Goal: Information Seeking & Learning: Learn about a topic

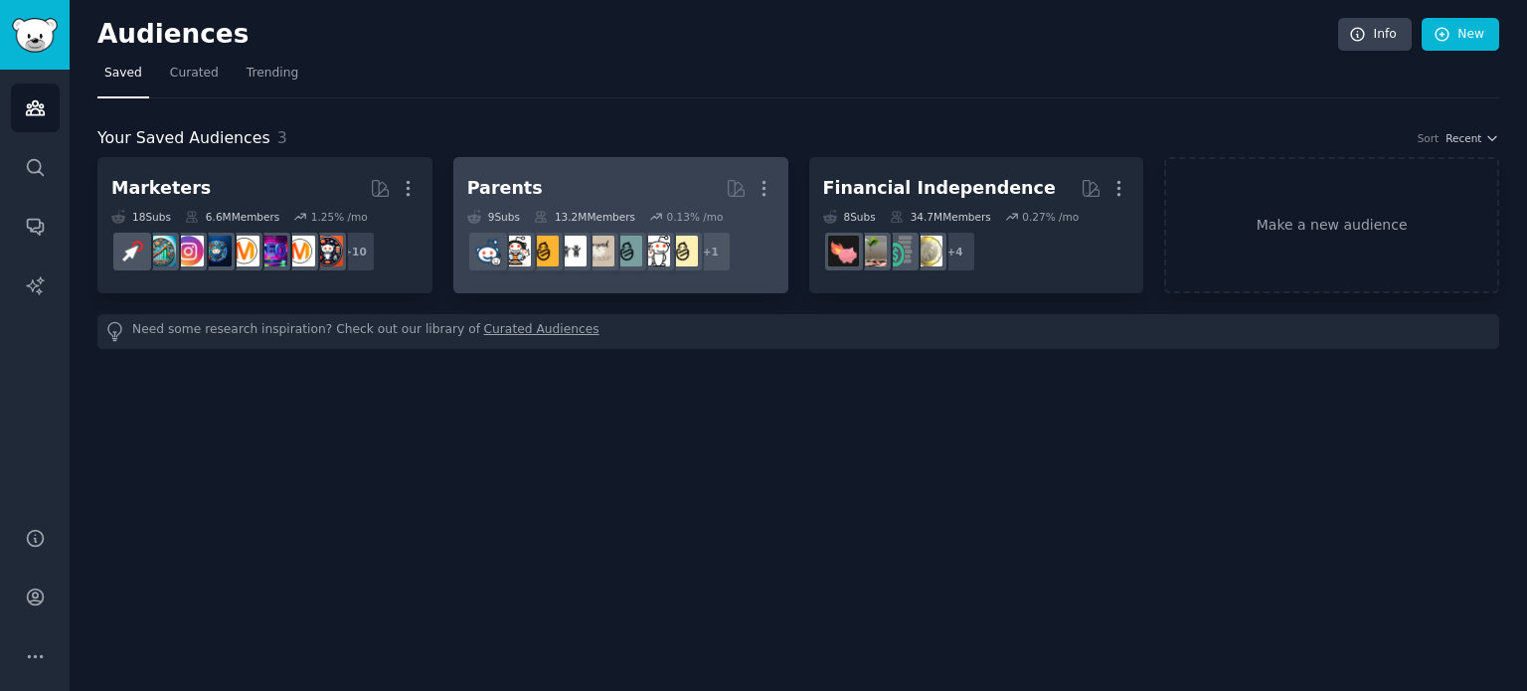
click at [563, 194] on h2 "Parents More" at bounding box center [620, 188] width 307 height 35
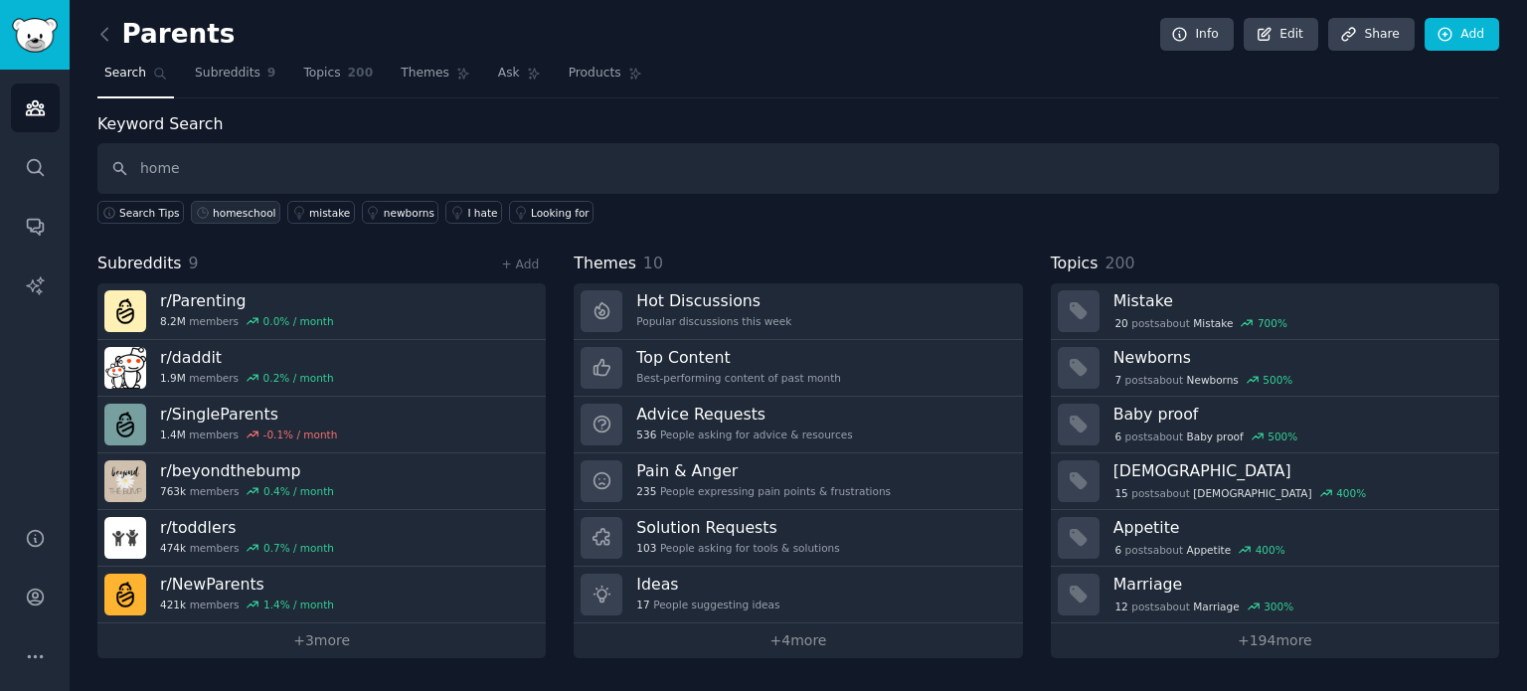
type input "home"
click at [234, 213] on div "homeschool" at bounding box center [244, 213] width 63 height 14
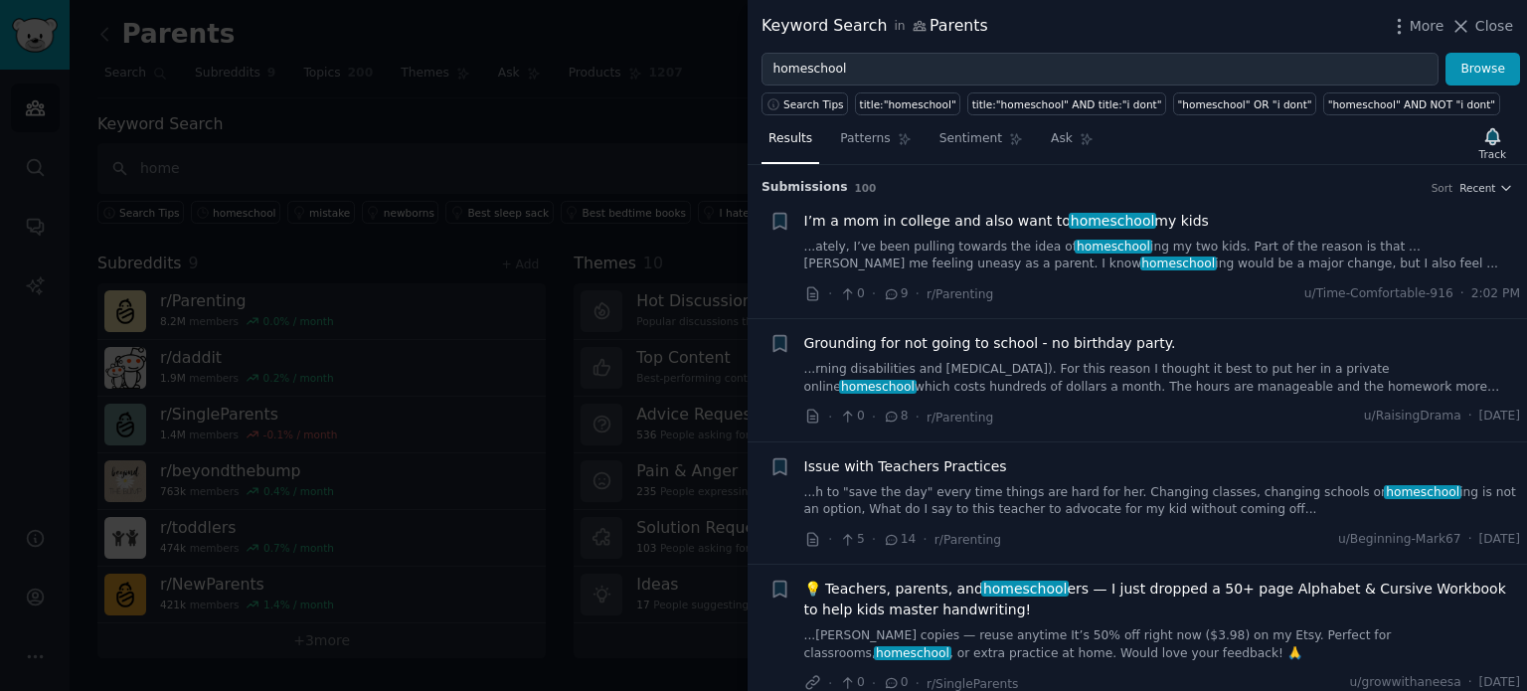
click at [648, 110] on div at bounding box center [763, 345] width 1527 height 691
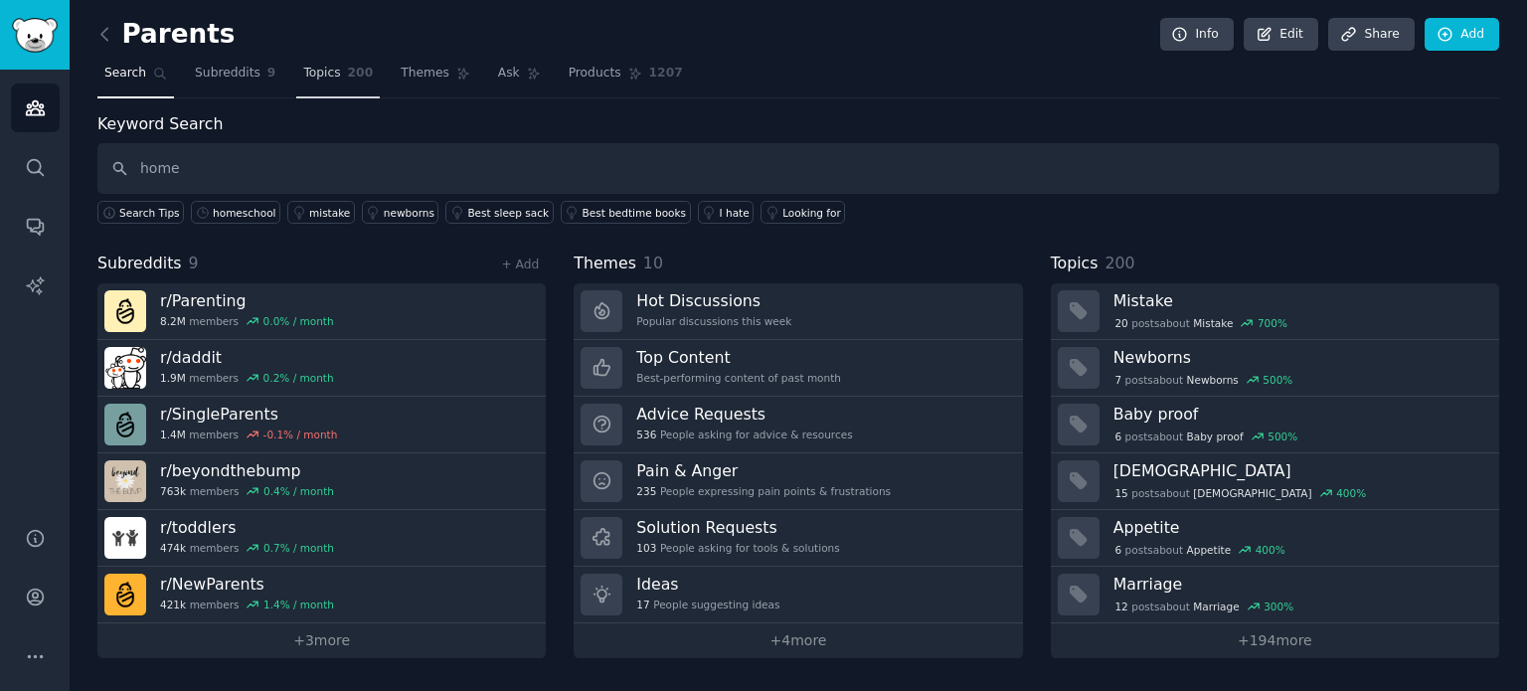
click at [308, 70] on span "Topics" at bounding box center [321, 74] width 37 height 18
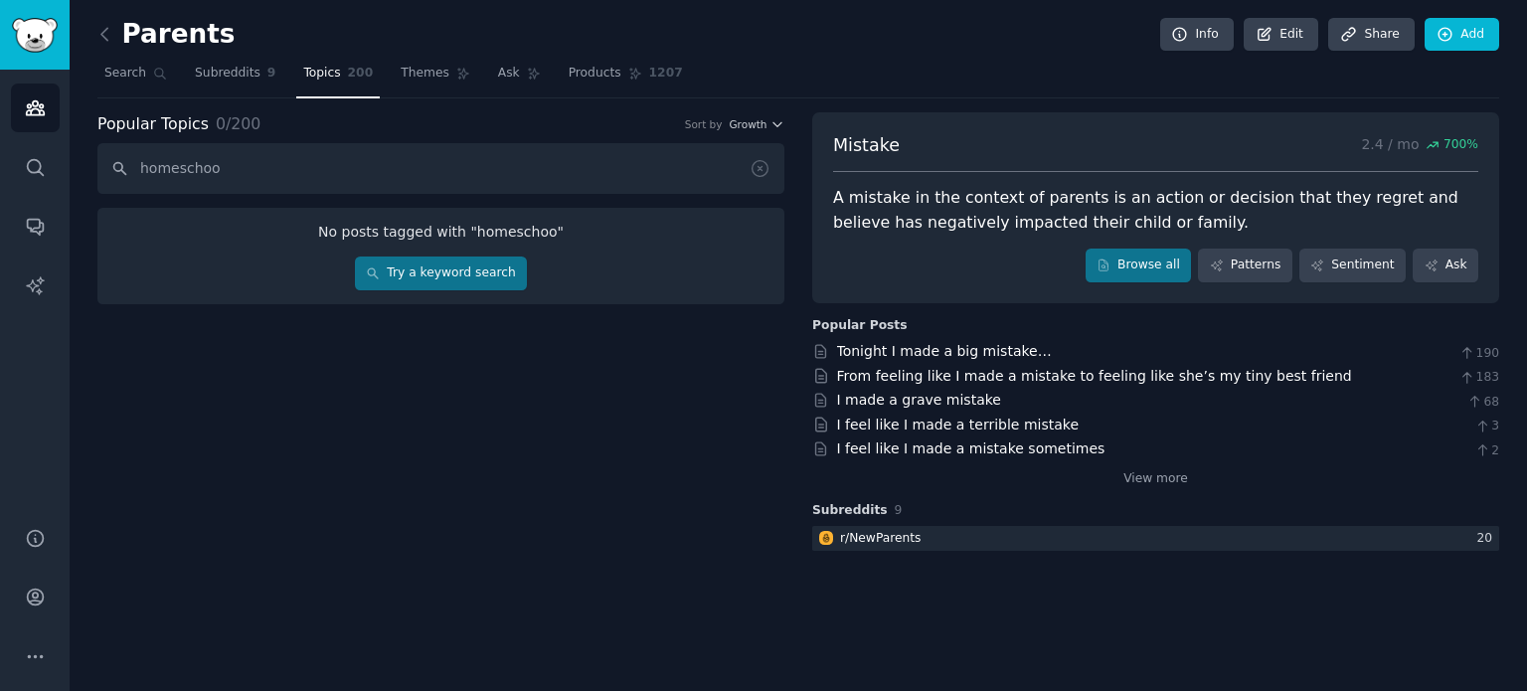
type input "homeschool"
click at [514, 266] on link "Try a keyword search" at bounding box center [441, 274] width 172 height 34
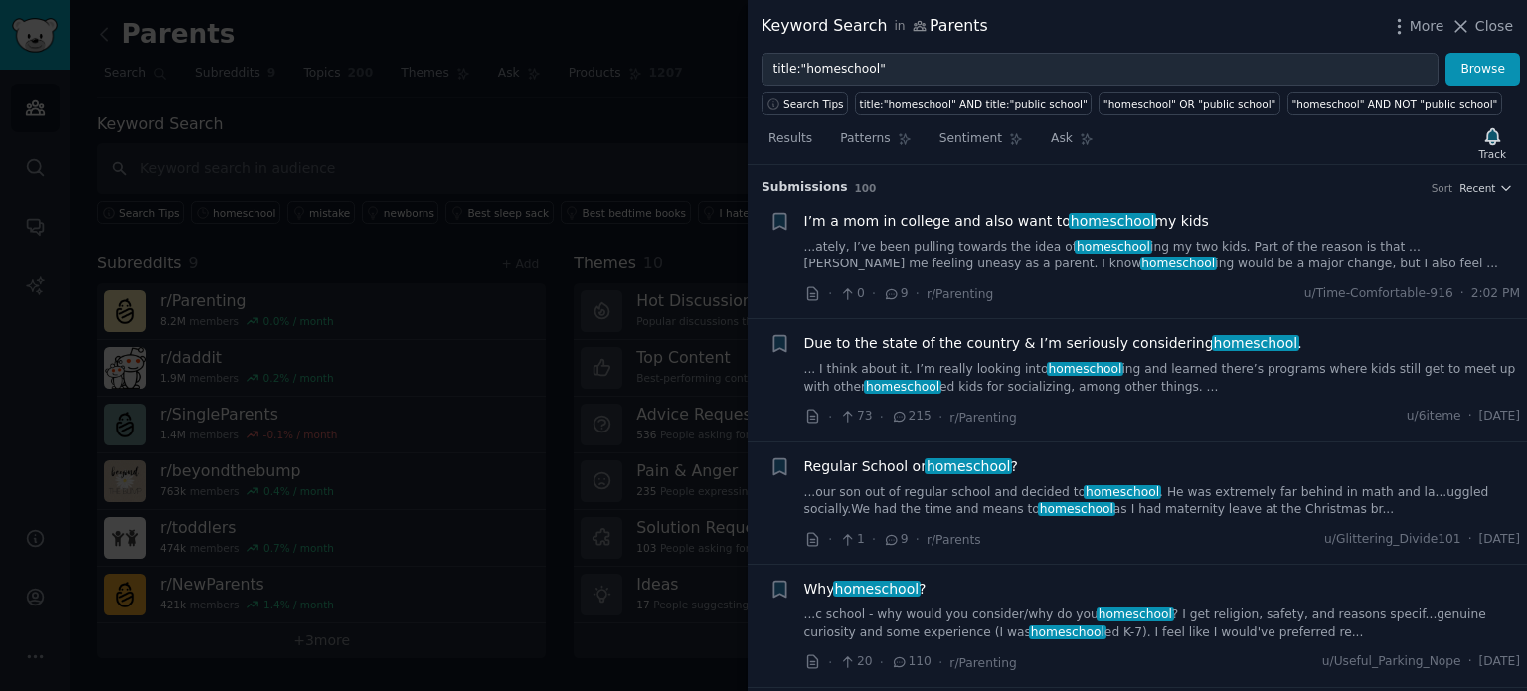
click at [674, 106] on div at bounding box center [763, 345] width 1527 height 691
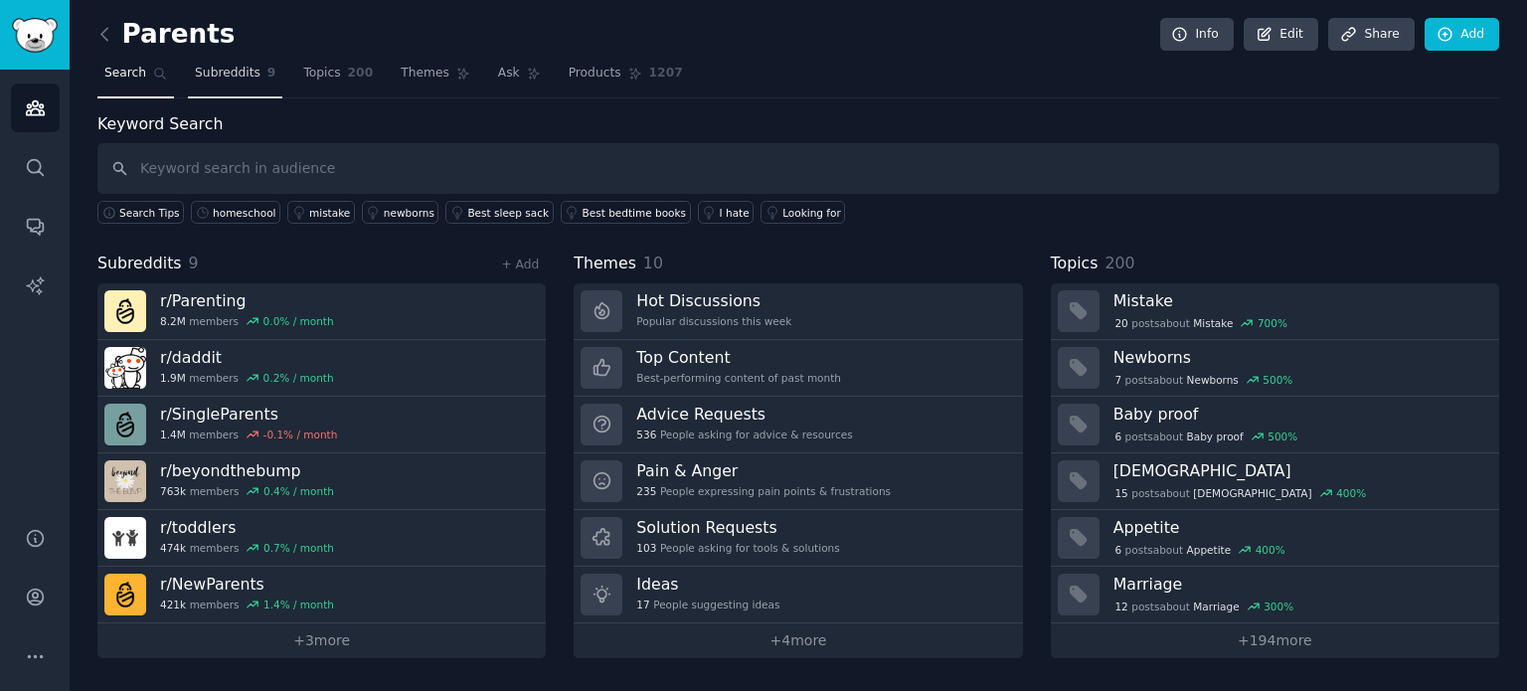
click at [253, 65] on link "Subreddits 9" at bounding box center [235, 78] width 94 height 41
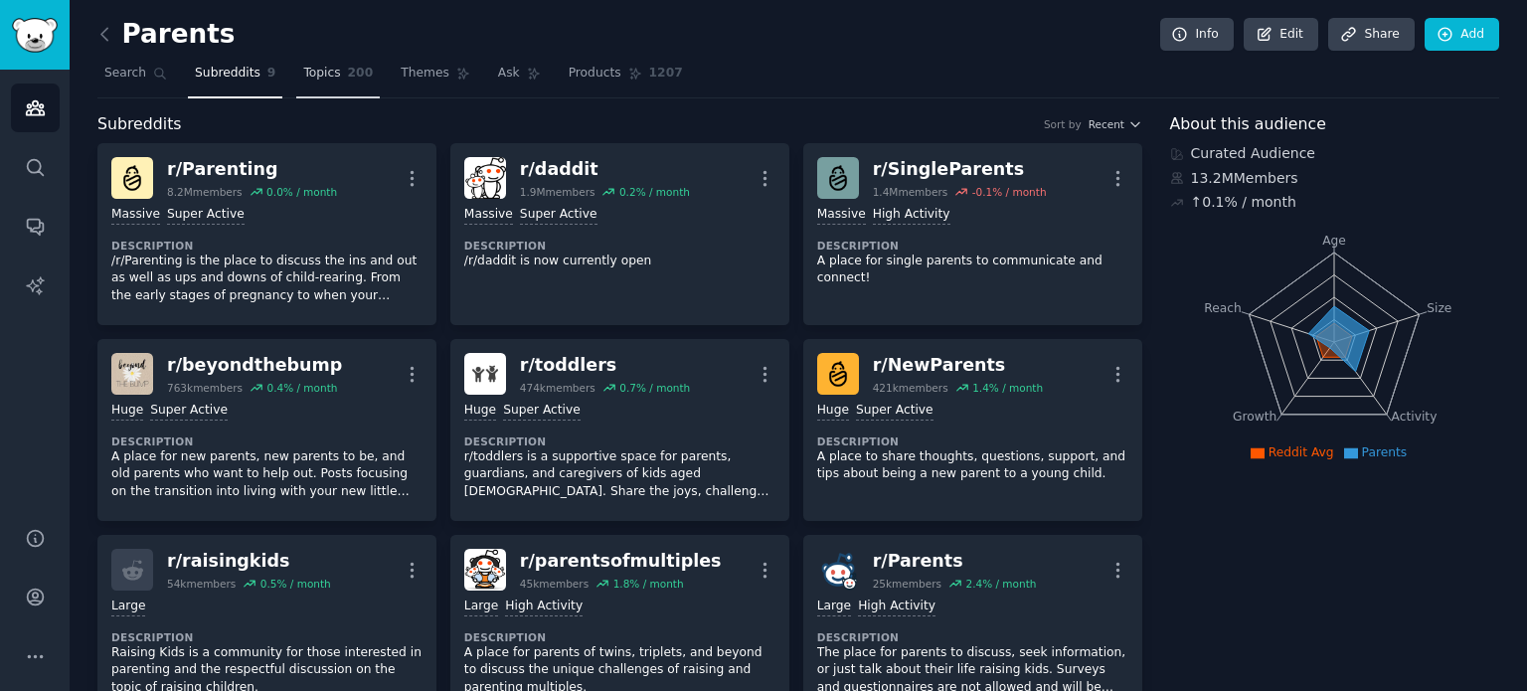
click at [313, 65] on span "Topics" at bounding box center [321, 74] width 37 height 18
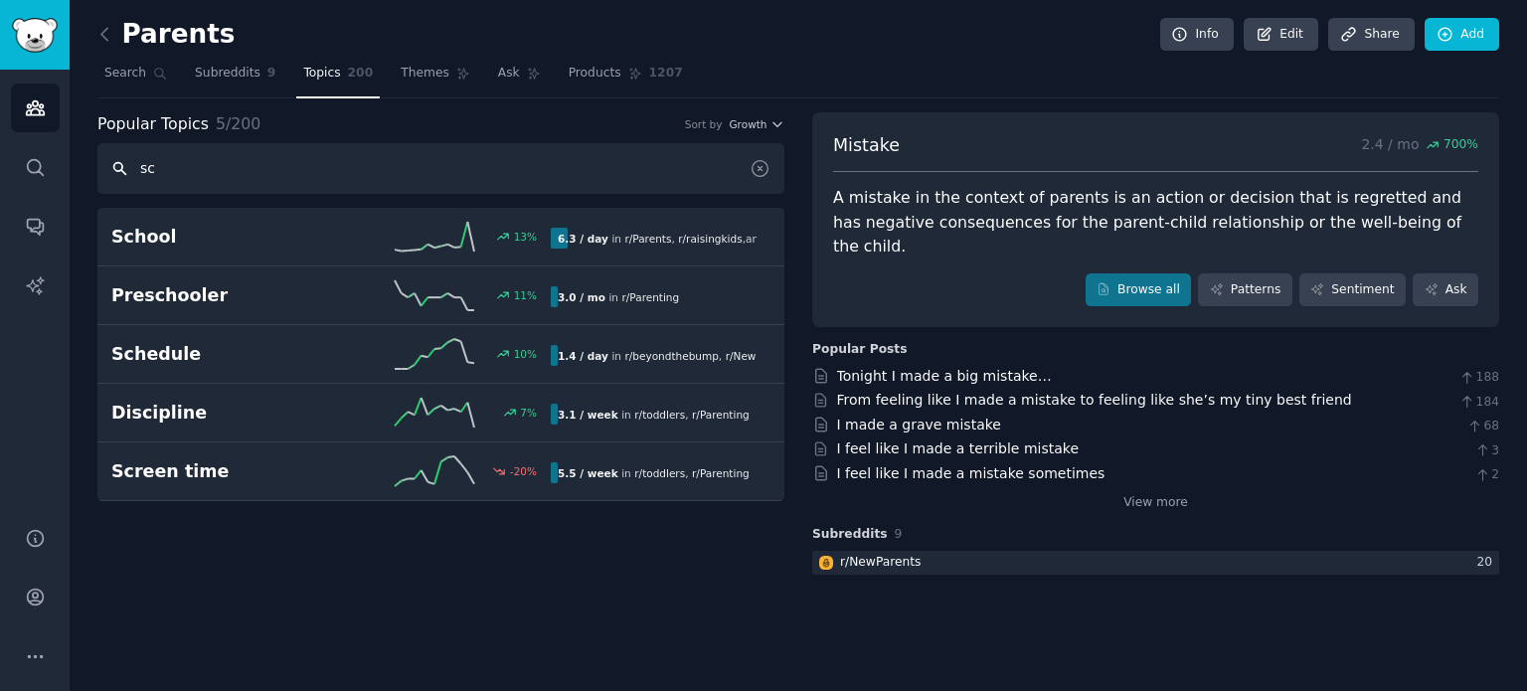
type input "sch"
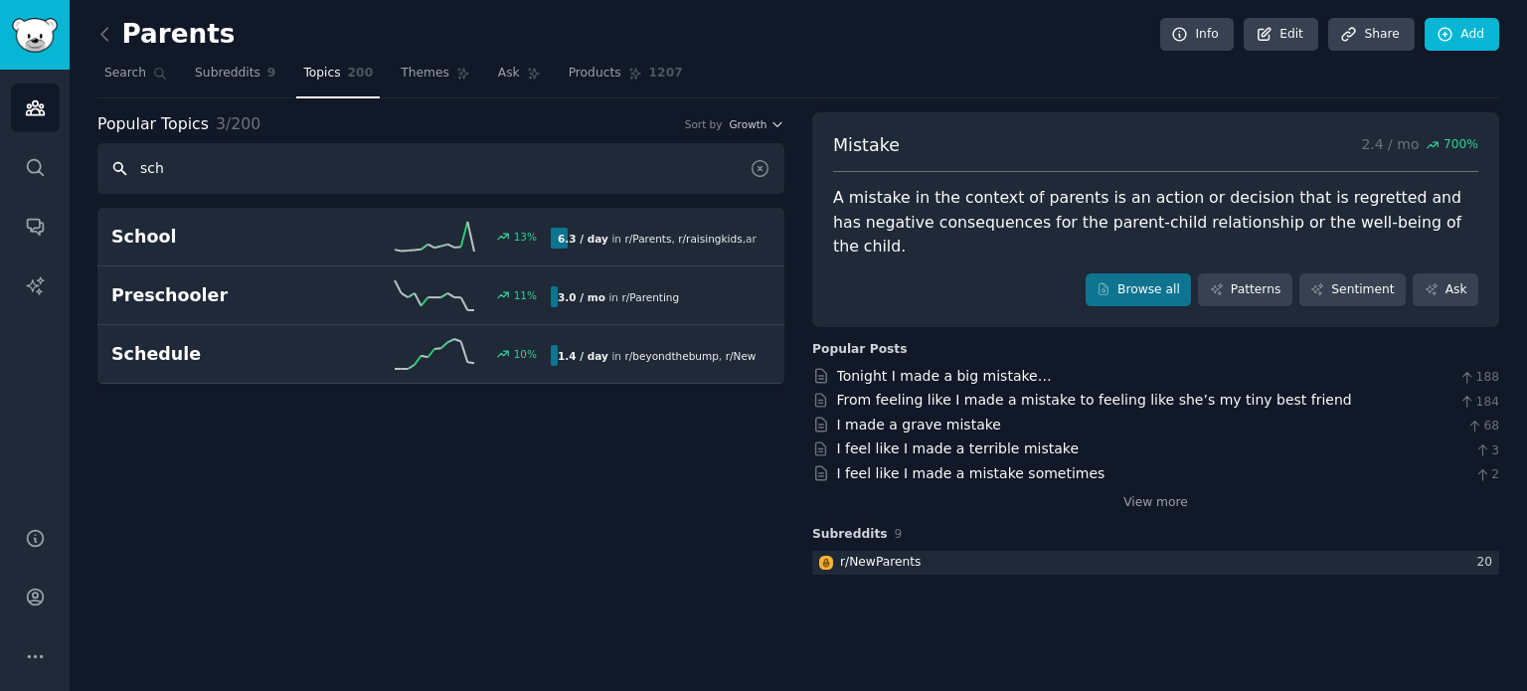
drag, startPoint x: 237, startPoint y: 185, endPoint x: 64, endPoint y: 170, distance: 173.6
click at [65, 172] on div "Audiences Search Conversations AI Reports Help Account More Parents Info Edit S…" at bounding box center [763, 345] width 1527 height 691
click at [748, 168] on input "text" at bounding box center [440, 168] width 687 height 51
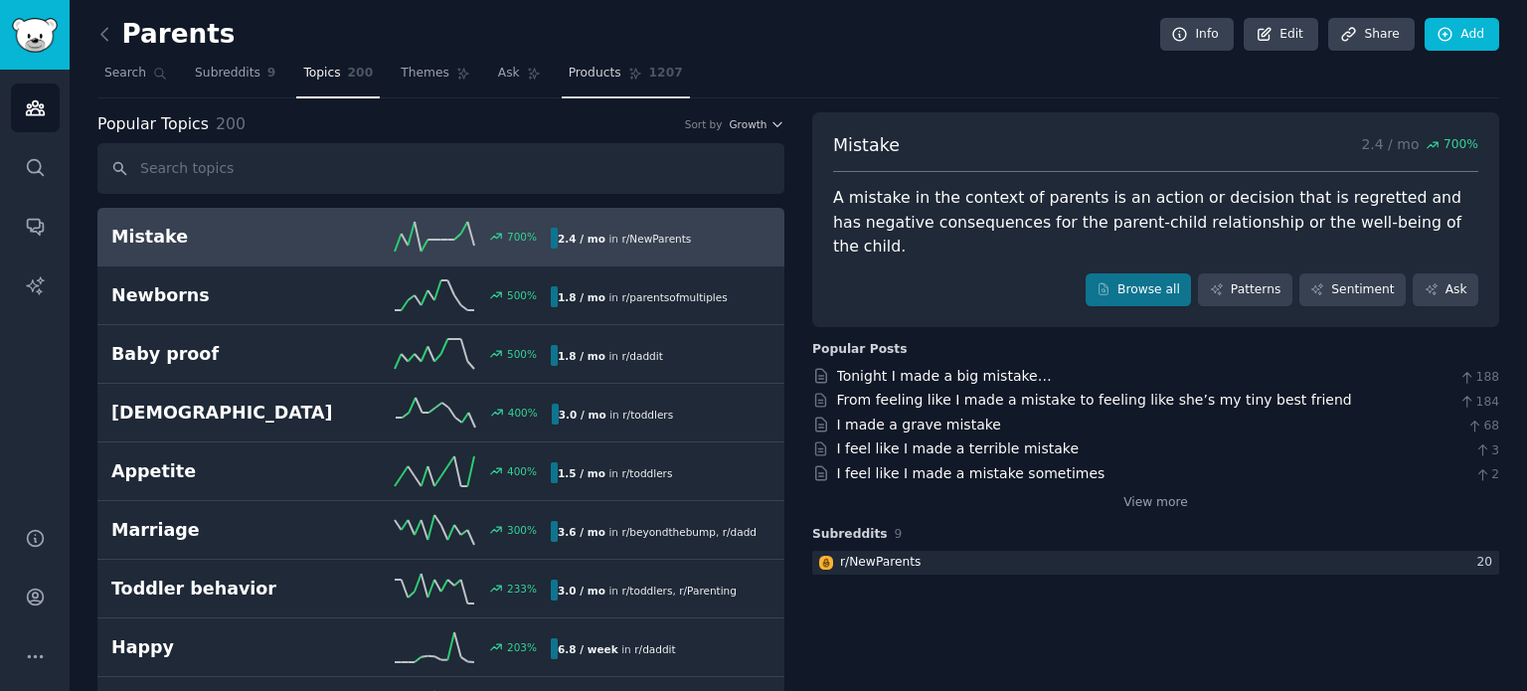
click at [573, 73] on span "Products" at bounding box center [595, 74] width 53 height 18
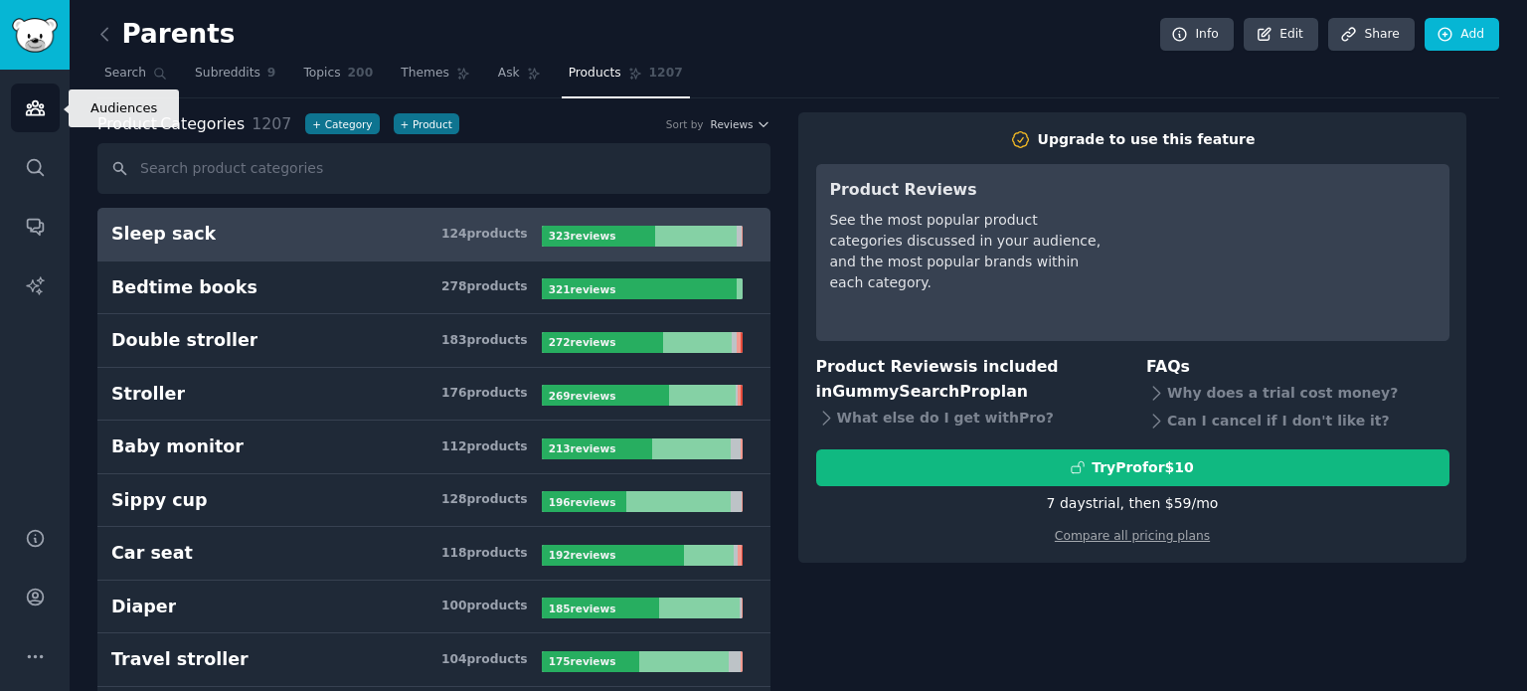
click at [47, 112] on link "Audiences" at bounding box center [35, 108] width 49 height 49
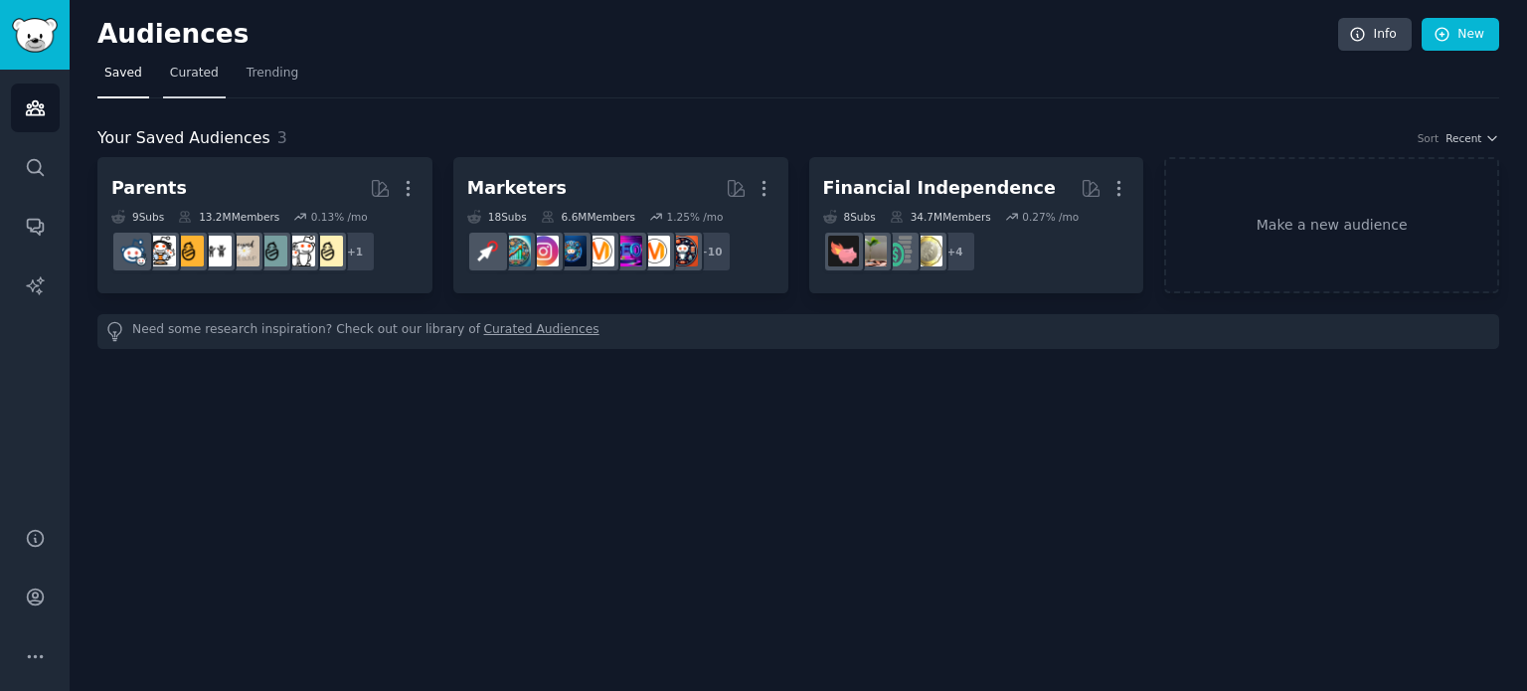
click at [190, 78] on span "Curated" at bounding box center [194, 74] width 49 height 18
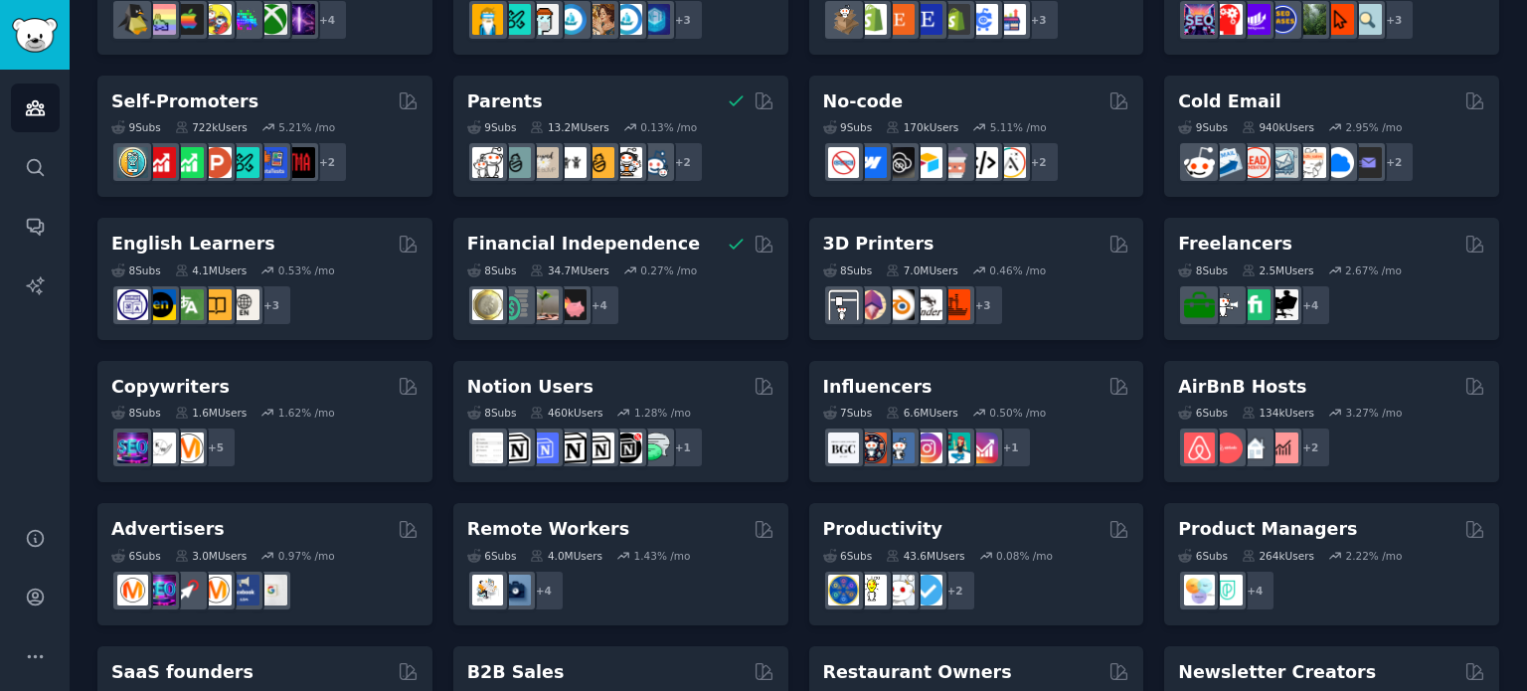
scroll to position [899, 0]
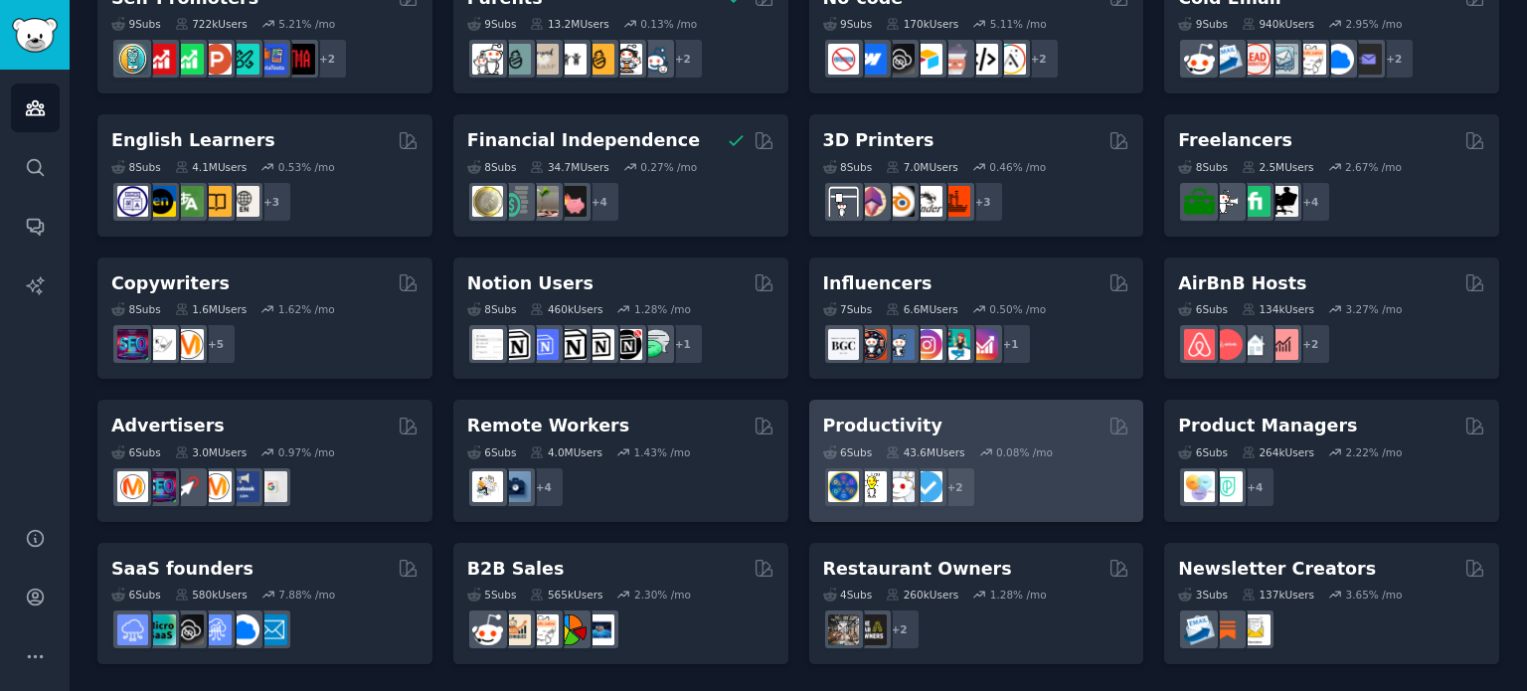
click at [982, 411] on div "Productivity 6 Sub s 43.6M Users 0.08 % /mo + 2" at bounding box center [976, 461] width 335 height 122
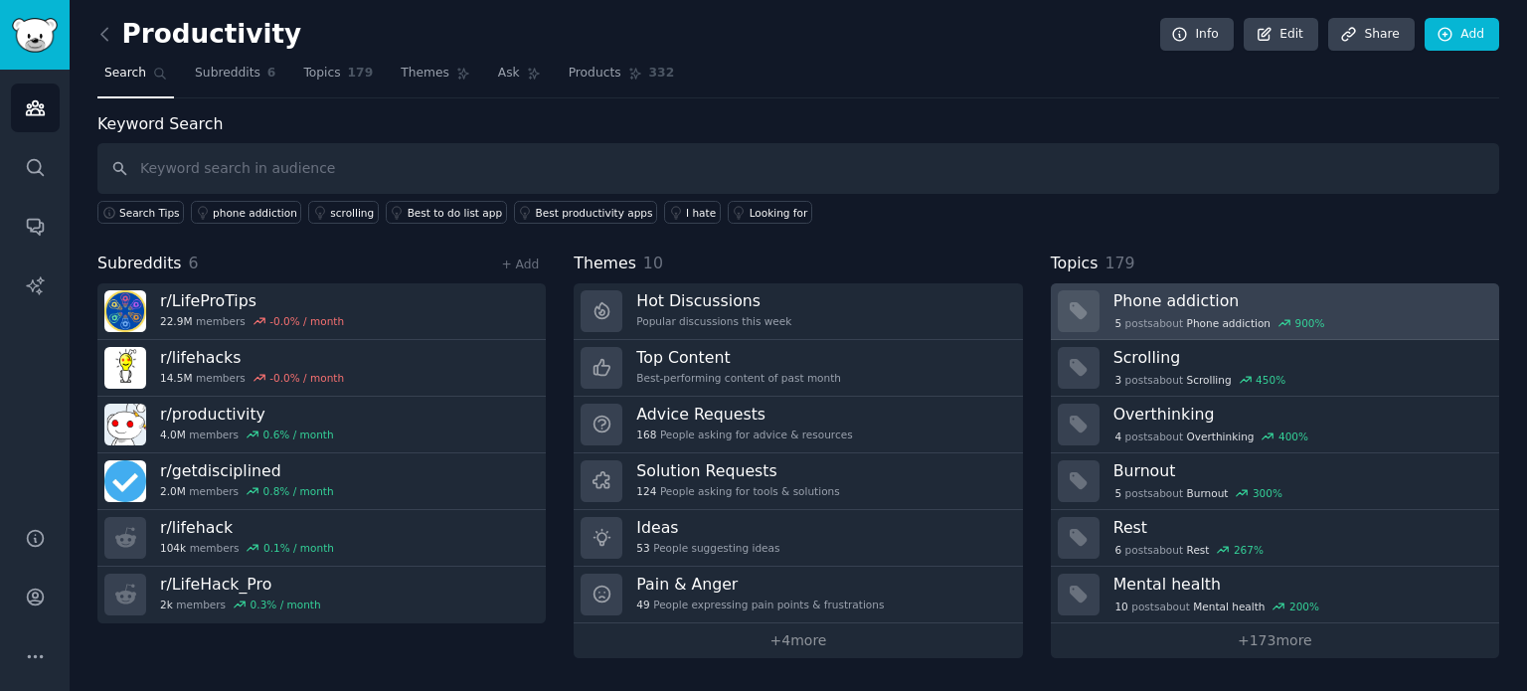
click at [1367, 293] on h3 "Phone addiction" at bounding box center [1300, 300] width 372 height 21
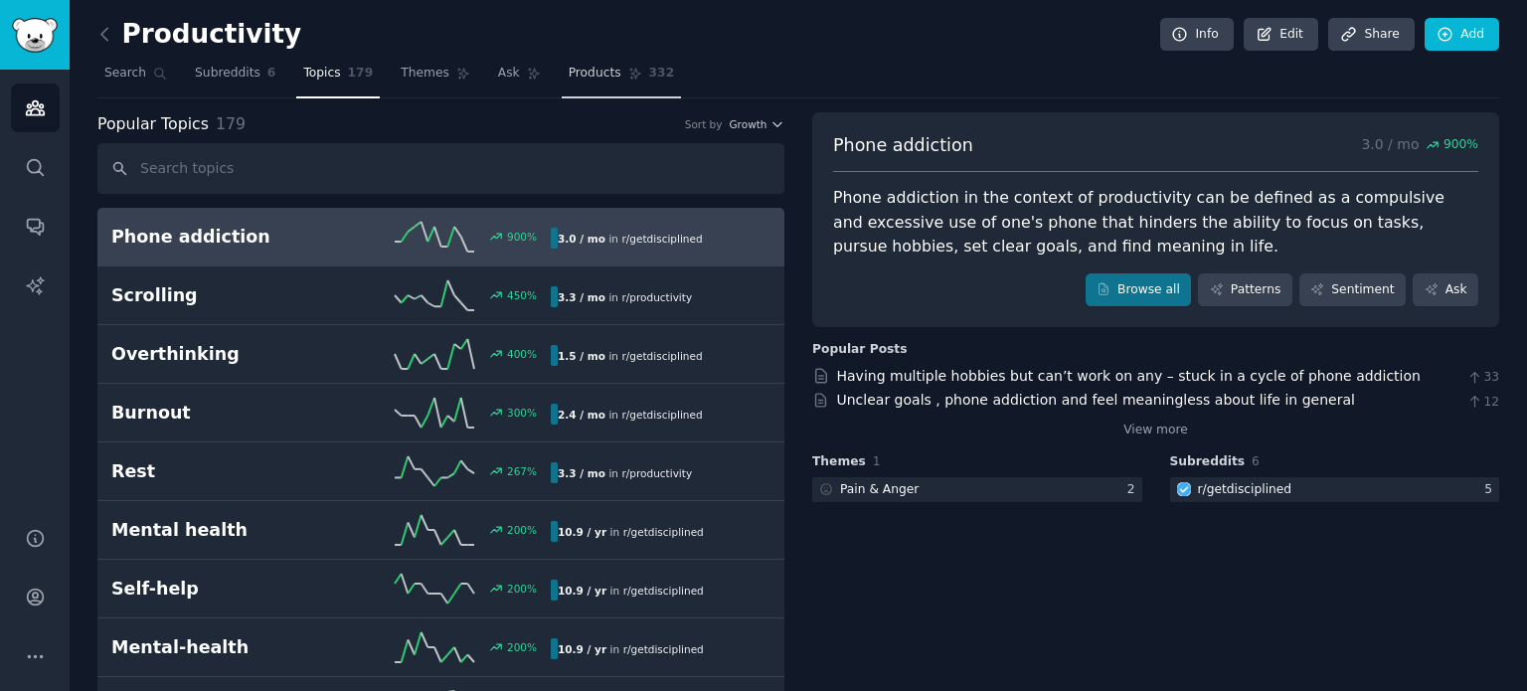
click at [620, 86] on link "Products 332" at bounding box center [621, 78] width 119 height 41
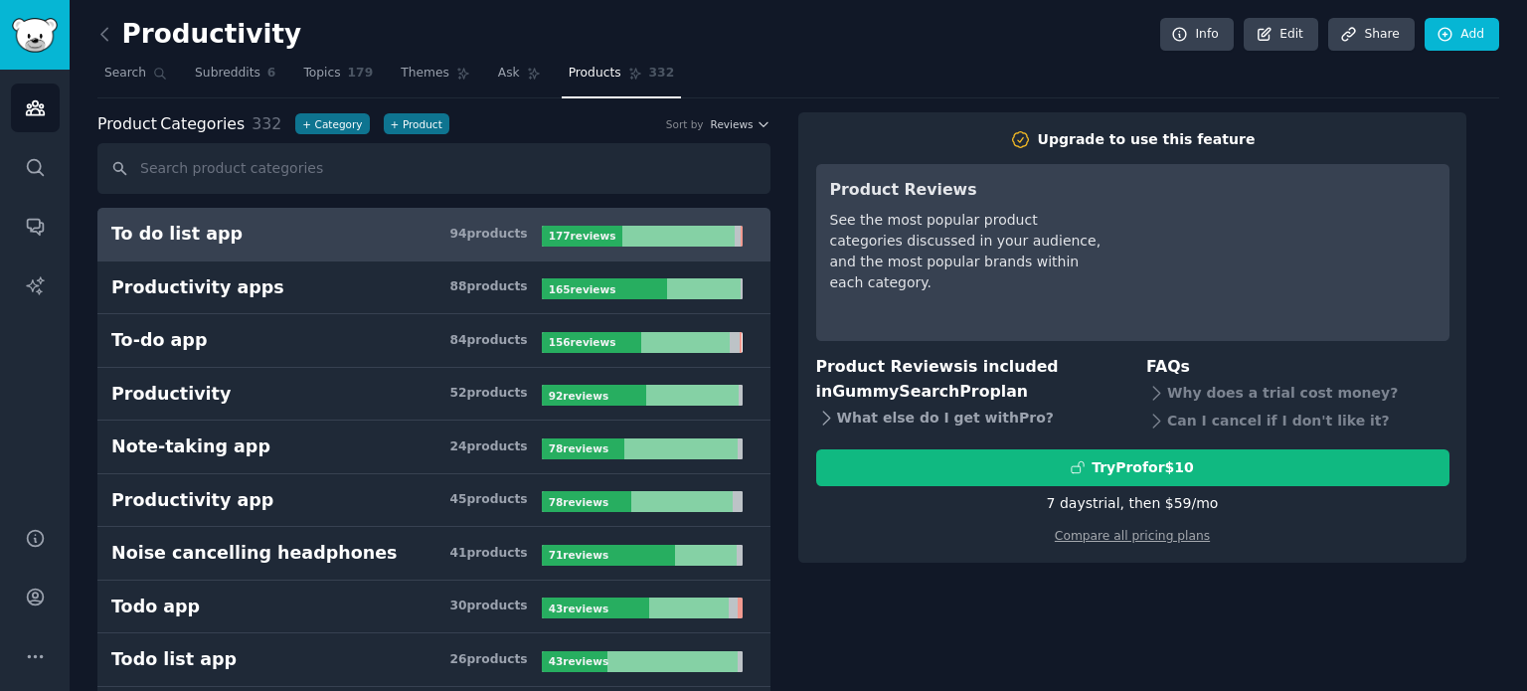
click at [878, 409] on div "What else do I get with Pro ?" at bounding box center [967, 418] width 303 height 28
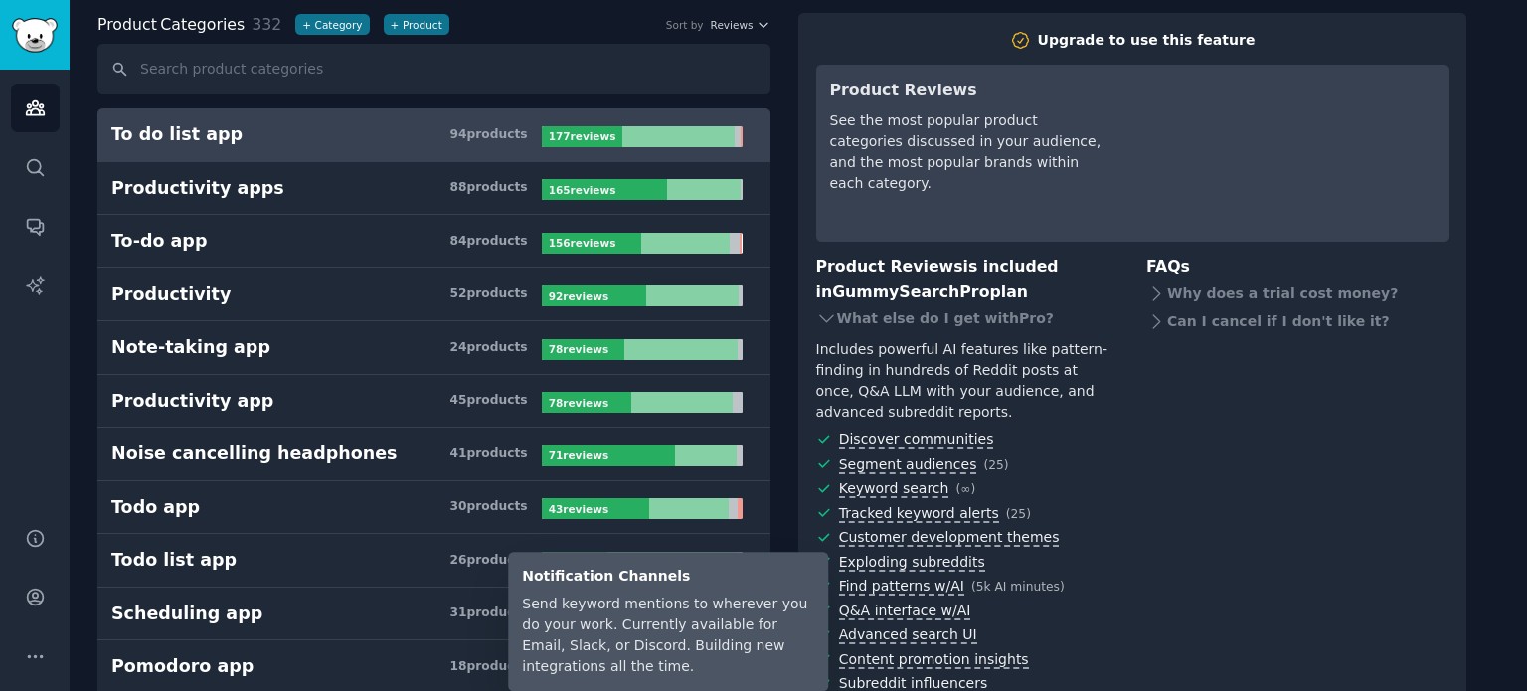
scroll to position [99, 0]
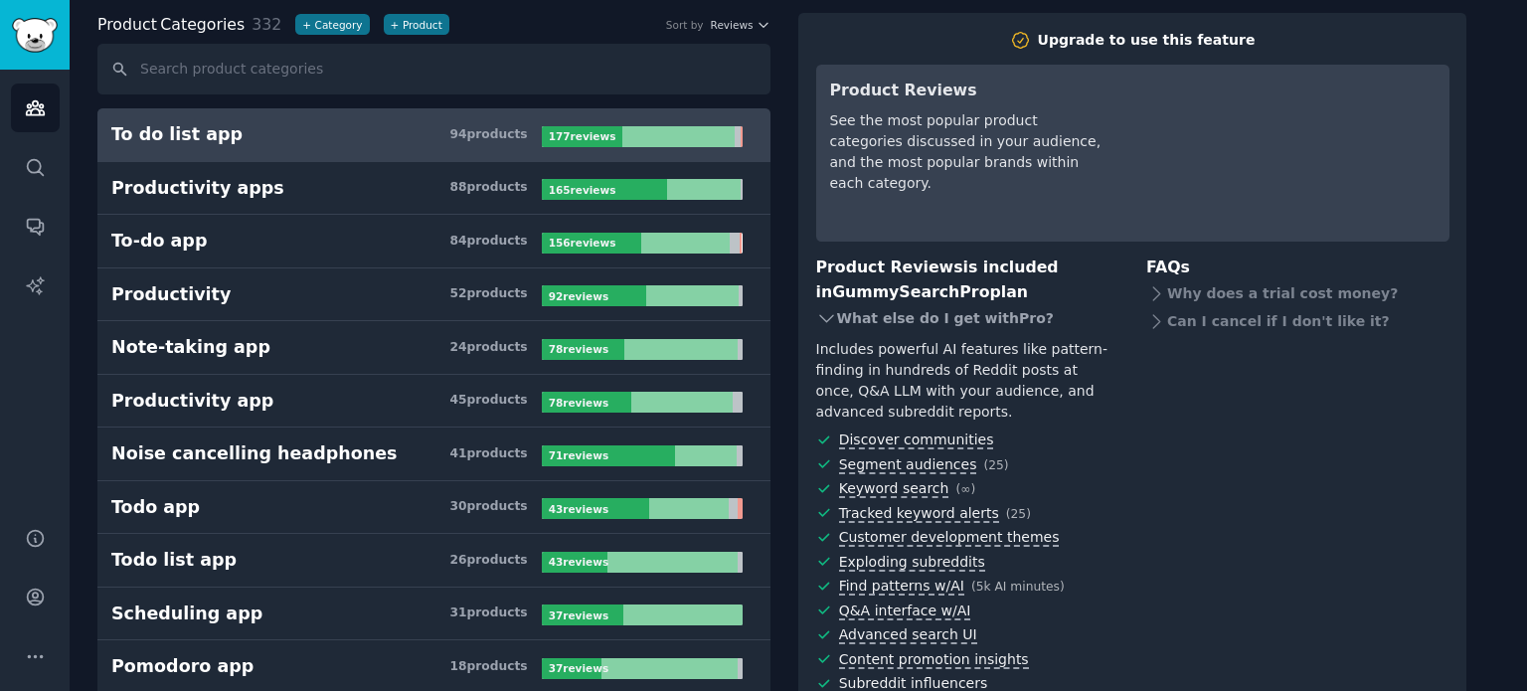
click at [859, 325] on div "What else do I get with Pro ?" at bounding box center [967, 318] width 303 height 28
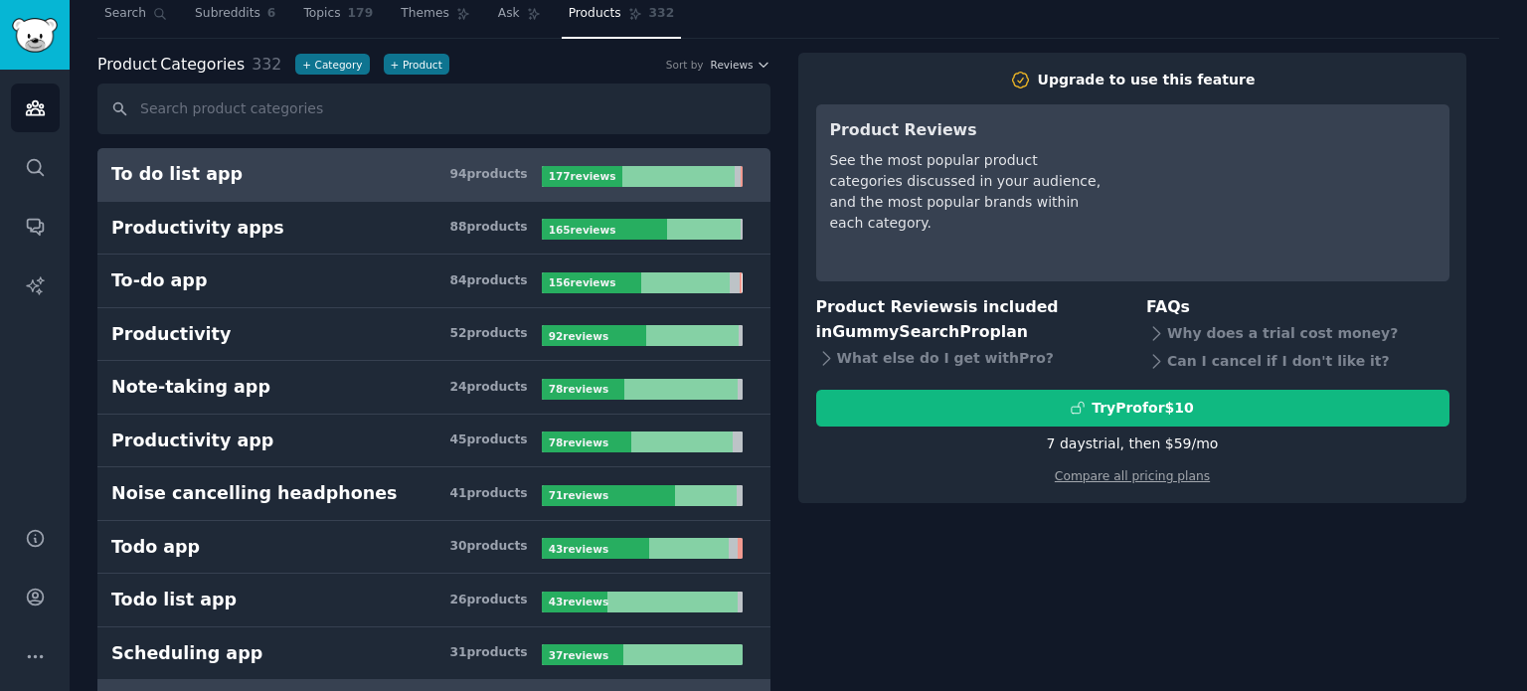
scroll to position [0, 0]
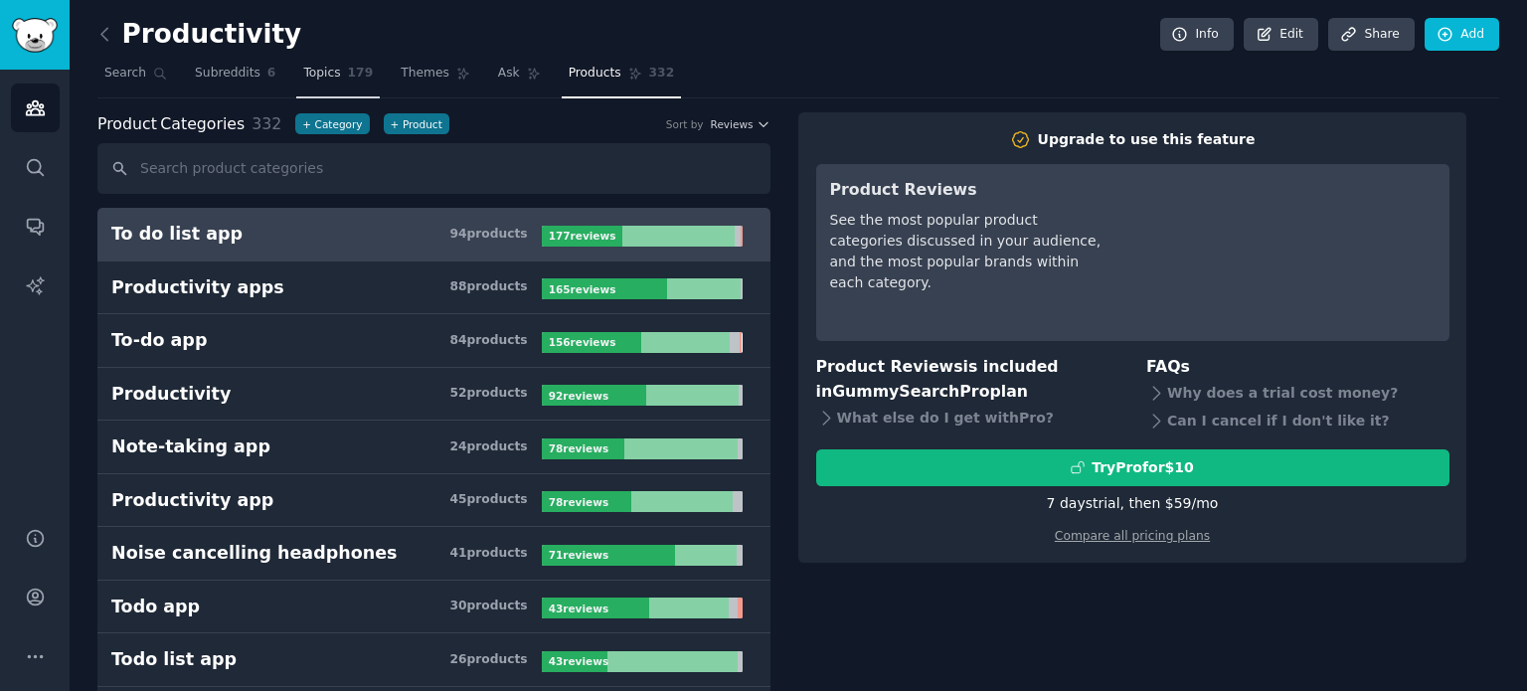
click at [315, 75] on span "Topics" at bounding box center [321, 74] width 37 height 18
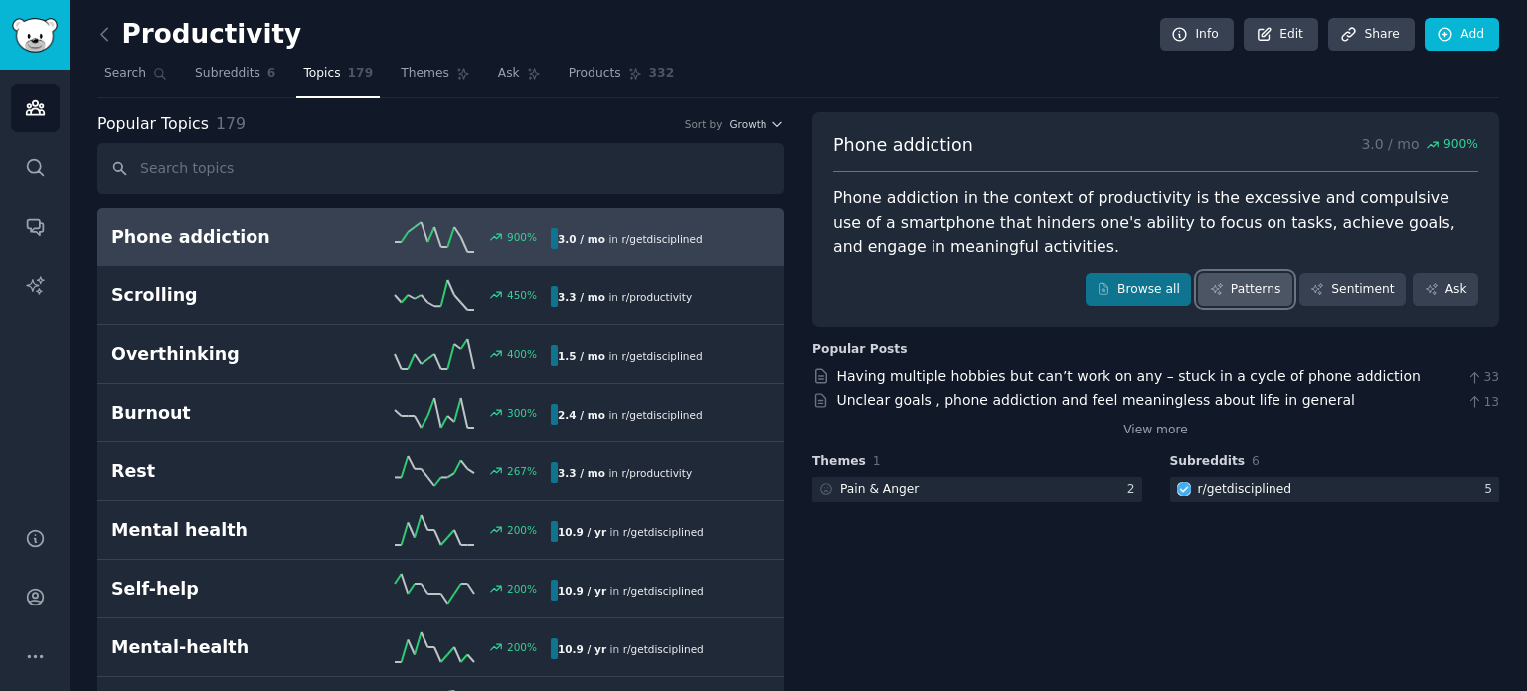
click at [1273, 293] on link "Patterns" at bounding box center [1244, 290] width 93 height 34
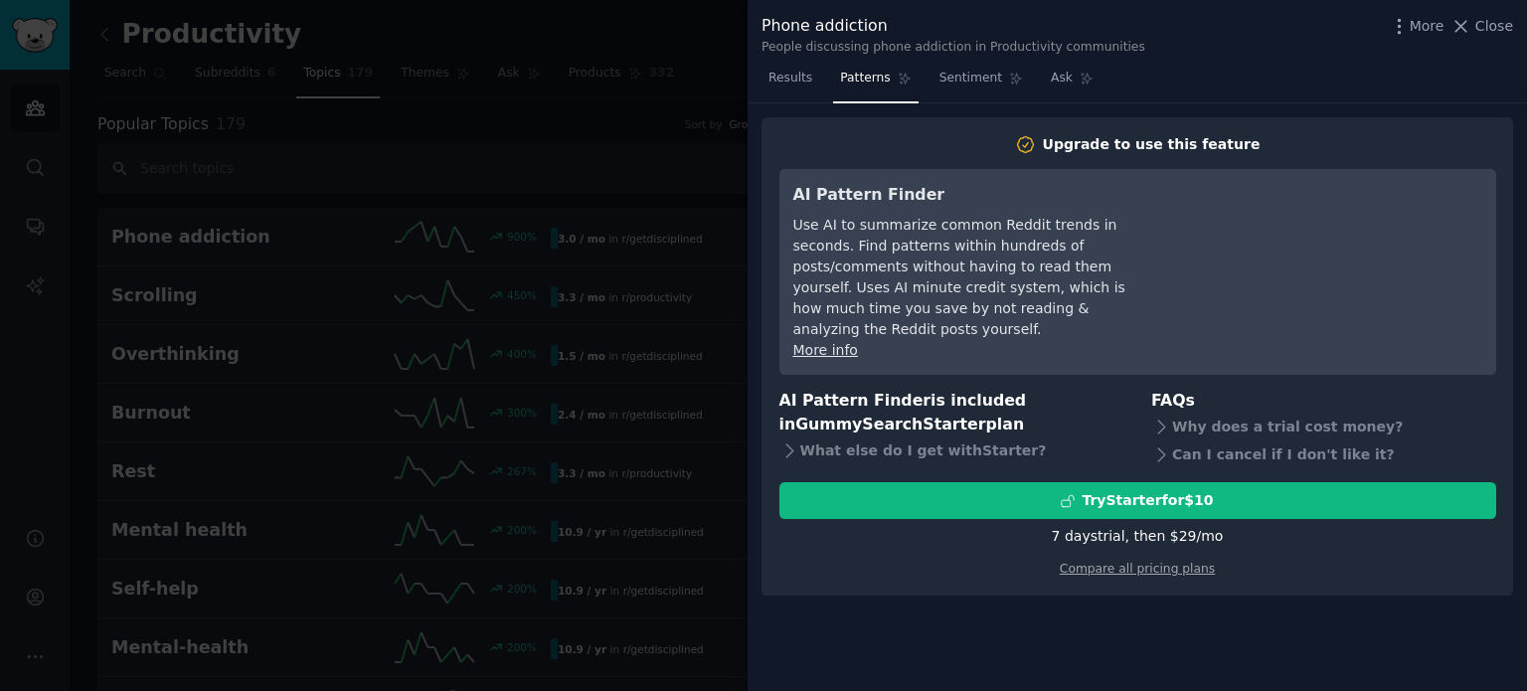
drag, startPoint x: 807, startPoint y: 81, endPoint x: 889, endPoint y: 67, distance: 82.7
click at [807, 81] on span "Results" at bounding box center [791, 79] width 44 height 18
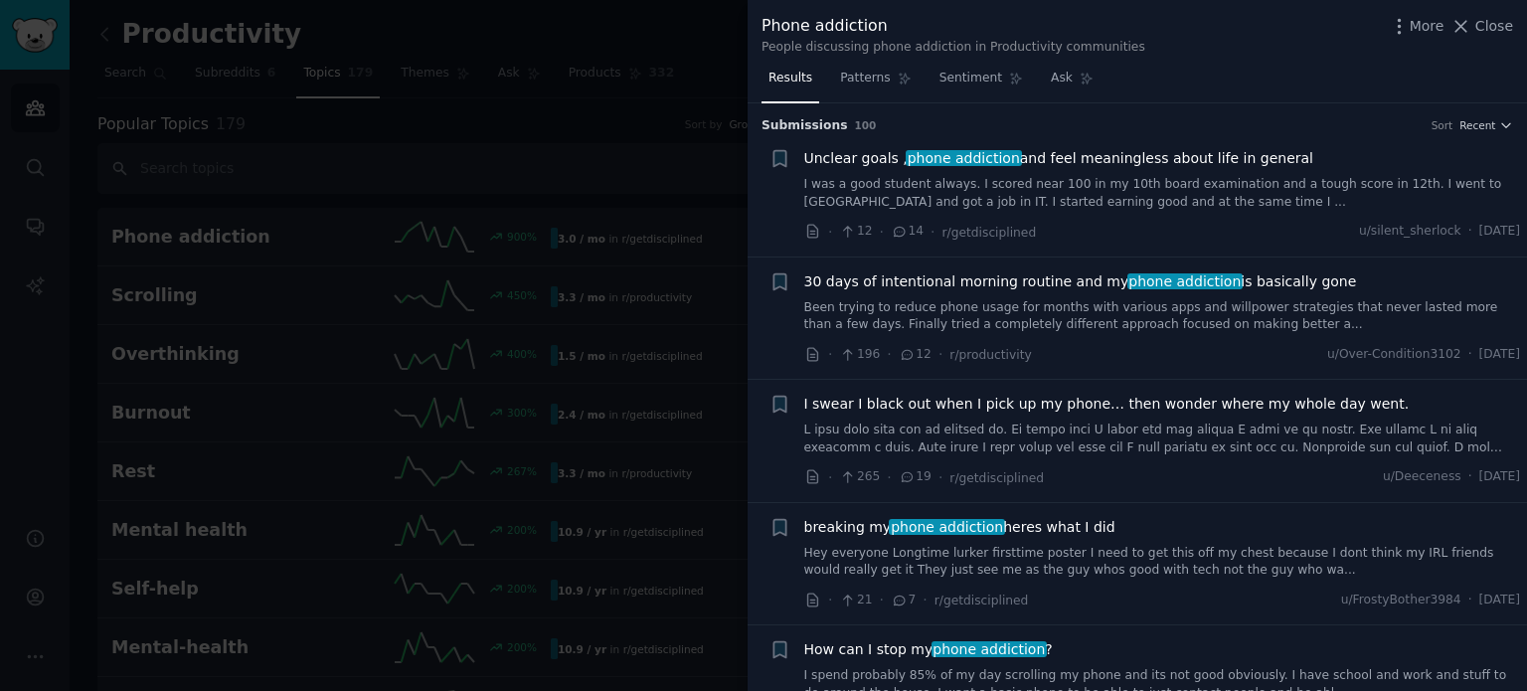
click at [648, 64] on div at bounding box center [763, 345] width 1527 height 691
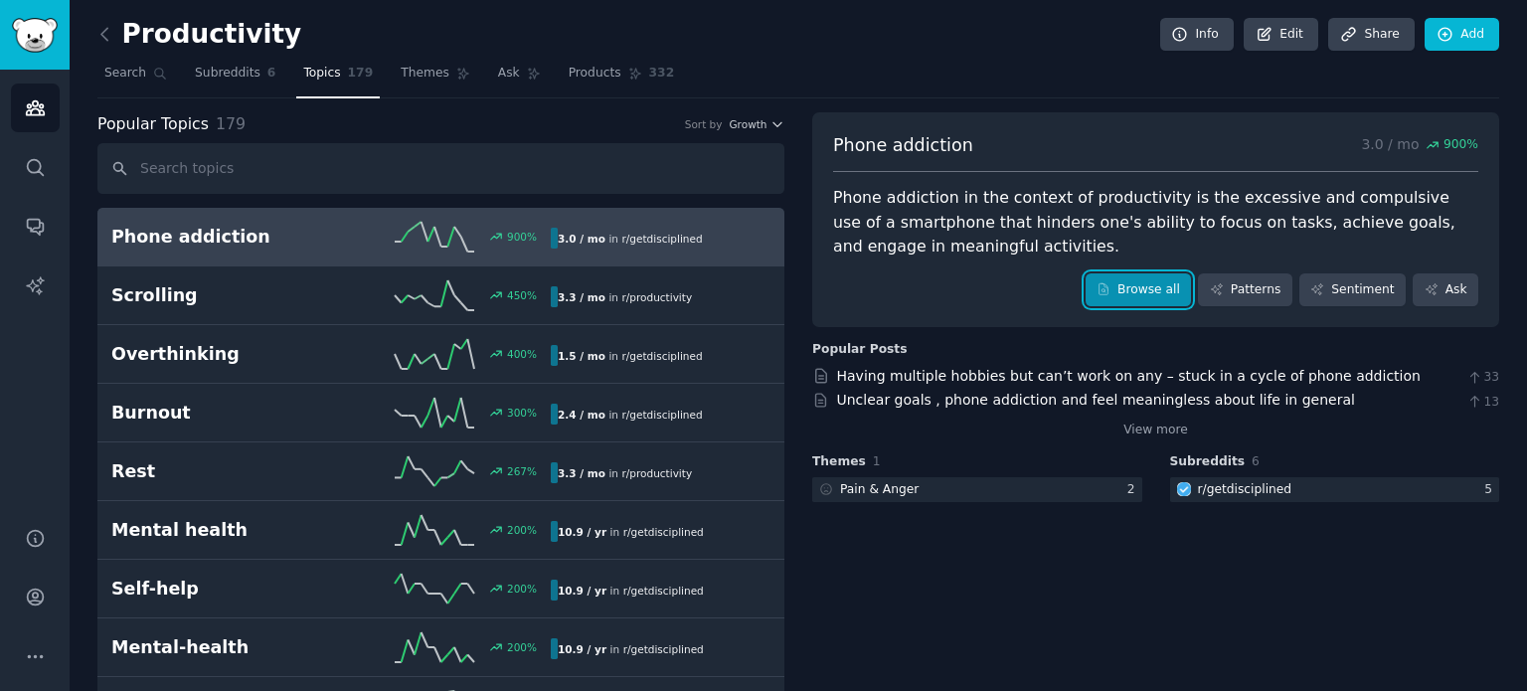
click at [1149, 293] on link "Browse all" at bounding box center [1139, 290] width 106 height 34
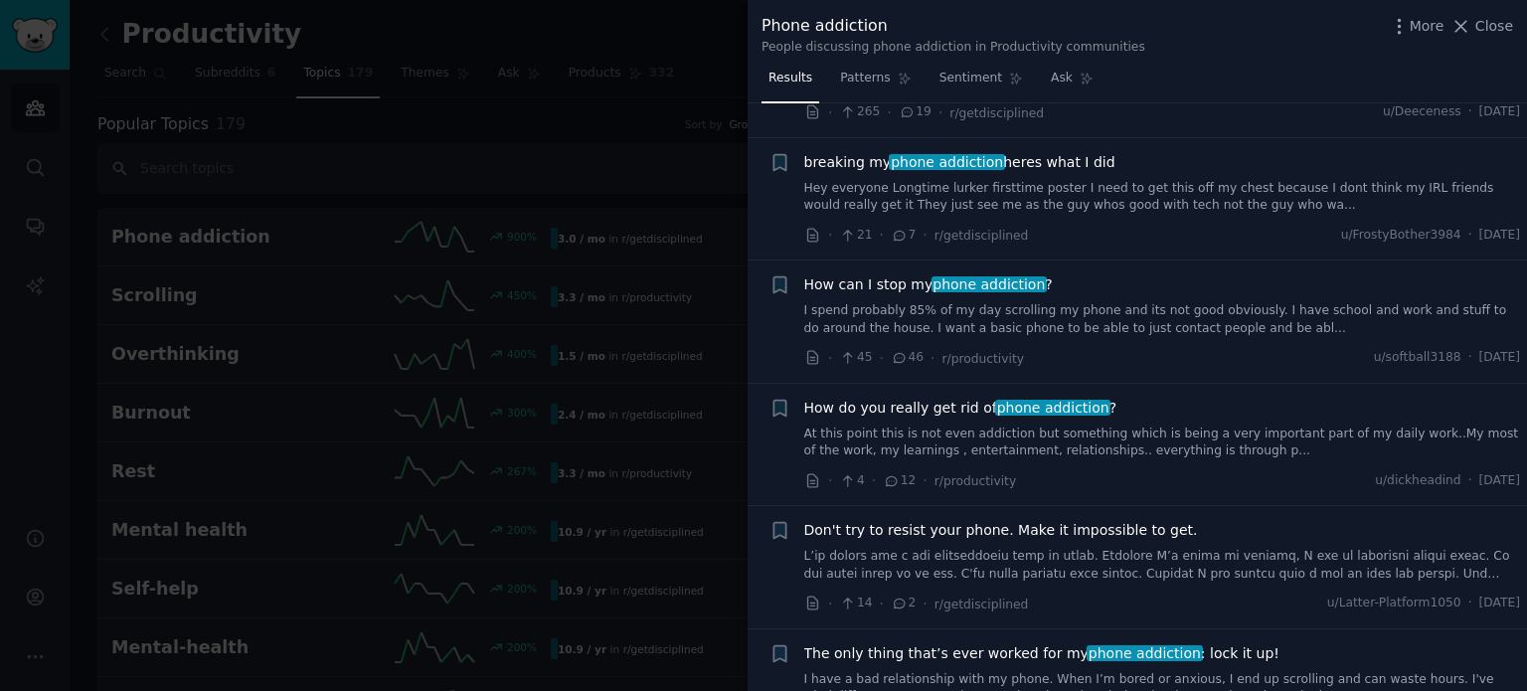
scroll to position [398, 0]
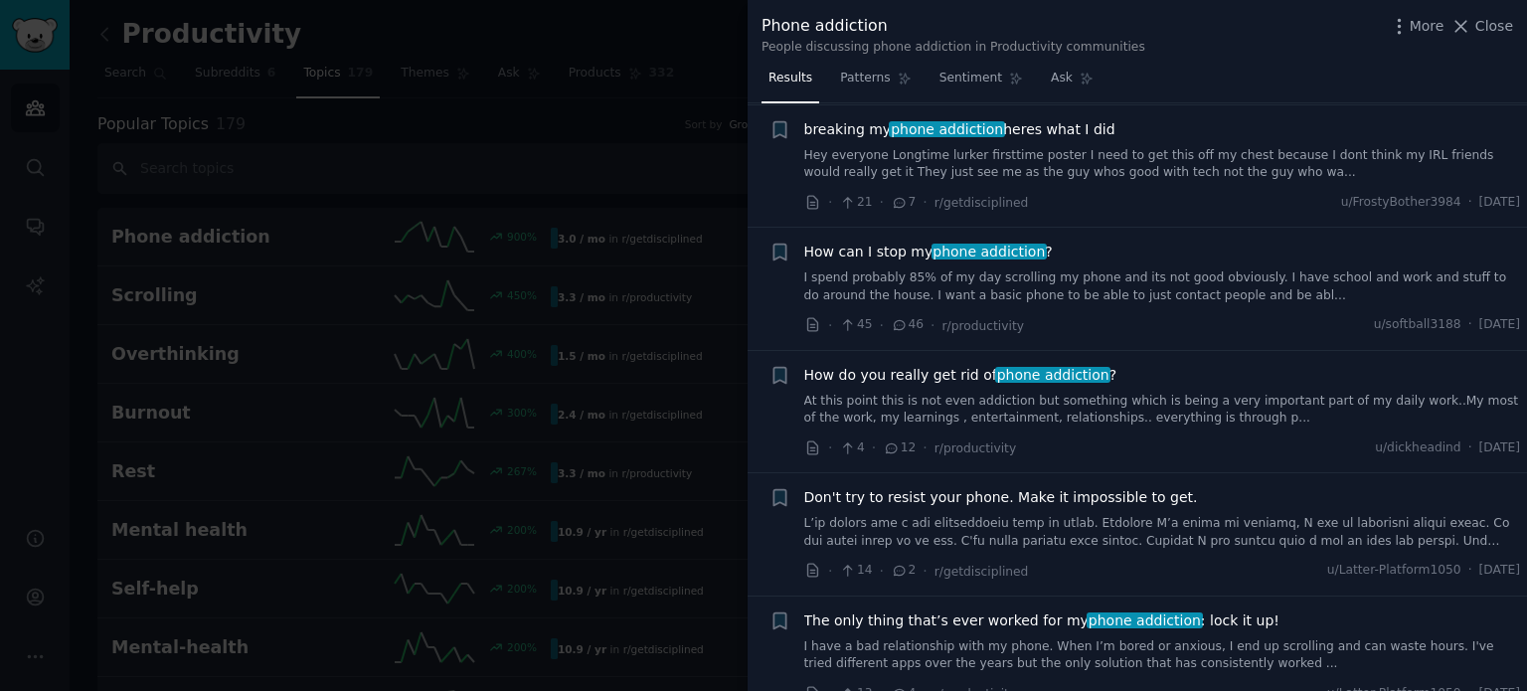
drag, startPoint x: 1477, startPoint y: 31, endPoint x: 1499, endPoint y: 26, distance: 22.4
click at [1477, 31] on button "Close" at bounding box center [1482, 26] width 63 height 21
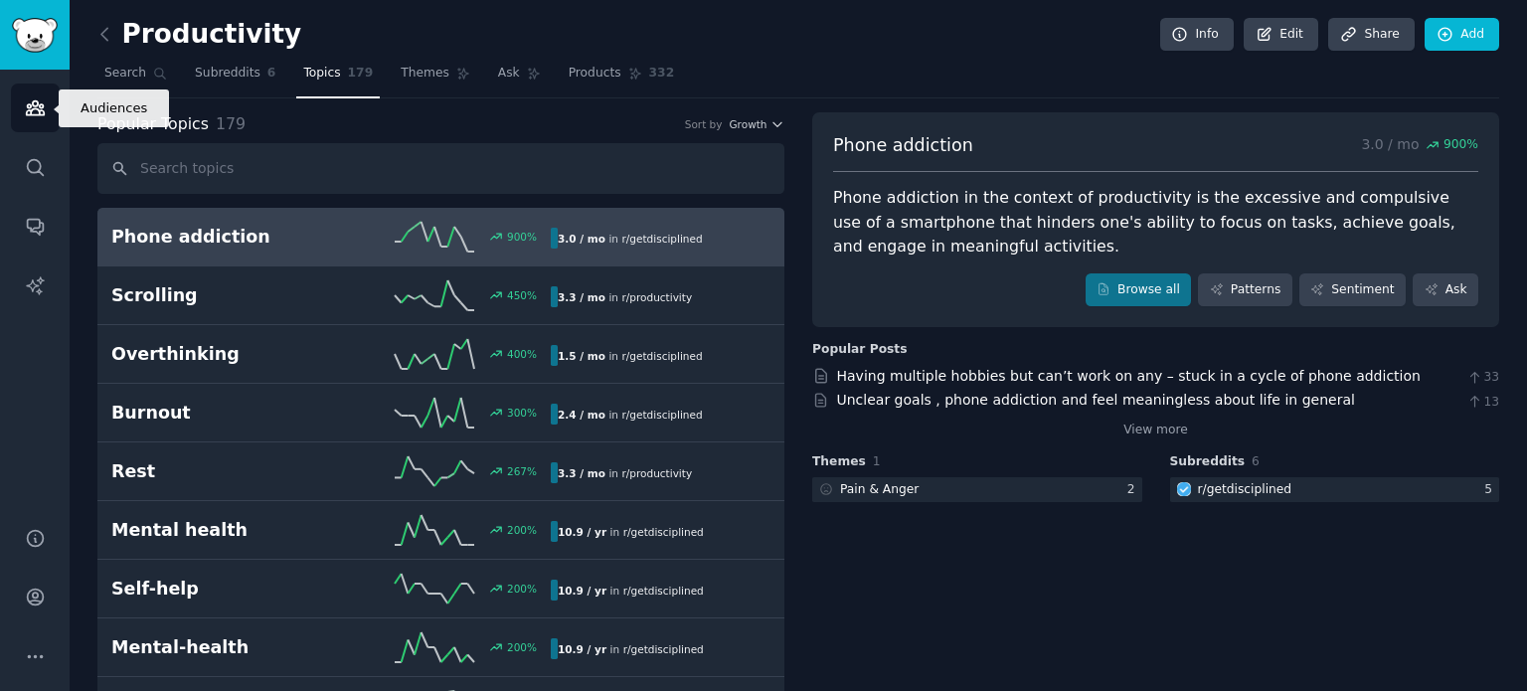
click at [27, 122] on link "Audiences" at bounding box center [35, 108] width 49 height 49
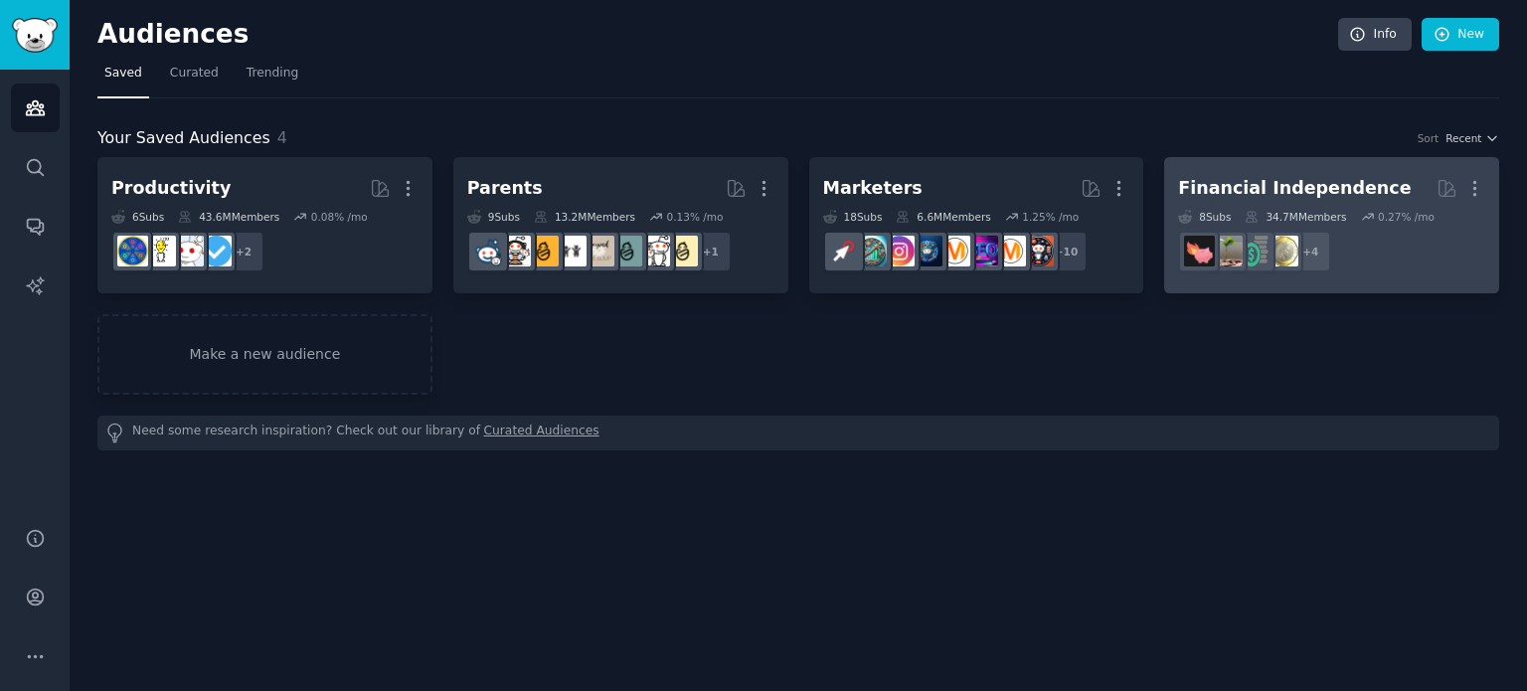
click at [1390, 175] on h2 "Financial Independence More" at bounding box center [1331, 188] width 307 height 35
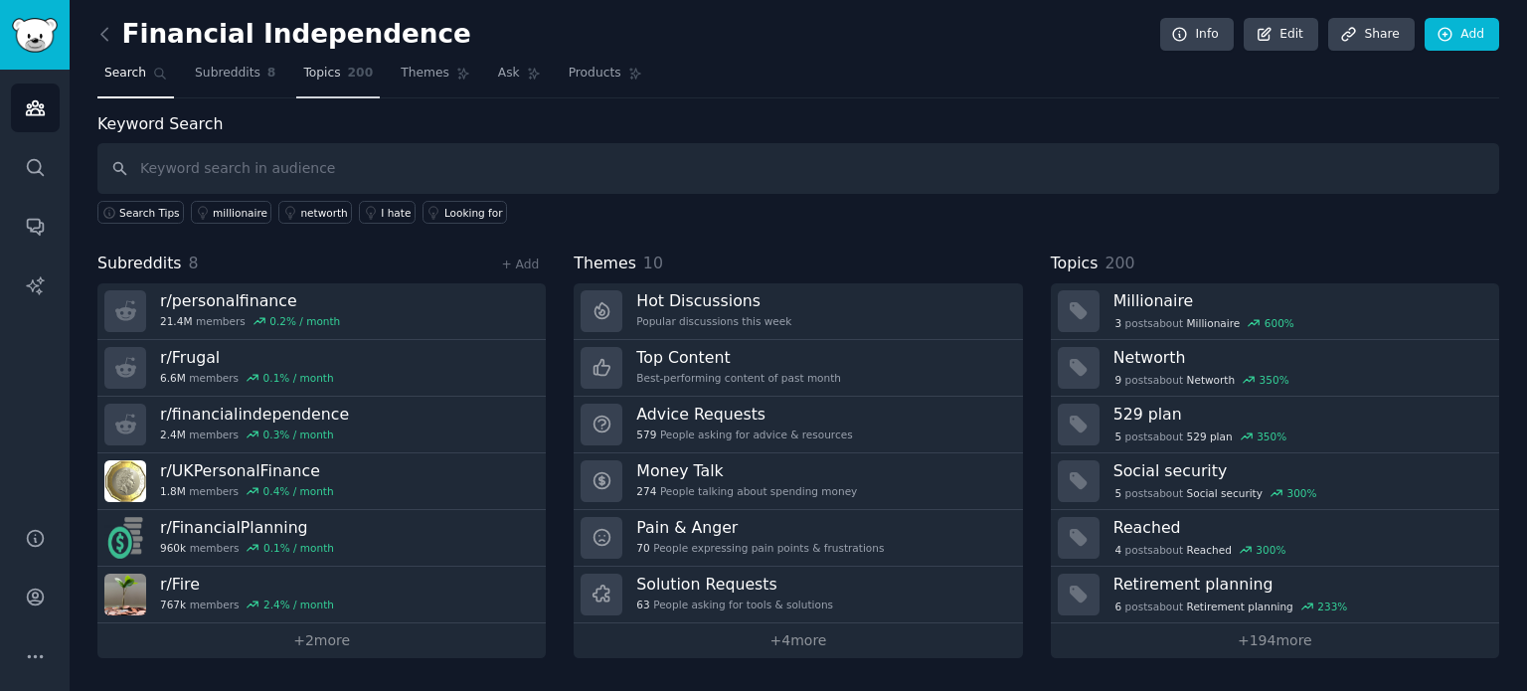
click at [307, 69] on span "Topics" at bounding box center [321, 74] width 37 height 18
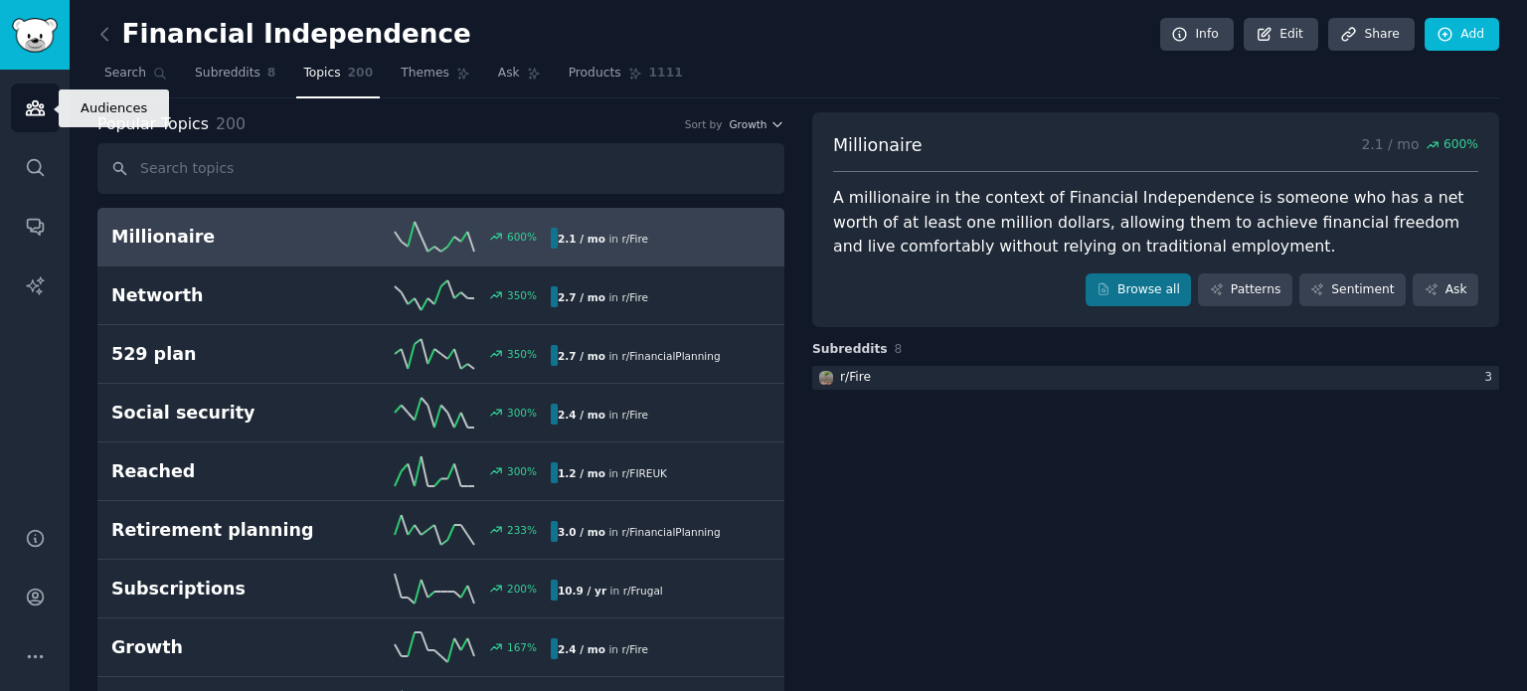
click at [32, 102] on icon "Sidebar" at bounding box center [35, 108] width 18 height 14
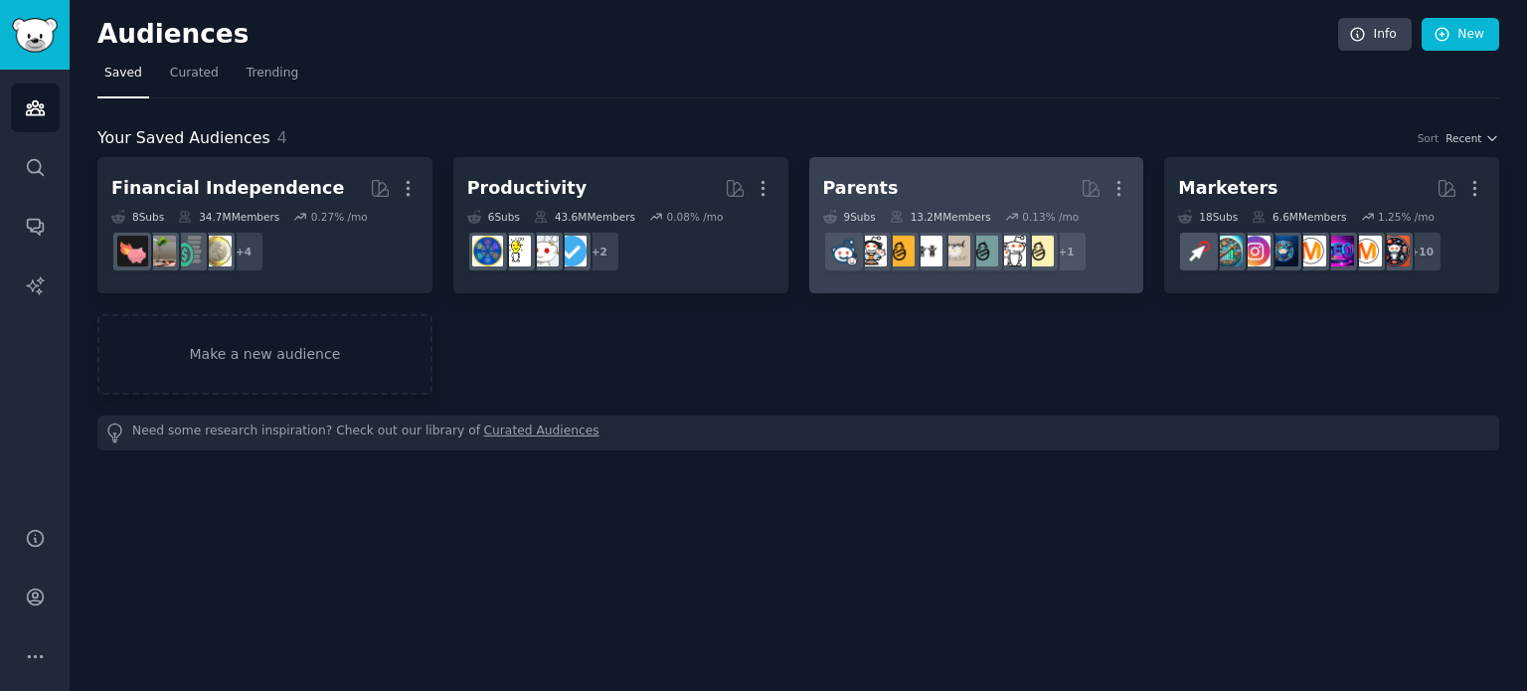
click at [935, 177] on h2 "Parents More" at bounding box center [976, 188] width 307 height 35
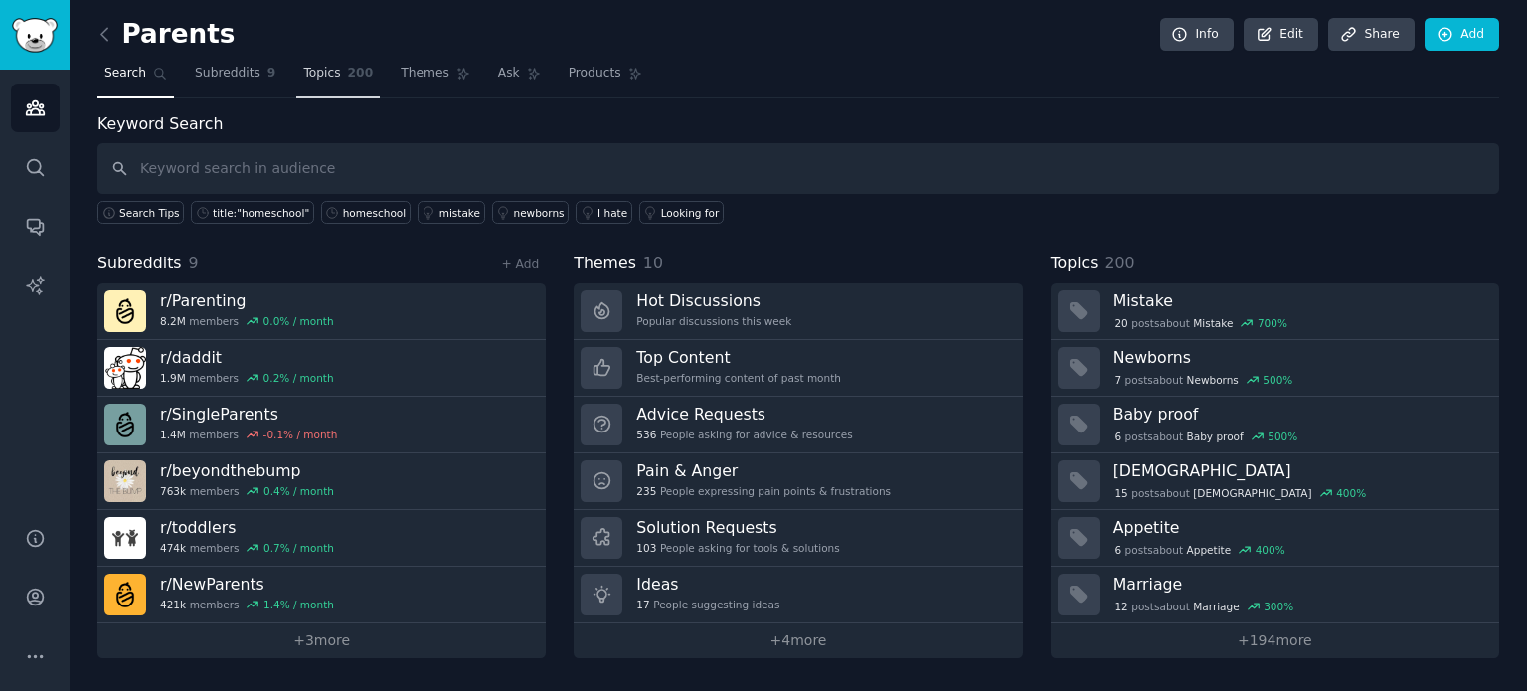
click at [326, 80] on link "Topics 200" at bounding box center [338, 78] width 84 height 41
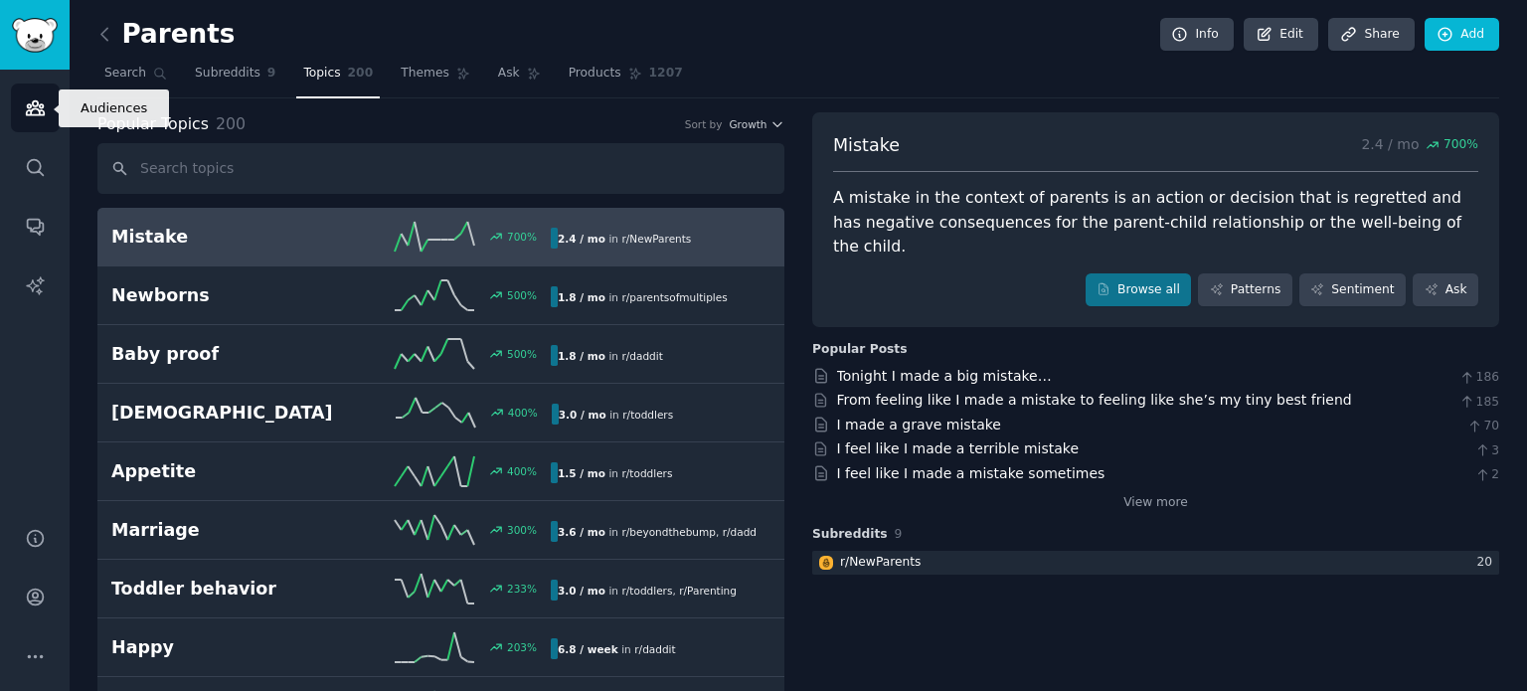
click at [50, 102] on link "Audiences" at bounding box center [35, 108] width 49 height 49
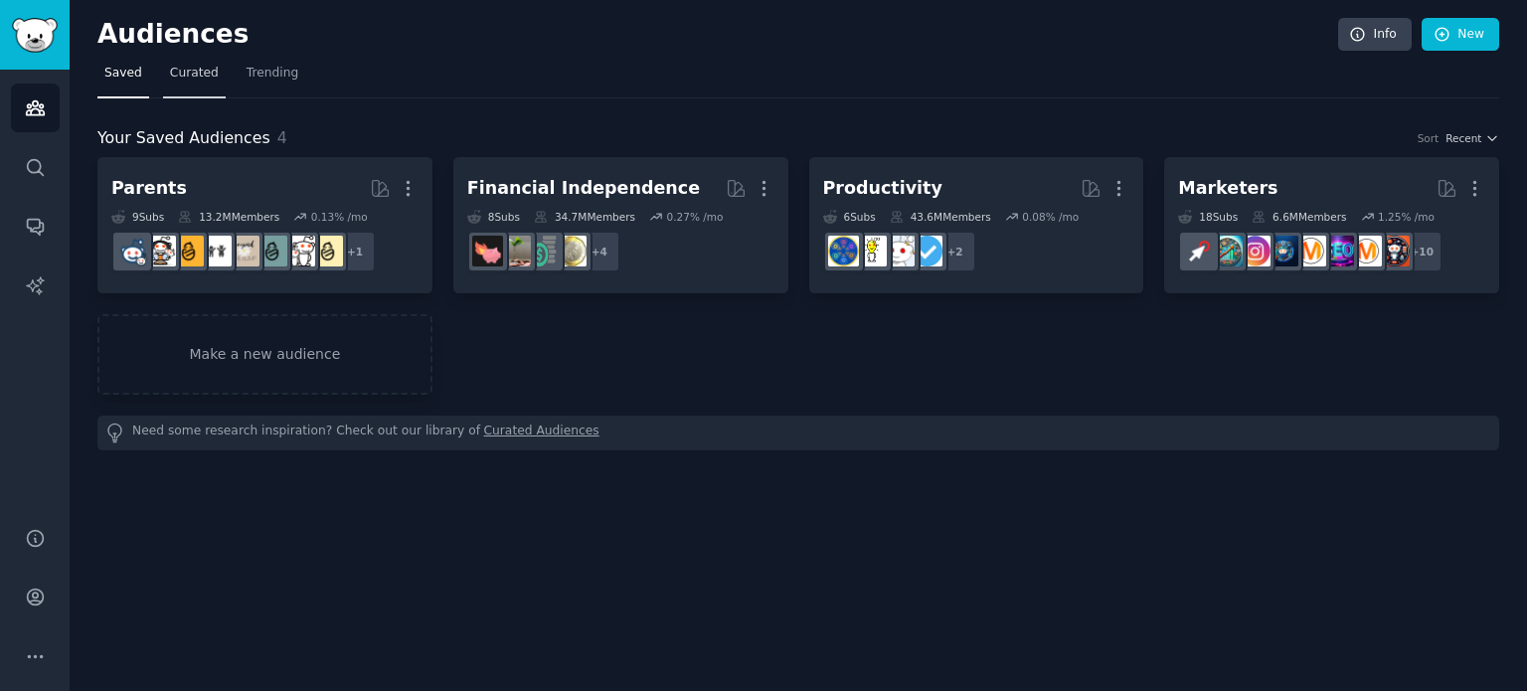
click at [185, 72] on span "Curated" at bounding box center [194, 74] width 49 height 18
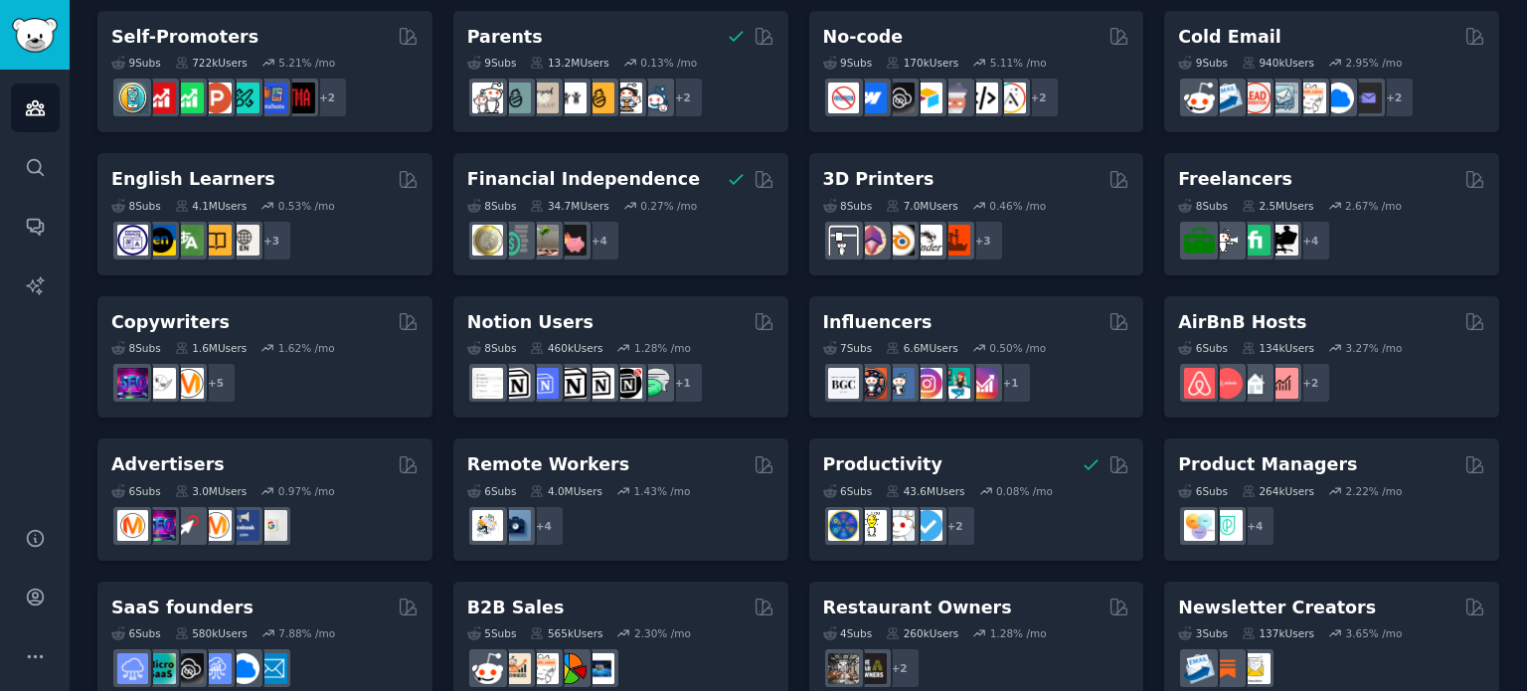
scroll to position [895, 0]
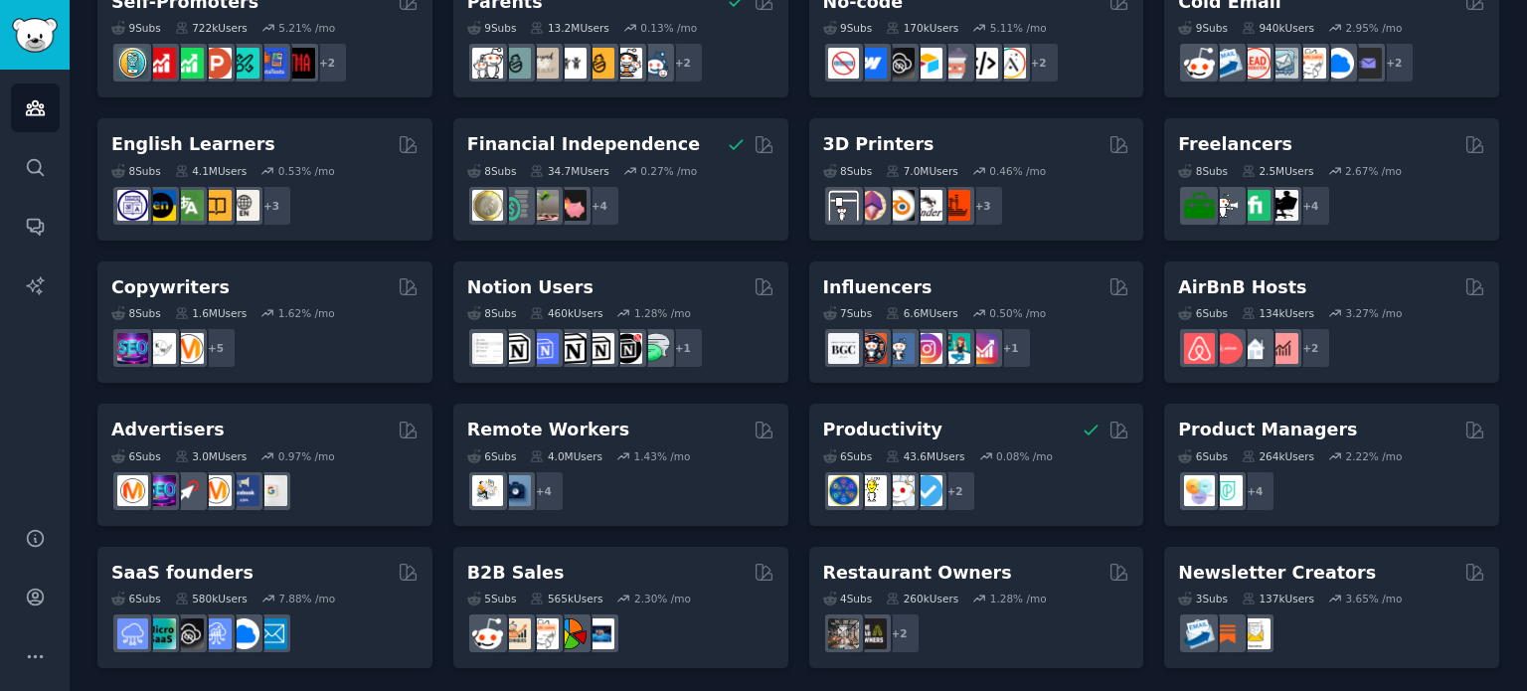
click at [314, 556] on div "SaaS founders 6 Sub s 580k Users 7.88 % /mo" at bounding box center [264, 608] width 335 height 122
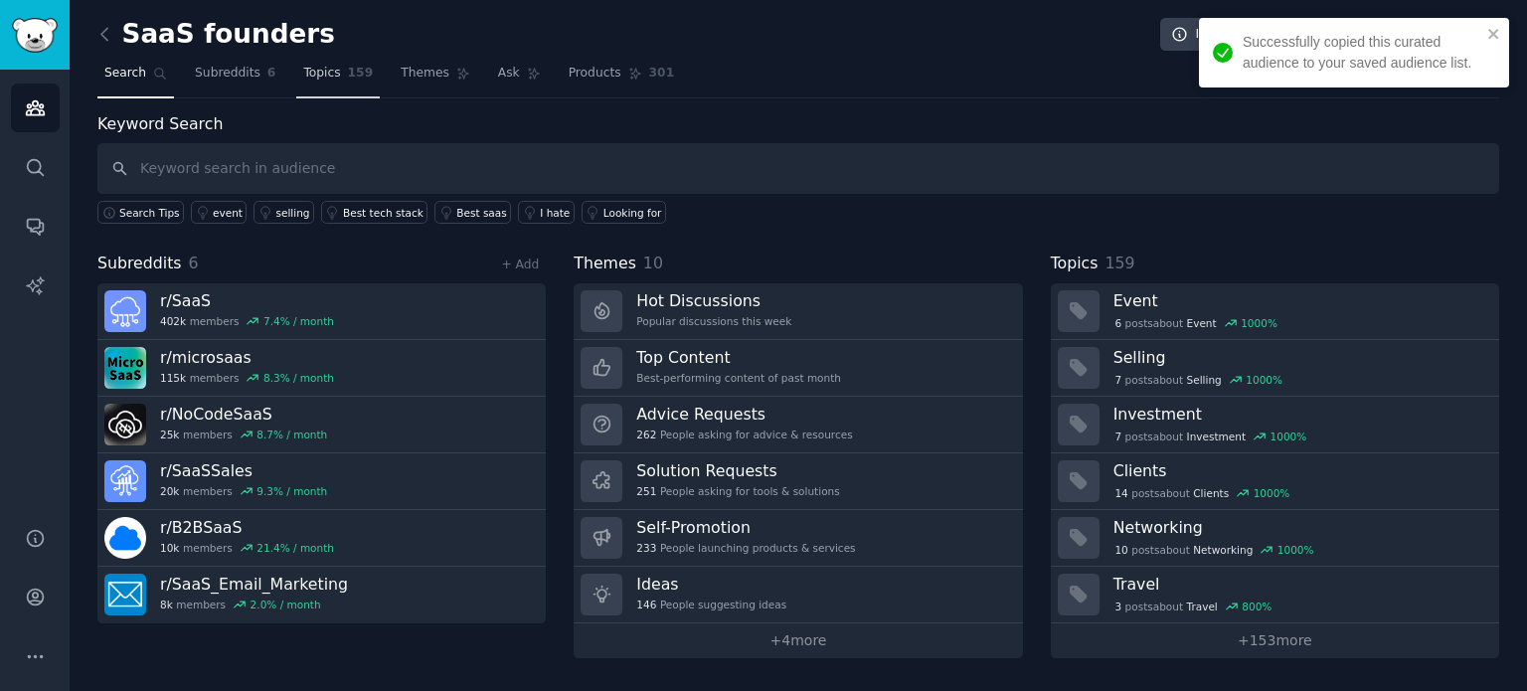
click at [312, 76] on span "Topics" at bounding box center [321, 74] width 37 height 18
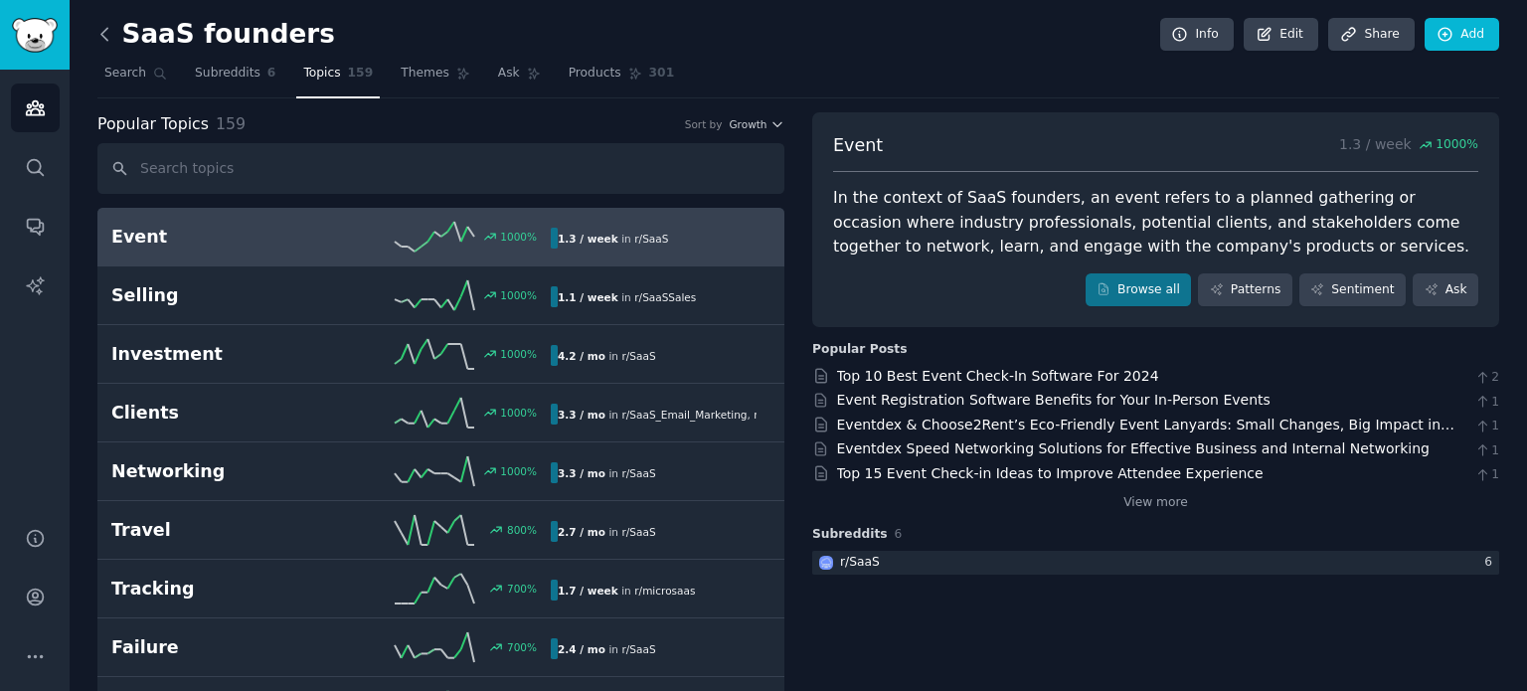
click at [104, 28] on icon at bounding box center [104, 34] width 21 height 21
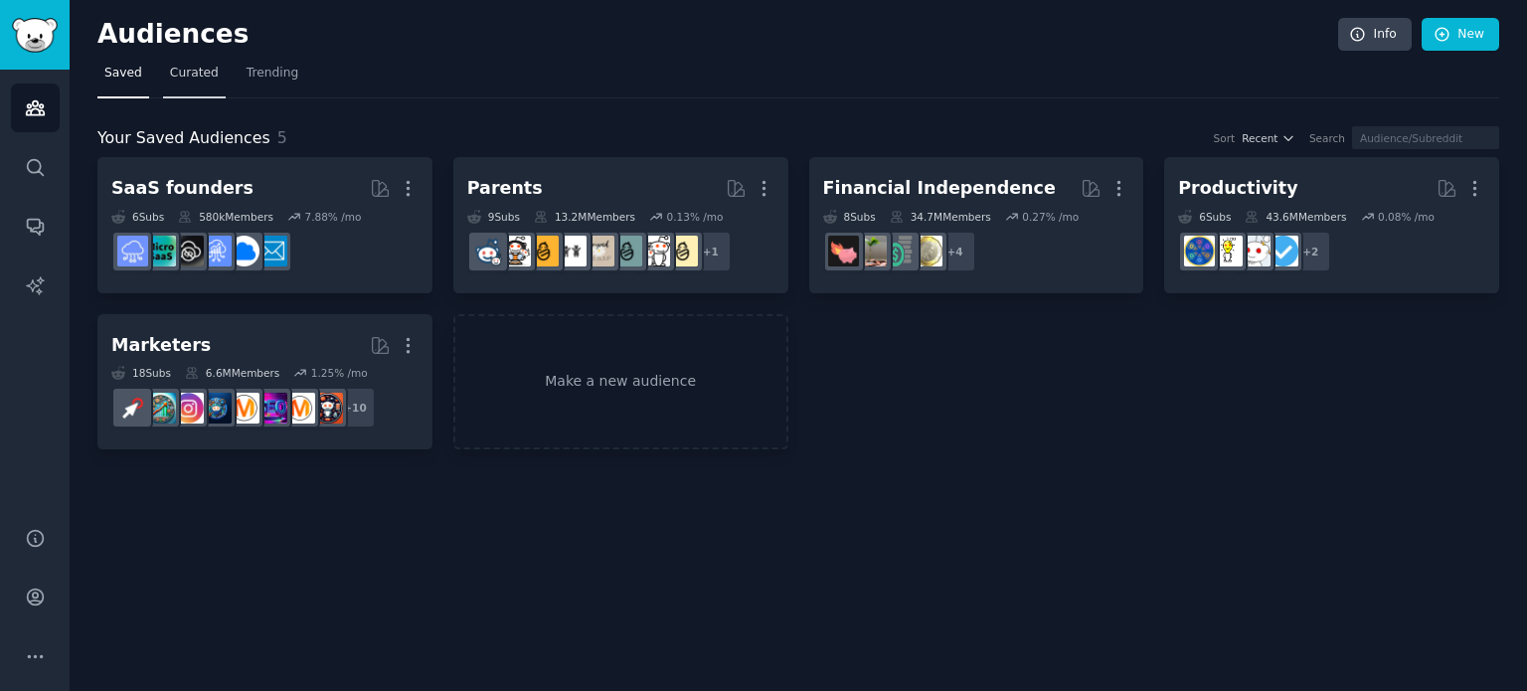
click at [204, 79] on span "Curated" at bounding box center [194, 74] width 49 height 18
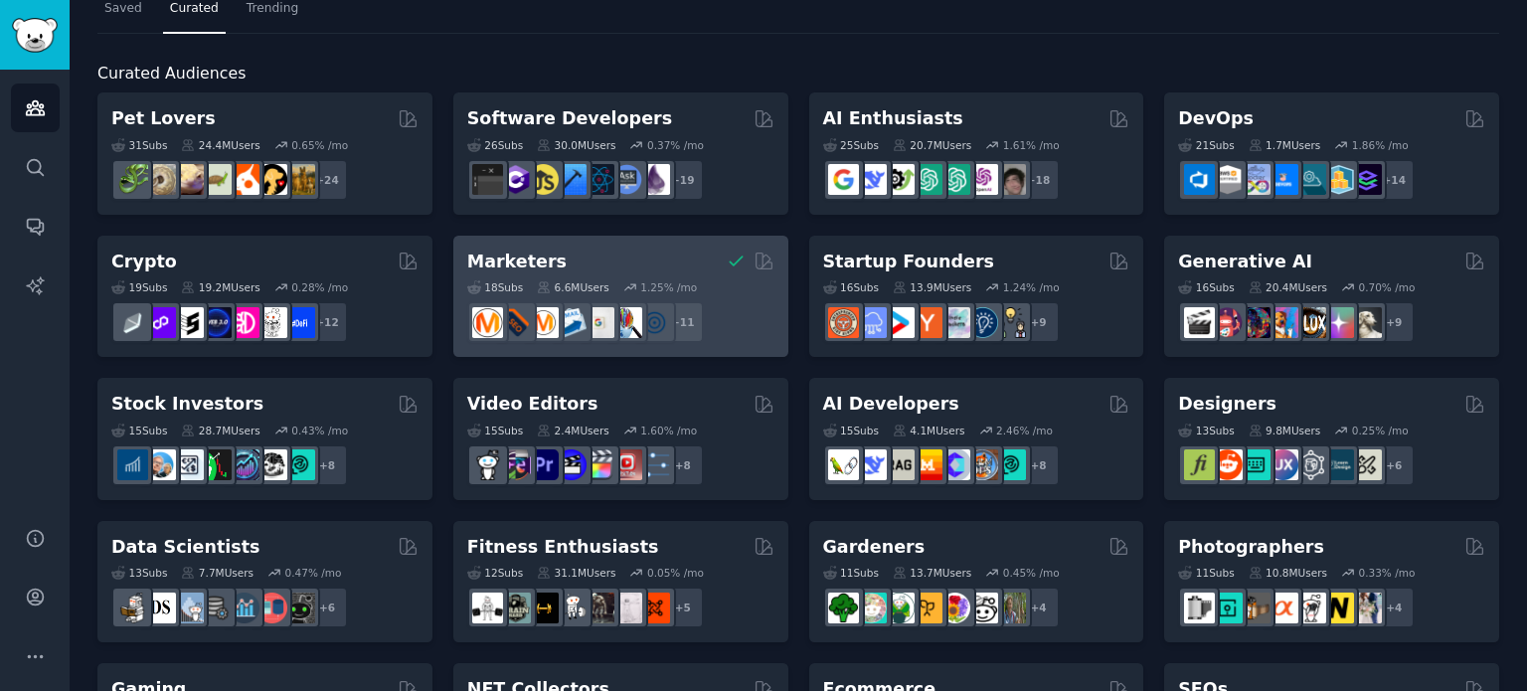
scroll to position [99, 0]
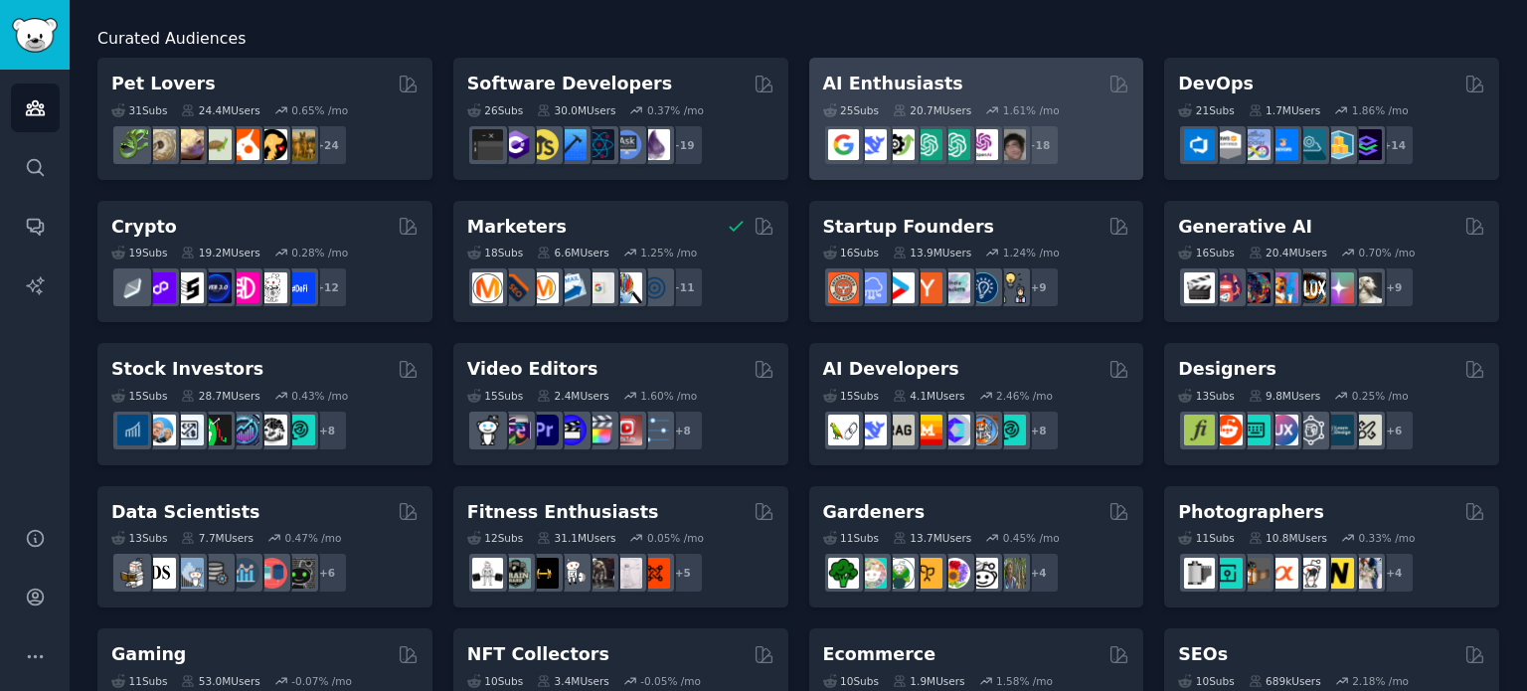
click at [987, 91] on div "AI Enthusiasts" at bounding box center [976, 84] width 307 height 25
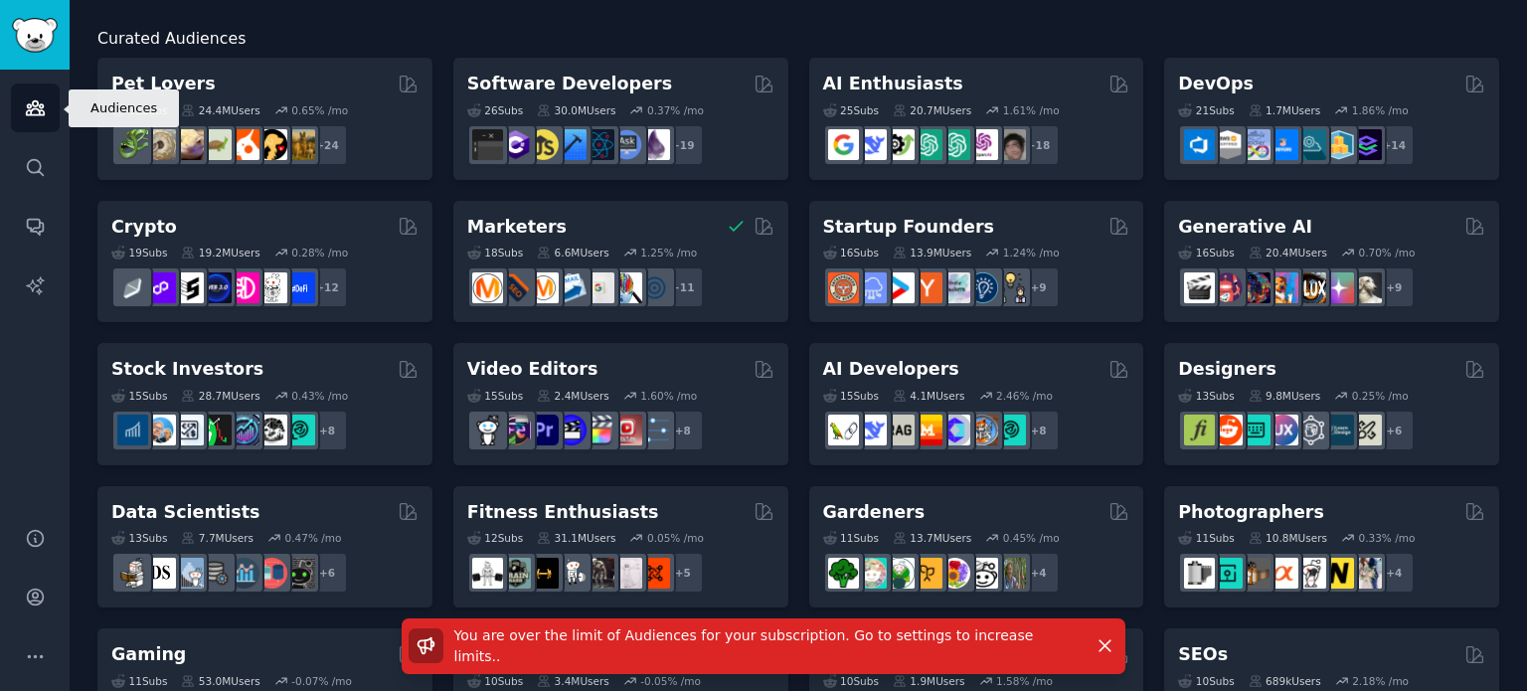
click at [44, 97] on icon "Sidebar" at bounding box center [35, 107] width 21 height 21
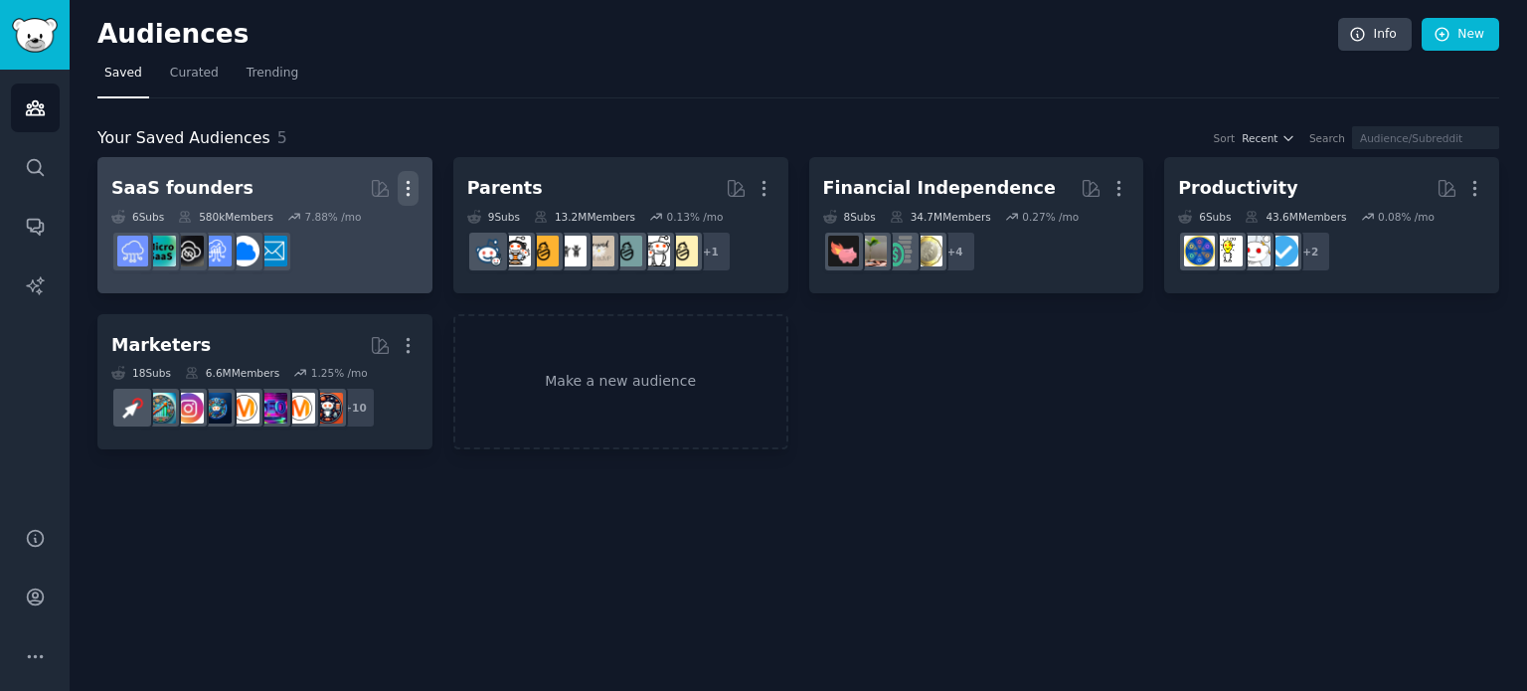
click at [412, 183] on icon "button" at bounding box center [408, 188] width 21 height 21
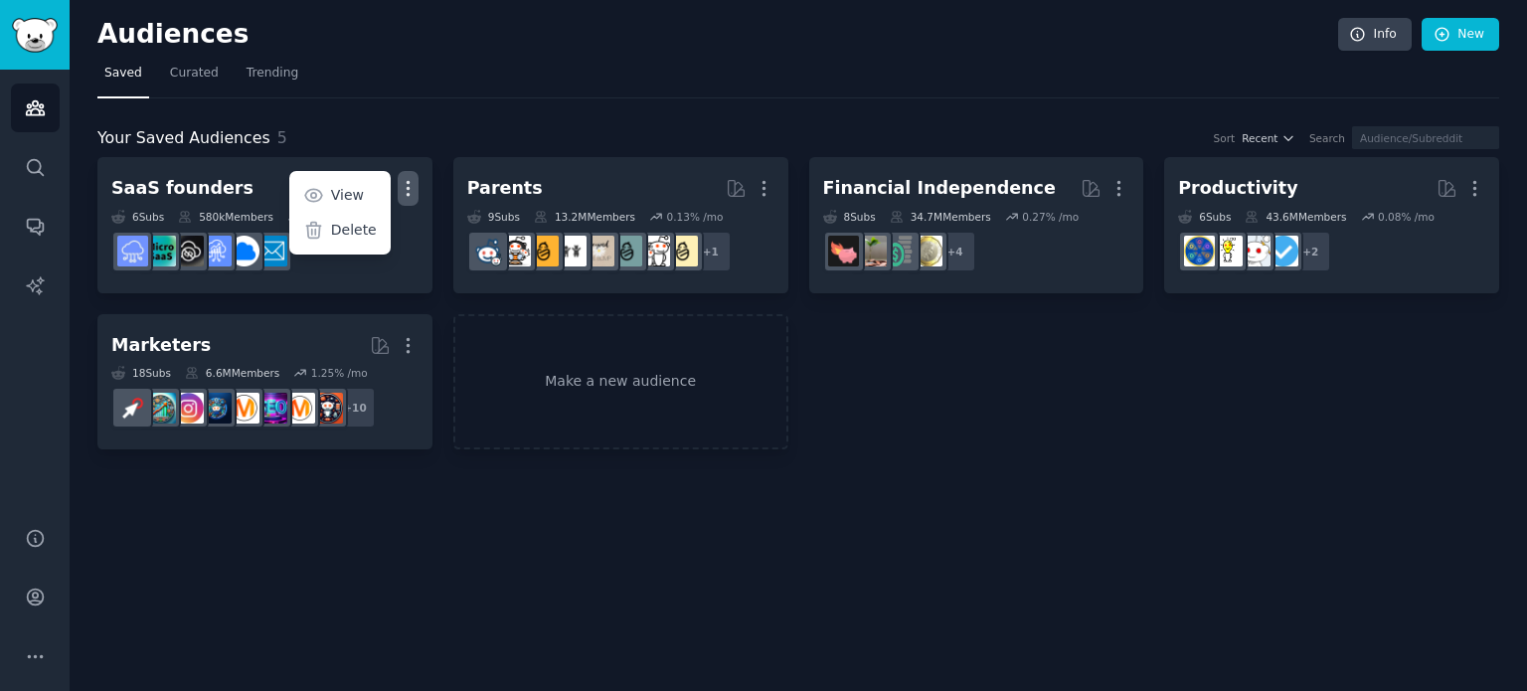
drag, startPoint x: 356, startPoint y: 222, endPoint x: 847, endPoint y: 79, distance: 511.6
click at [355, 223] on p "Delete" at bounding box center [354, 230] width 46 height 21
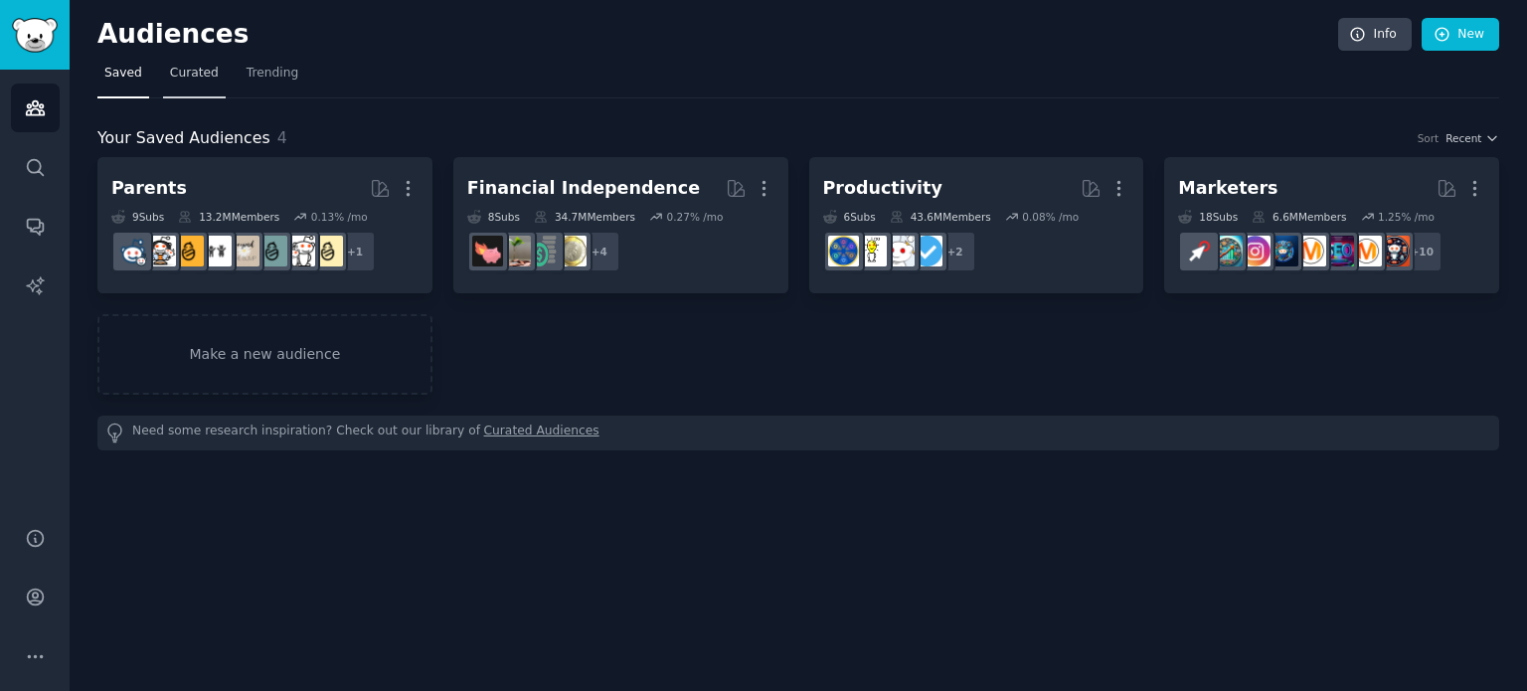
click at [167, 86] on link "Curated" at bounding box center [194, 78] width 63 height 41
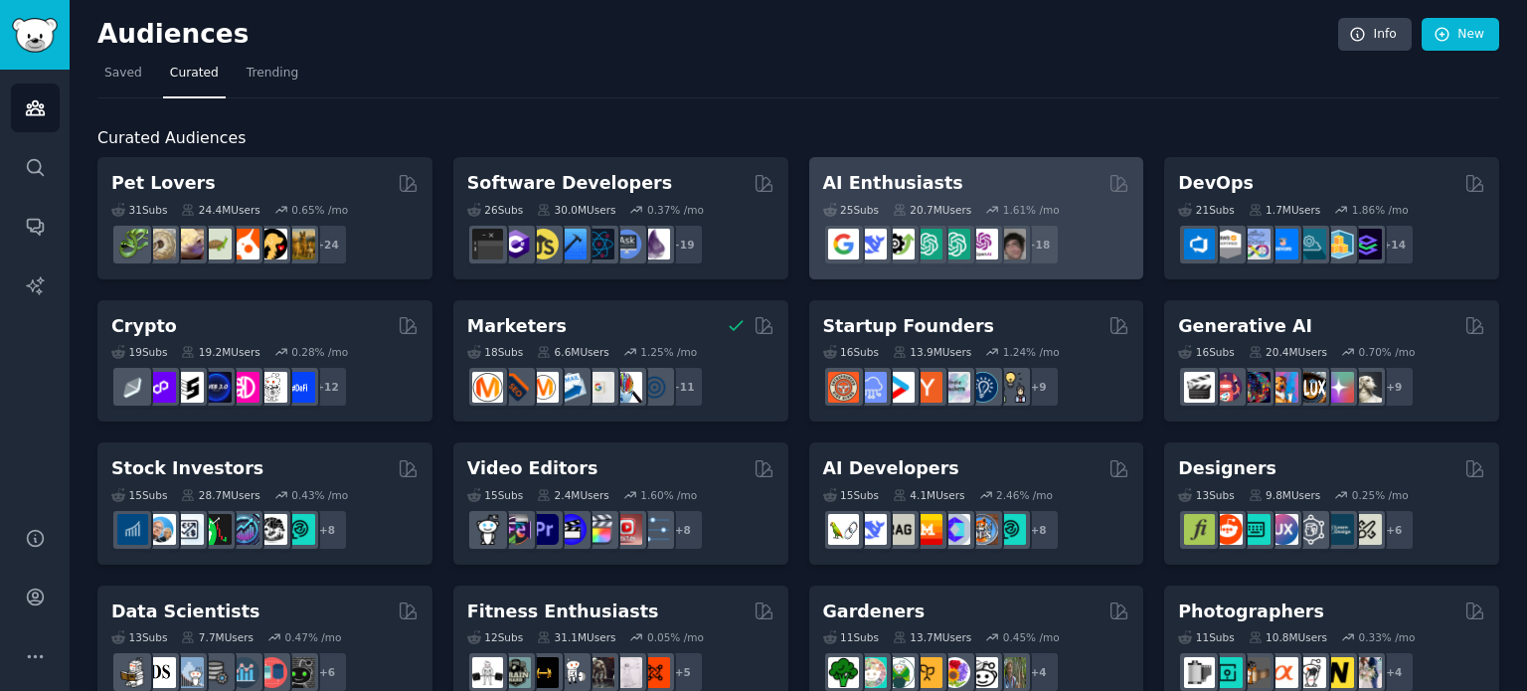
click at [985, 182] on div "AI Enthusiasts" at bounding box center [976, 183] width 307 height 25
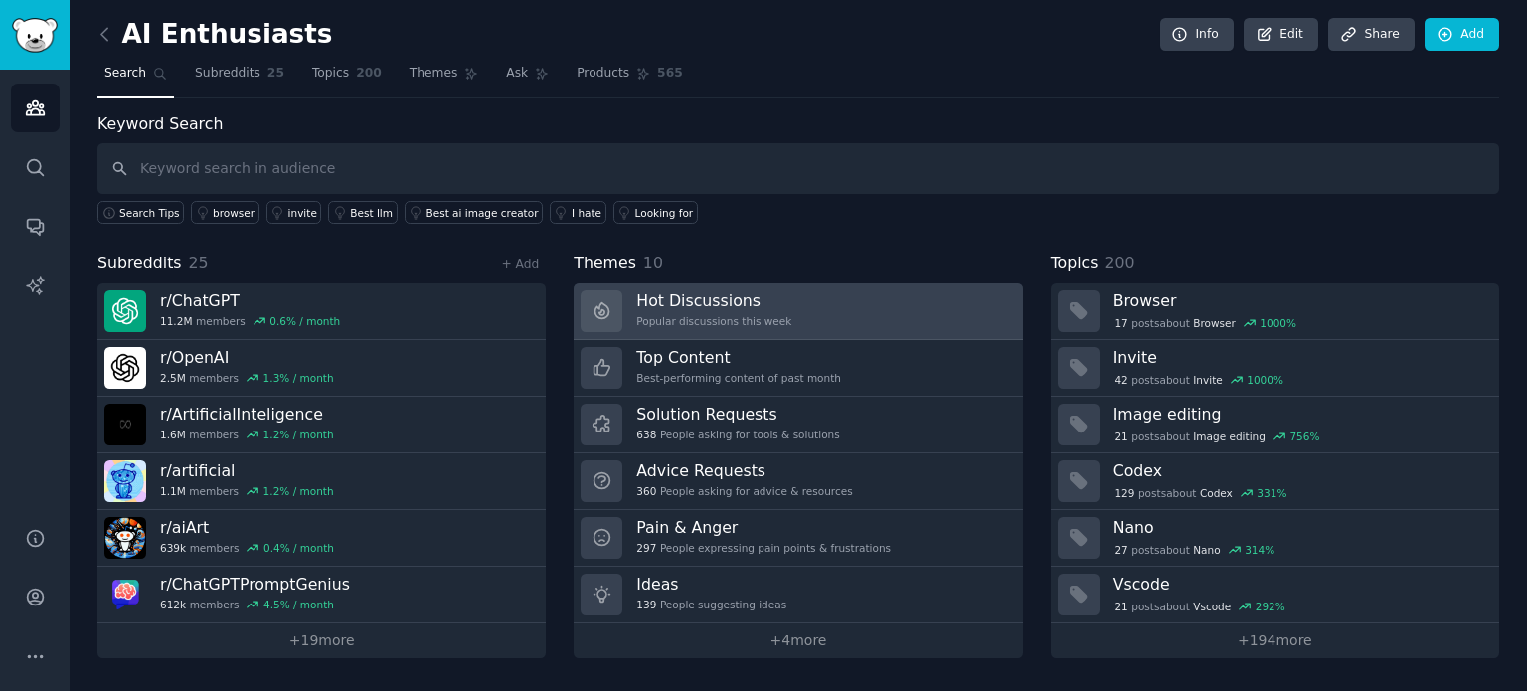
click at [839, 309] on link "Hot Discussions Popular discussions this week" at bounding box center [798, 311] width 448 height 57
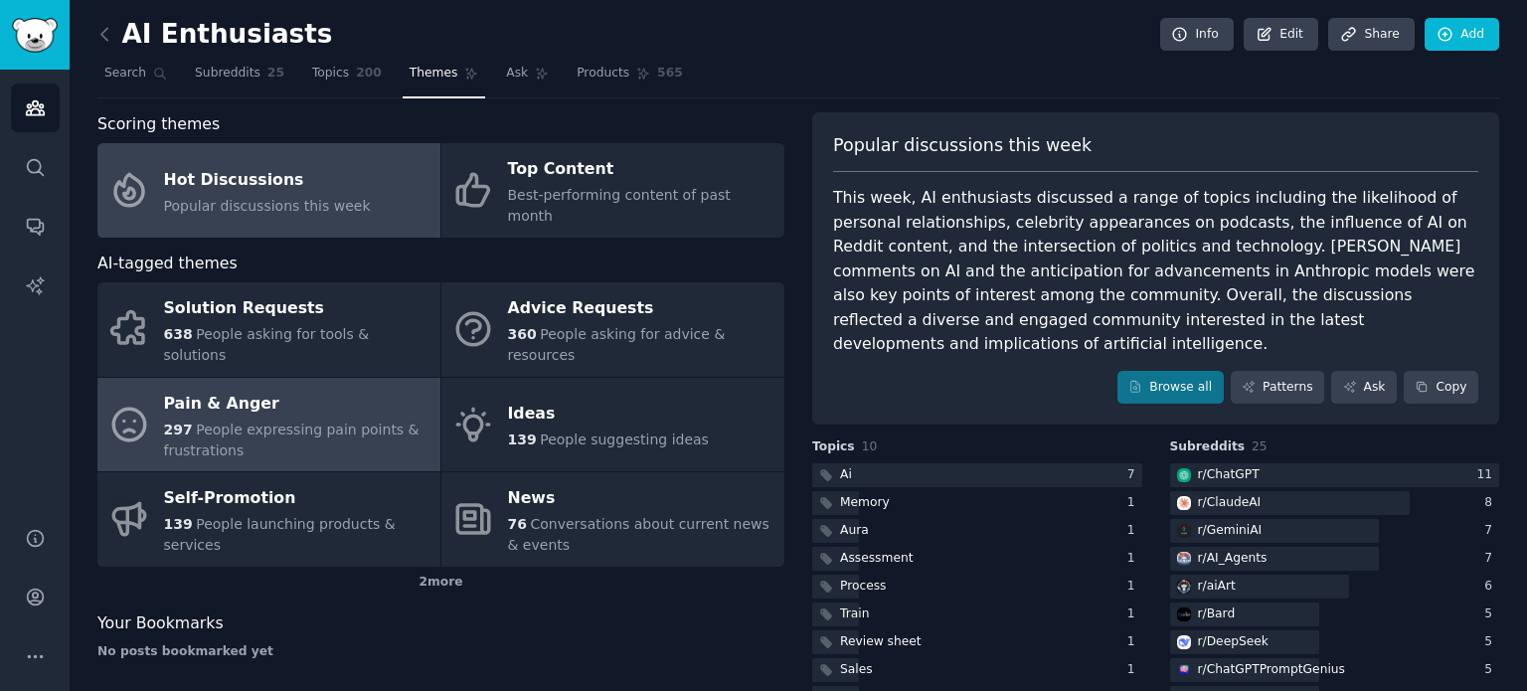
click at [332, 388] on div "Pain & Anger" at bounding box center [297, 404] width 266 height 32
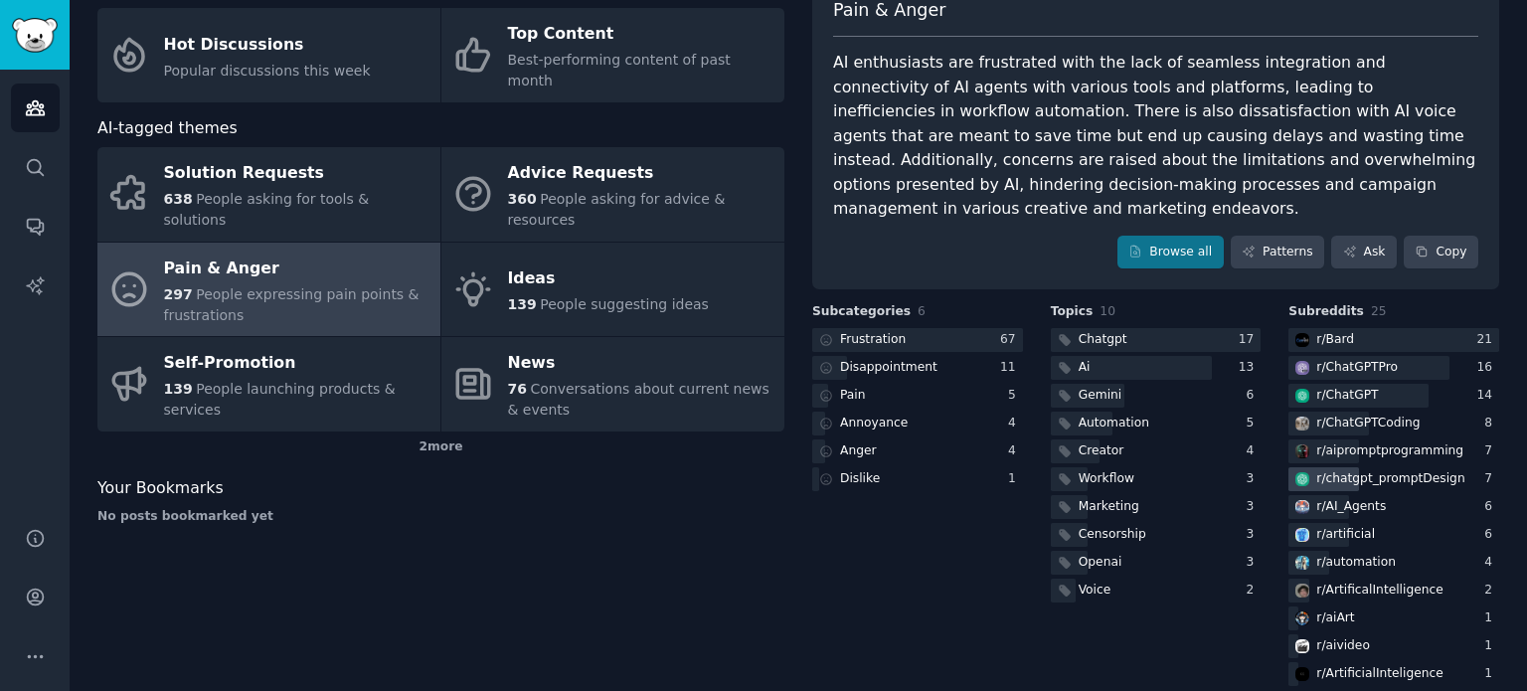
scroll to position [36, 0]
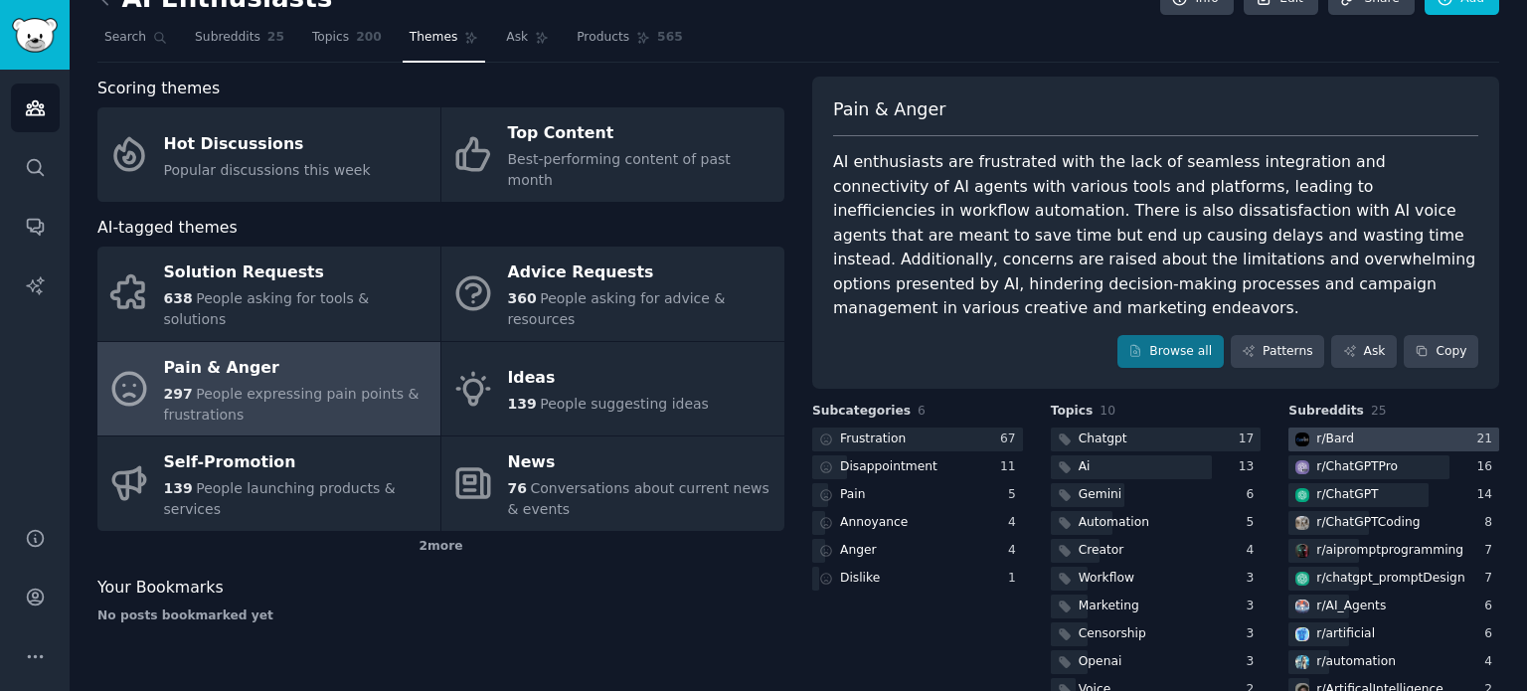
click at [1367, 428] on div at bounding box center [1394, 440] width 211 height 25
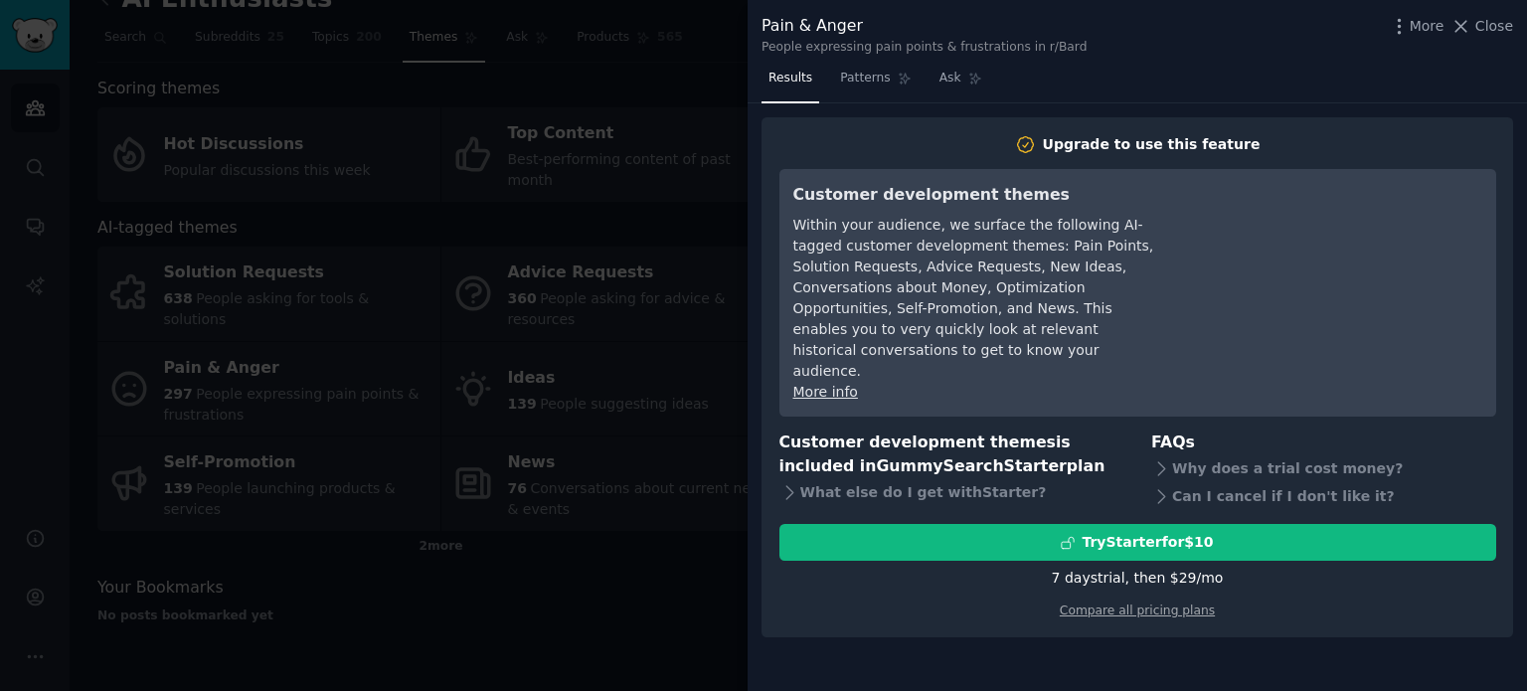
click at [571, 573] on div at bounding box center [763, 345] width 1527 height 691
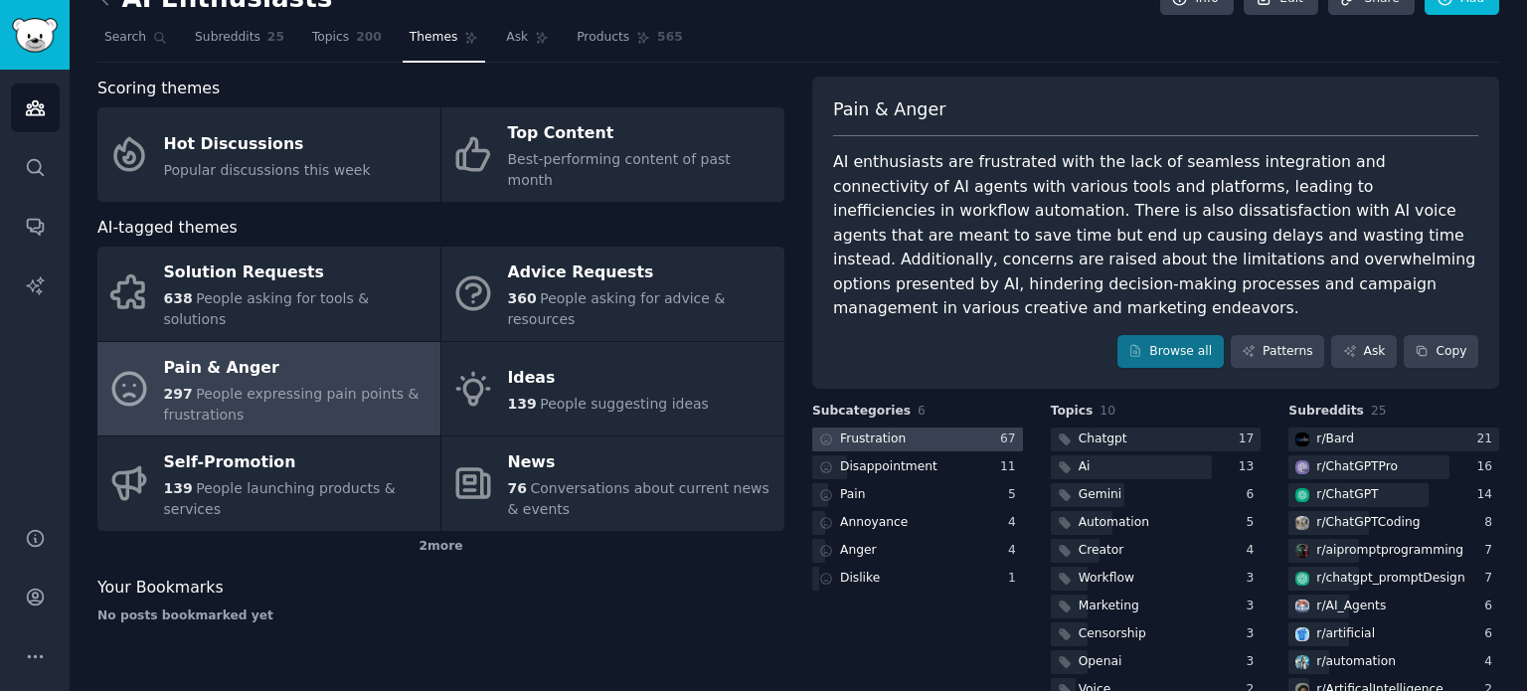
click at [894, 431] on div "Frustration" at bounding box center [873, 440] width 66 height 18
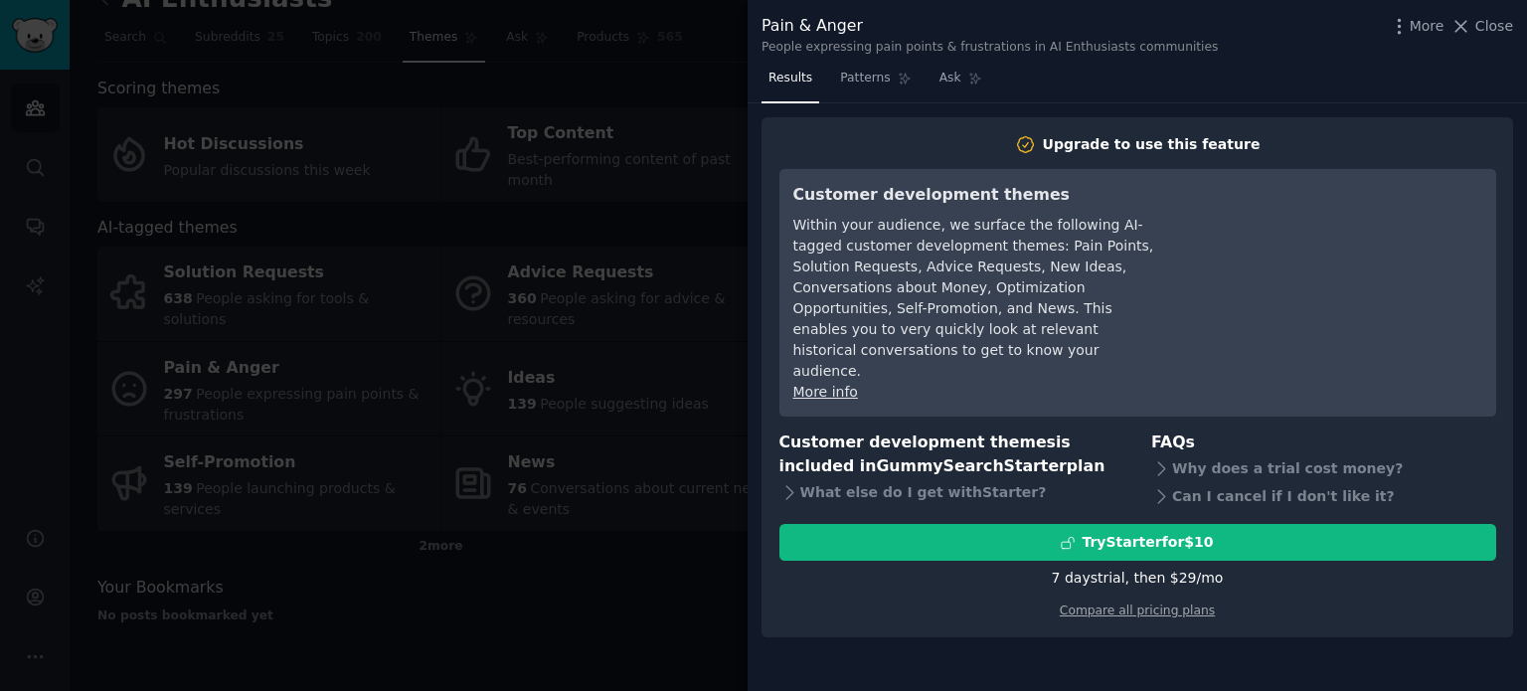
click at [581, 578] on div at bounding box center [763, 345] width 1527 height 691
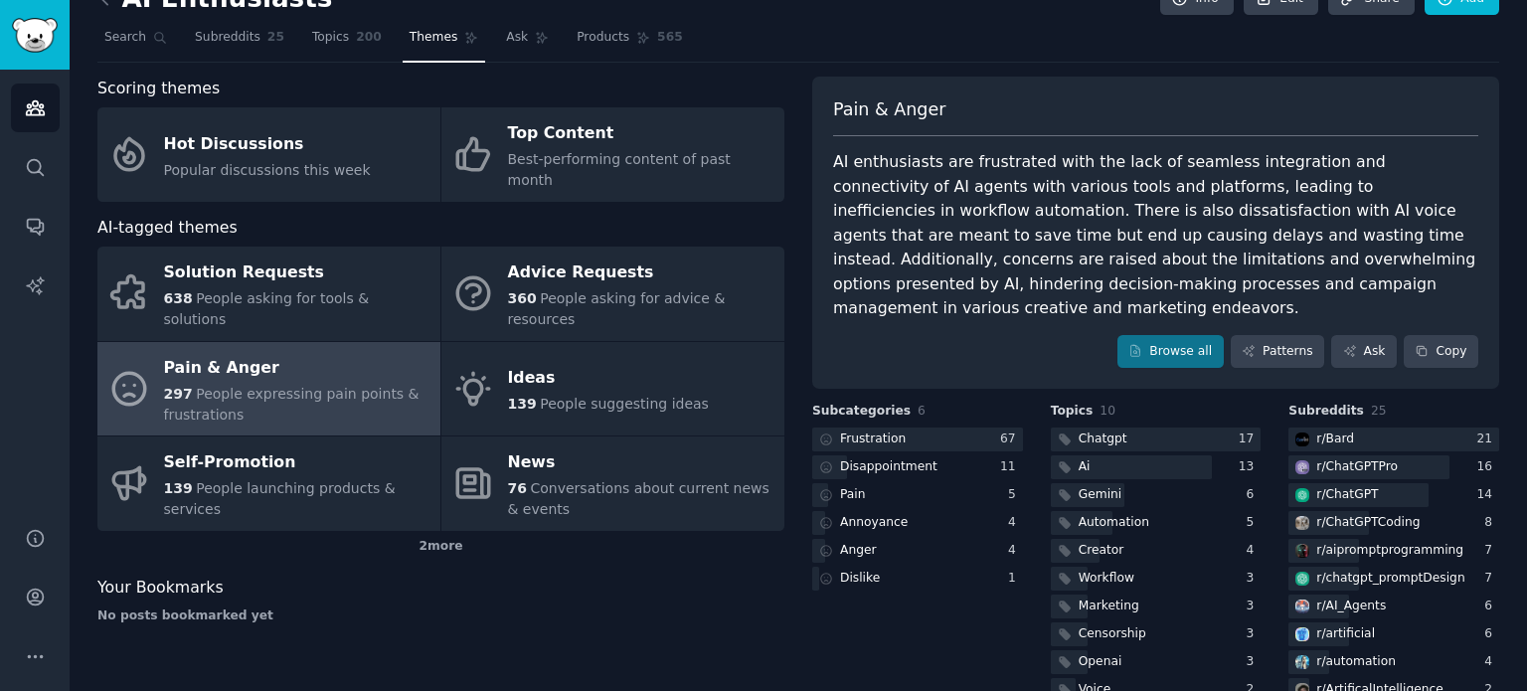
click at [581, 607] on div "No posts bookmarked yet" at bounding box center [440, 616] width 687 height 18
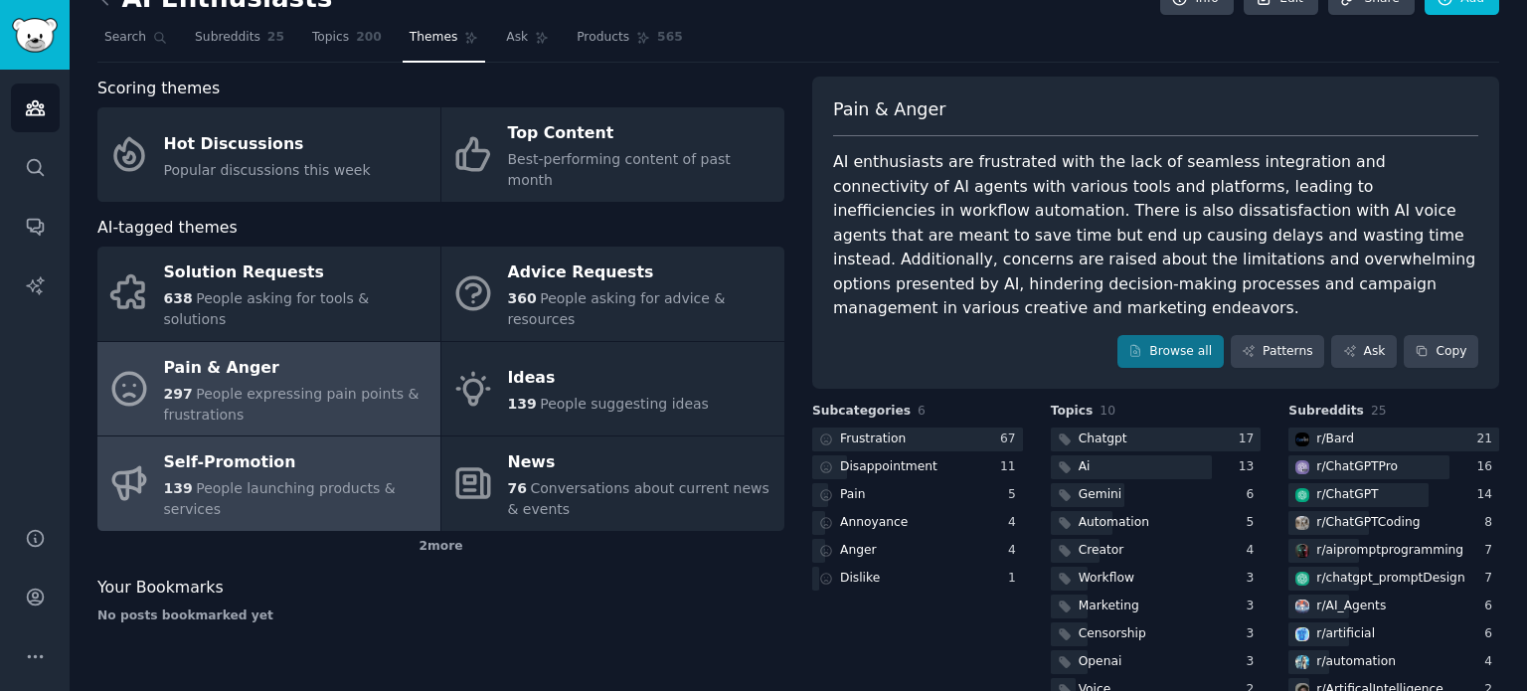
click at [404, 447] on div "Self-Promotion" at bounding box center [297, 463] width 266 height 32
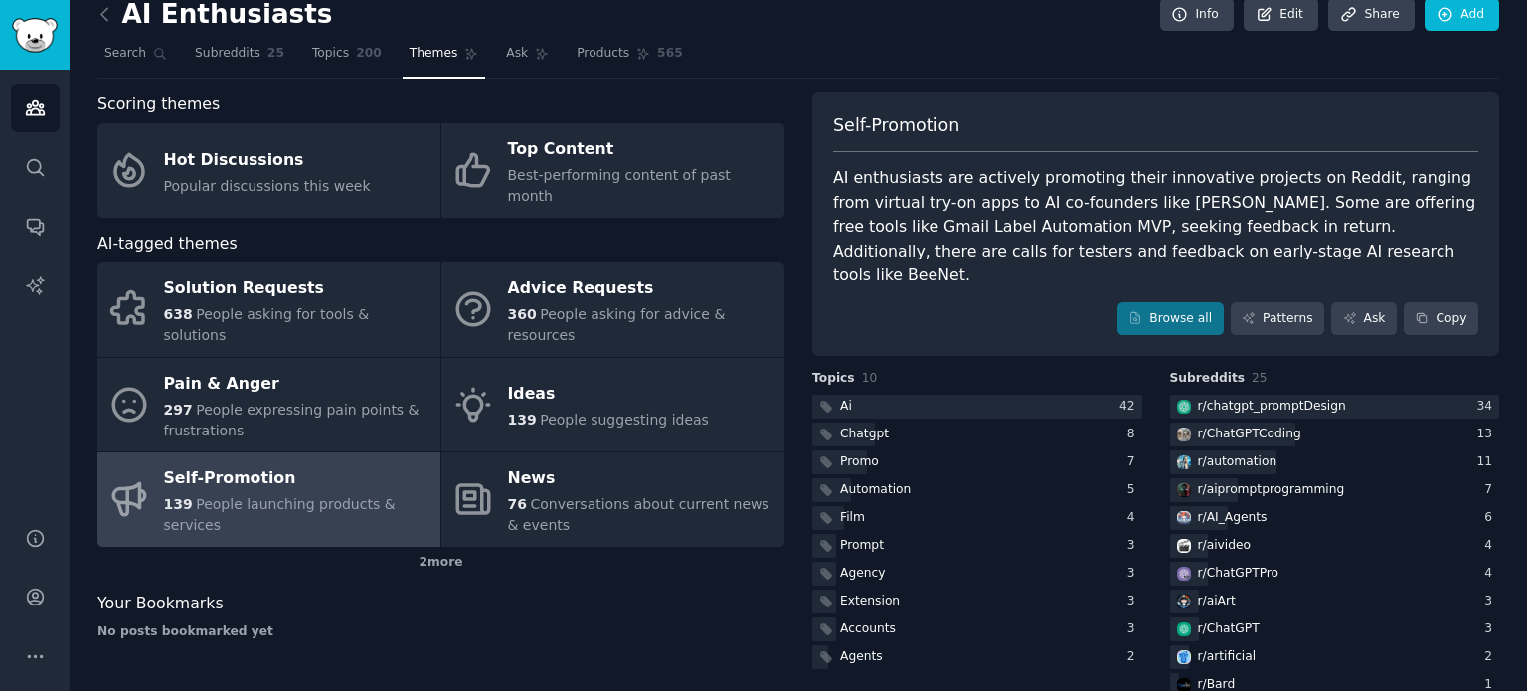
scroll to position [31, 0]
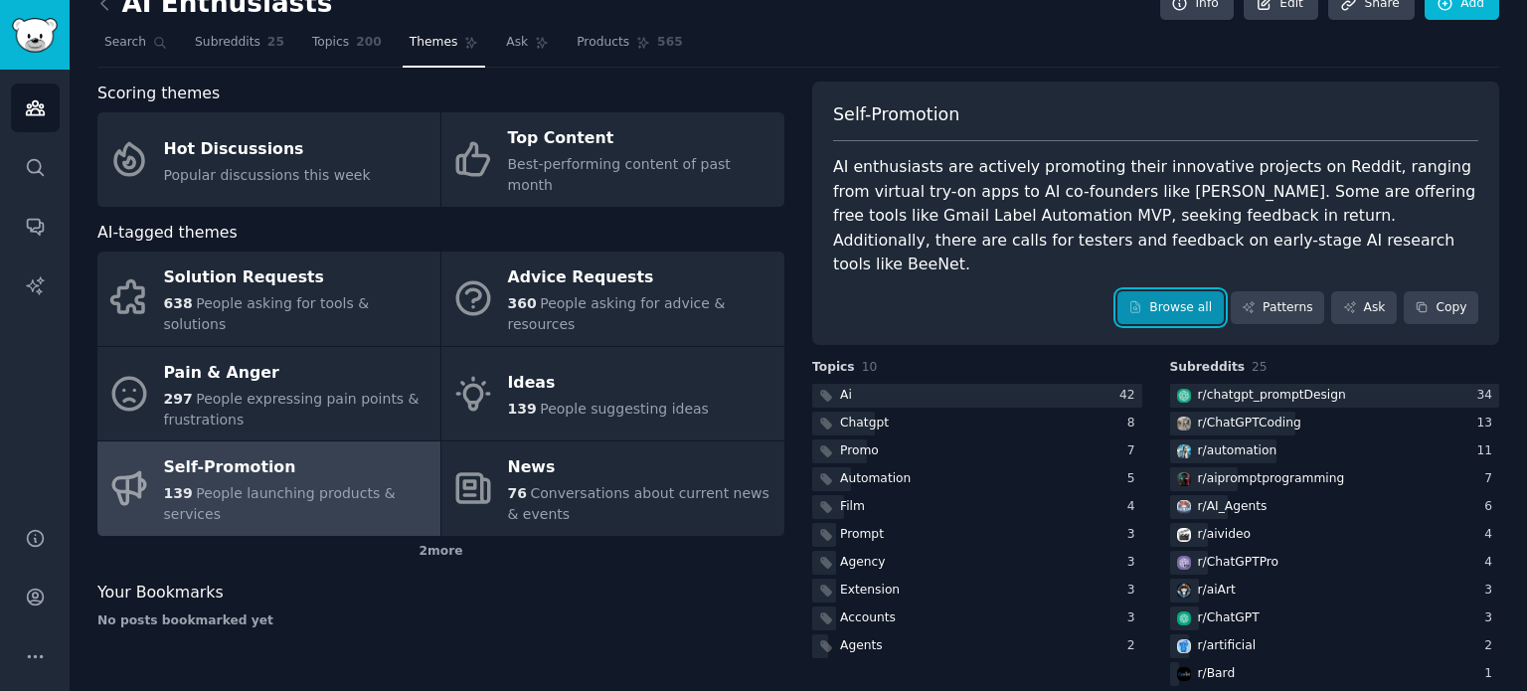
click at [1174, 291] on link "Browse all" at bounding box center [1171, 308] width 106 height 34
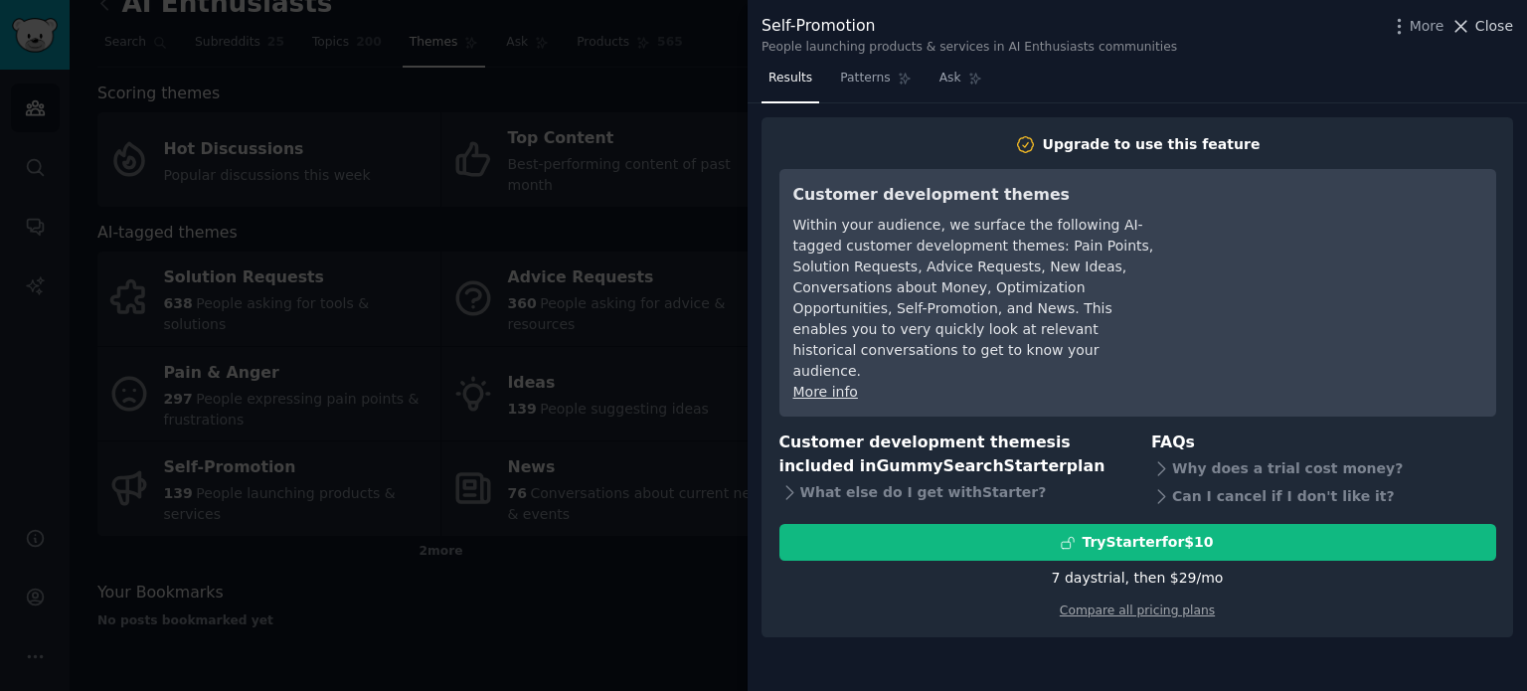
click at [1471, 30] on icon at bounding box center [1461, 26] width 21 height 21
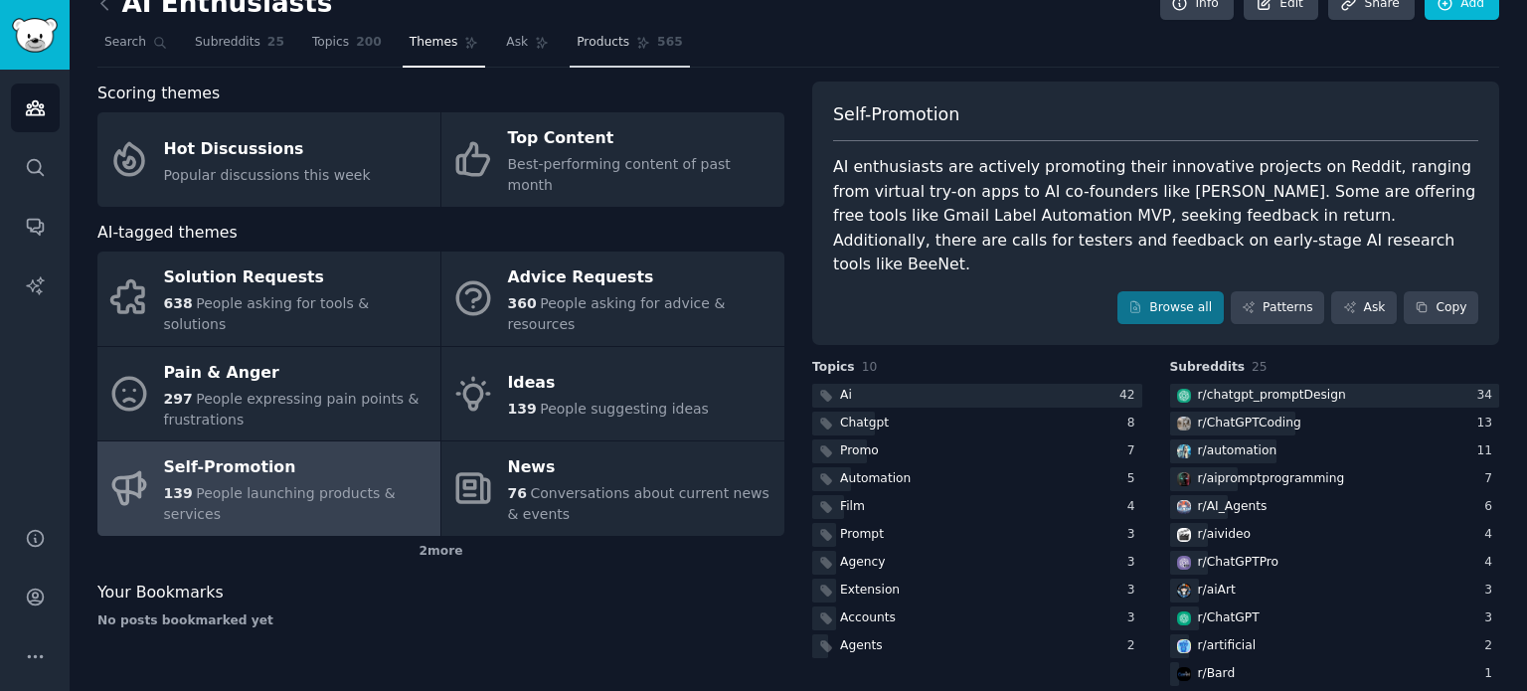
click at [584, 41] on span "Products" at bounding box center [603, 43] width 53 height 18
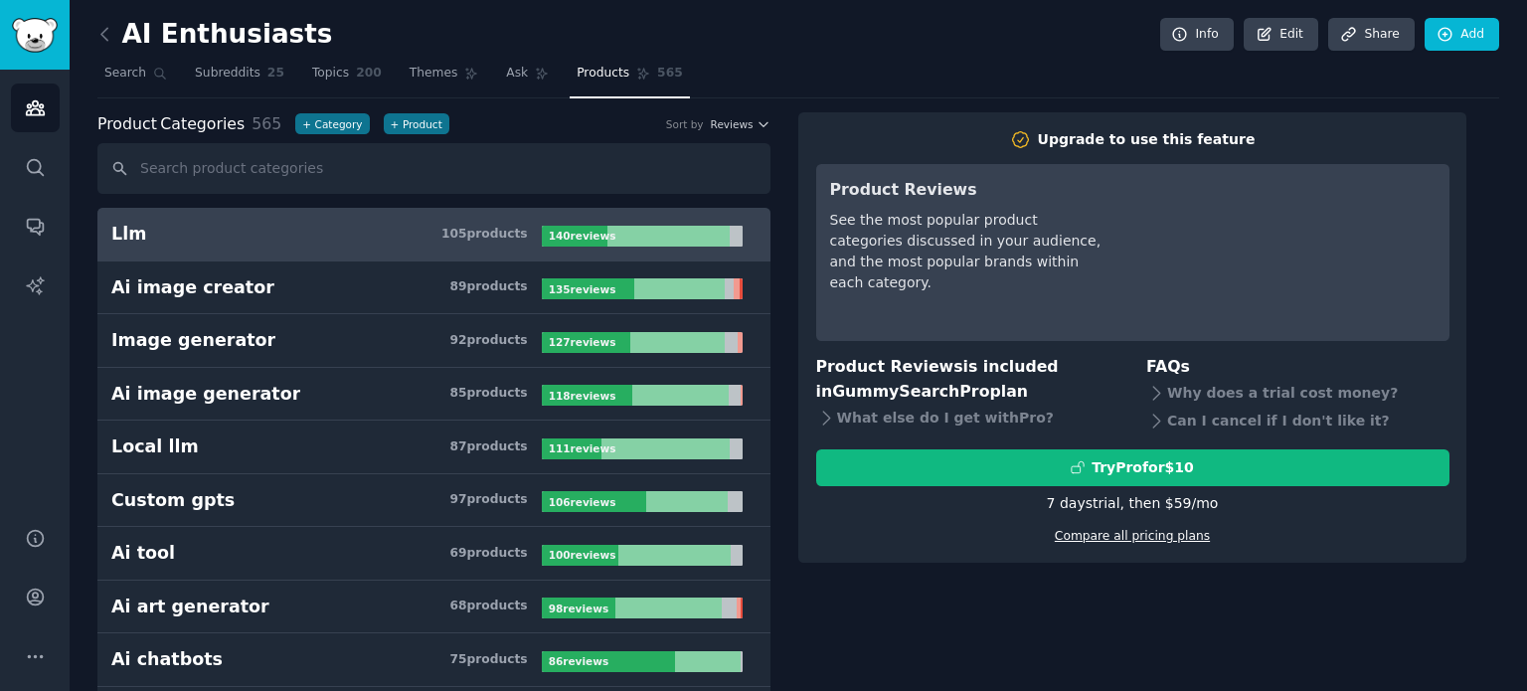
click at [1138, 542] on link "Compare all pricing plans" at bounding box center [1132, 536] width 155 height 14
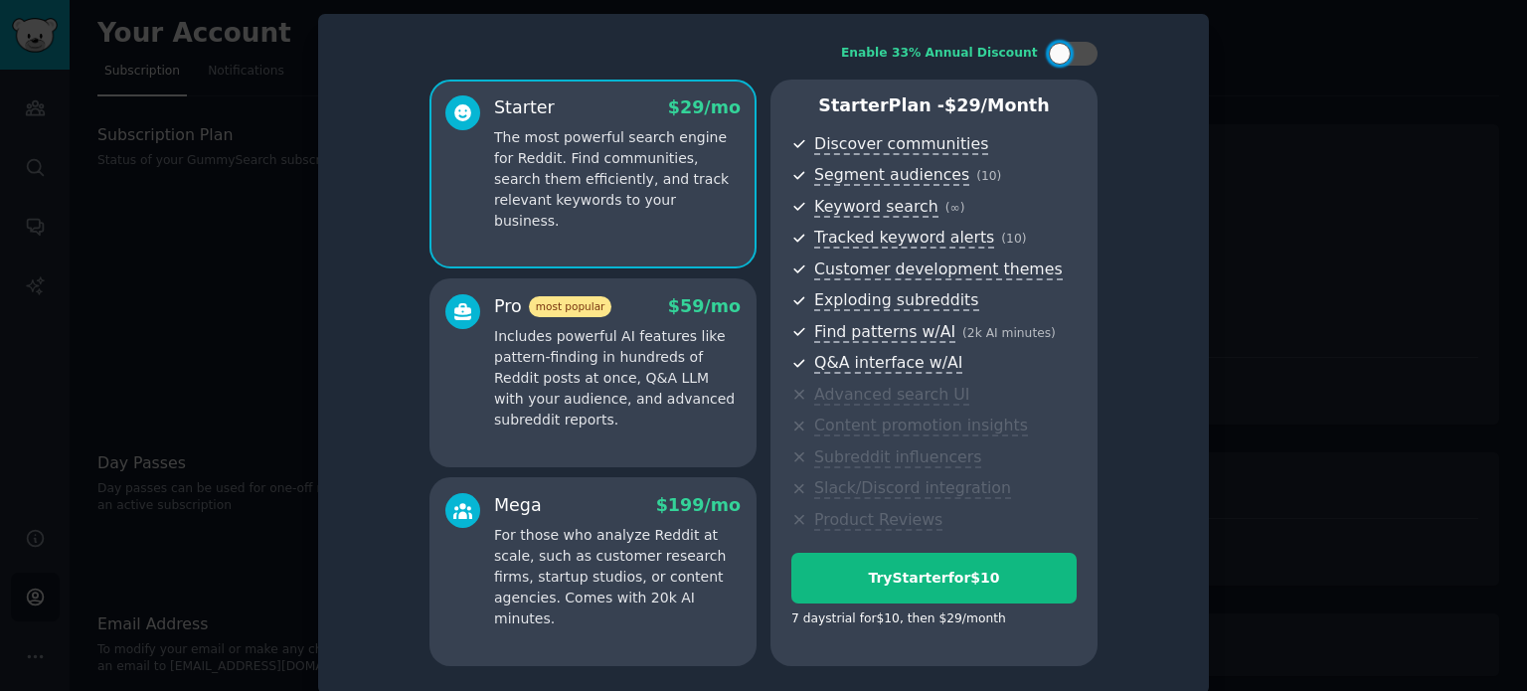
click at [461, 374] on div at bounding box center [462, 362] width 35 height 136
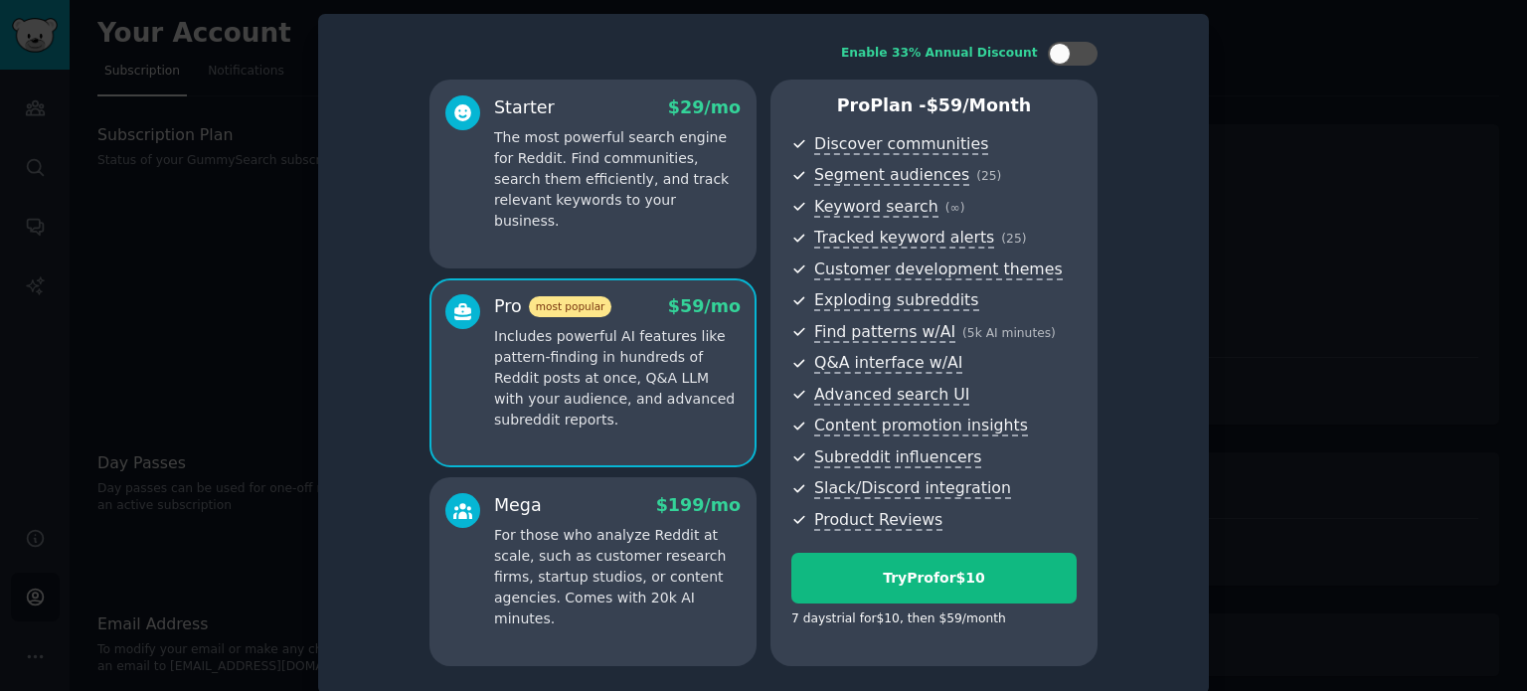
click at [1448, 421] on div at bounding box center [763, 345] width 1527 height 691
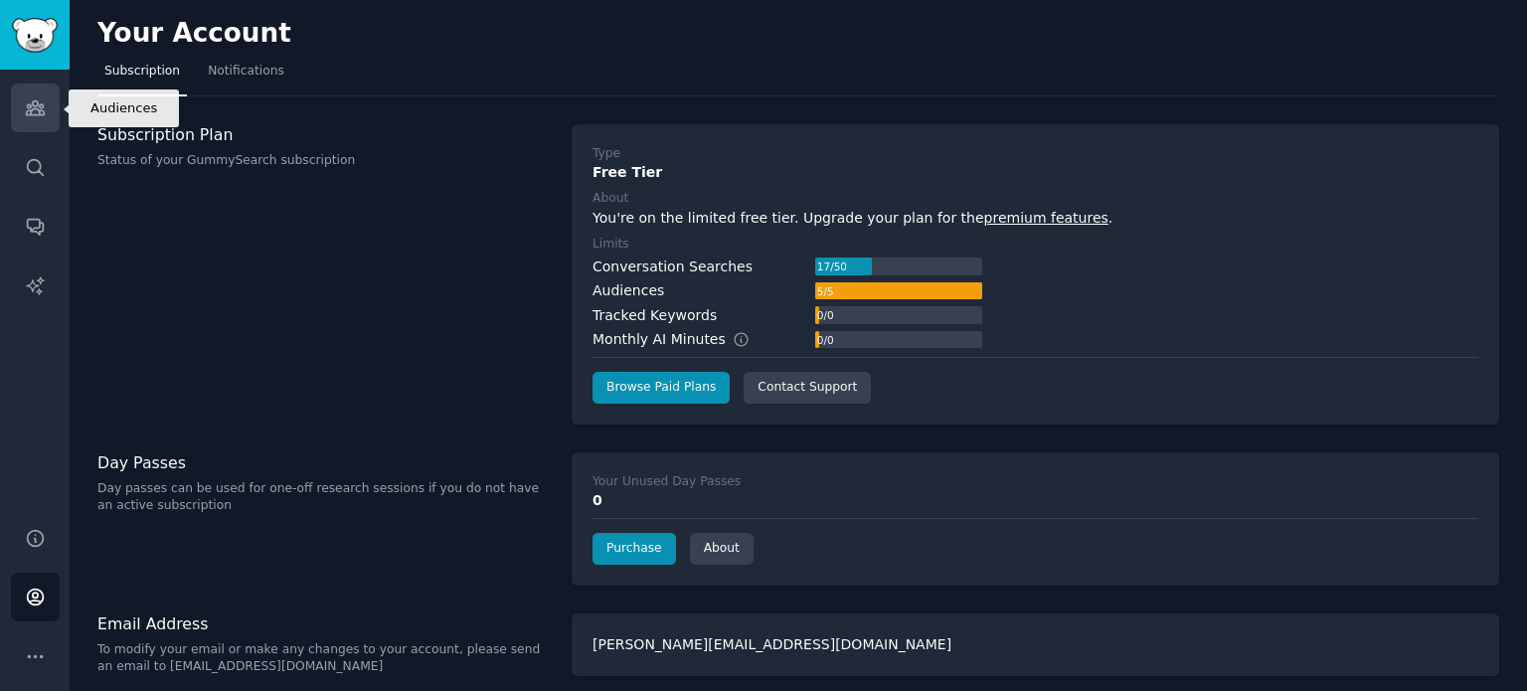
click at [25, 111] on icon "Sidebar" at bounding box center [35, 107] width 21 height 21
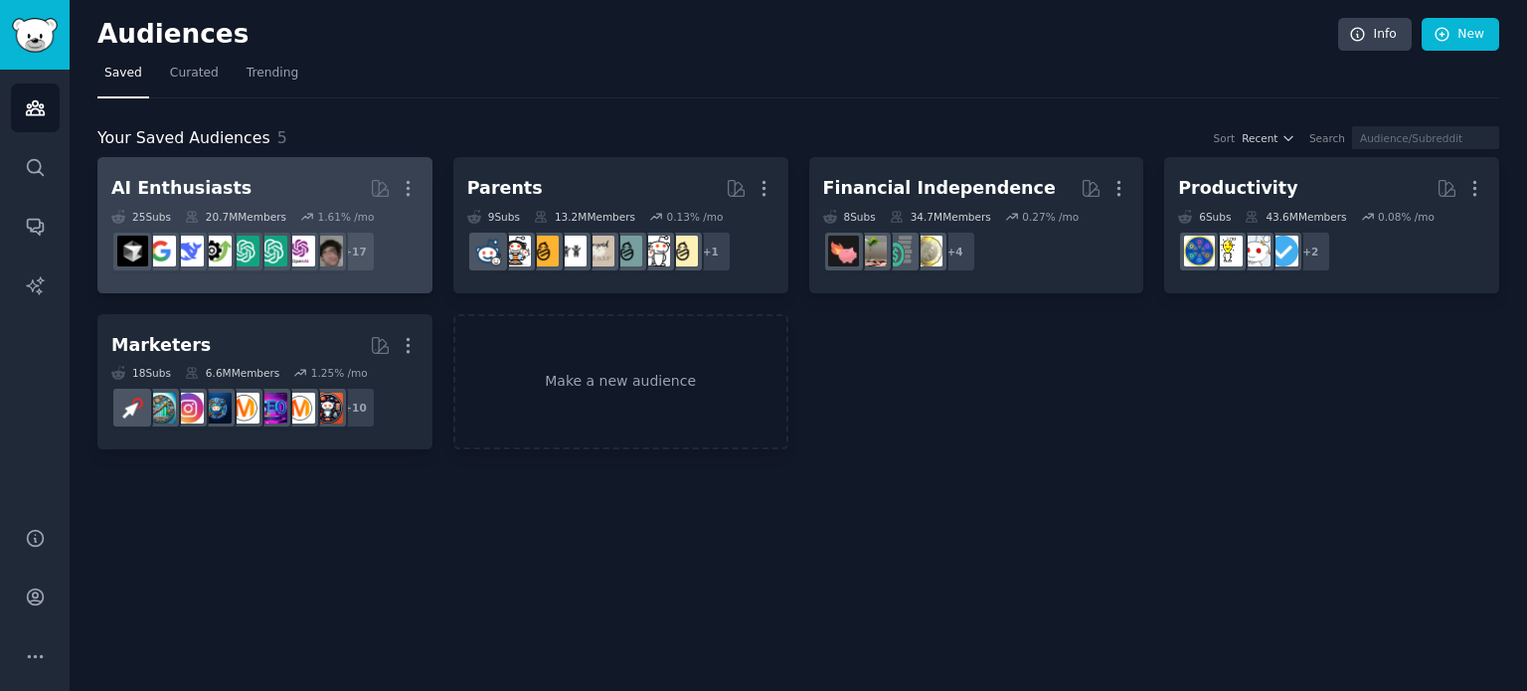
click at [232, 180] on h2 "AI Enthusiasts More" at bounding box center [264, 188] width 307 height 35
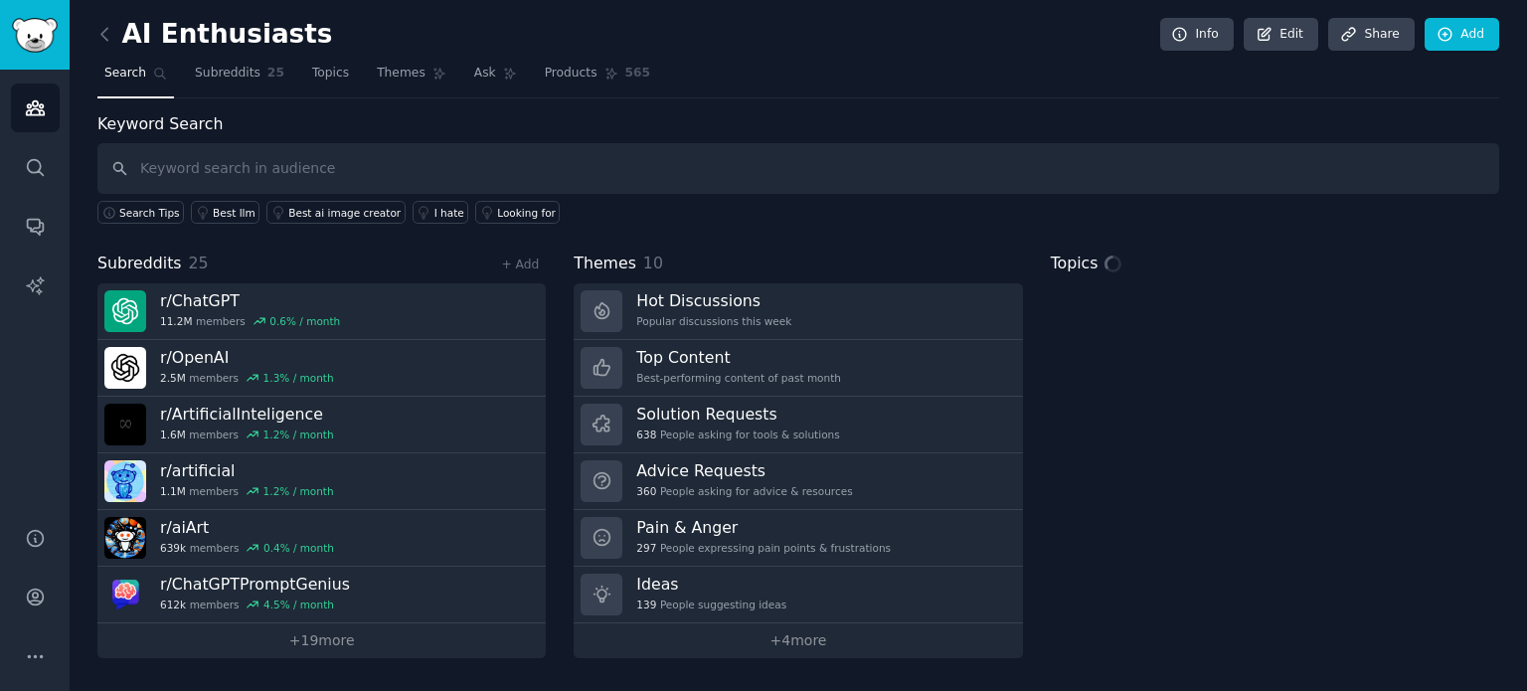
click at [506, 69] on nav "Search Subreddits 25 Topics Themes Ask Products 565" at bounding box center [798, 78] width 1402 height 41
click at [535, 73] on nav "Search Subreddits 25 Topics Themes Ask Products 565" at bounding box center [798, 78] width 1402 height 41
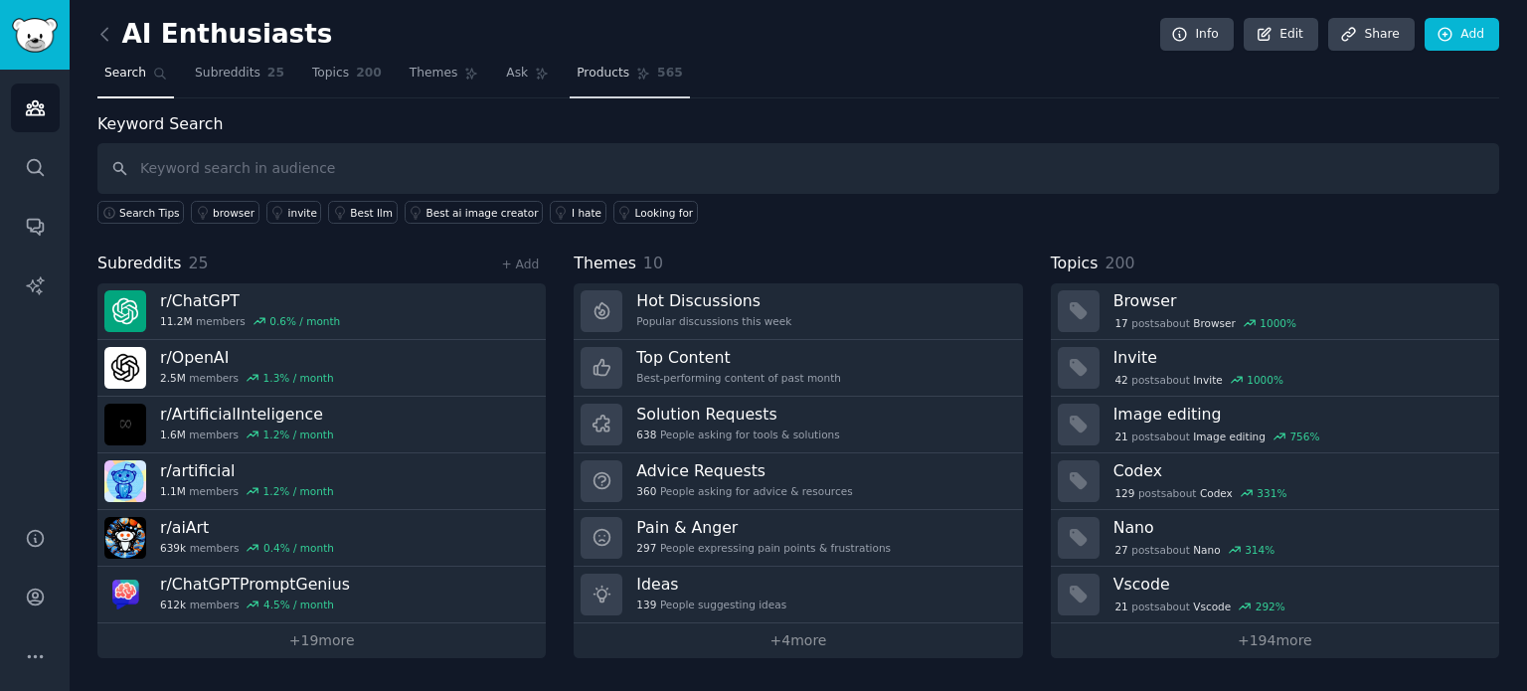
click at [580, 74] on span "Products" at bounding box center [603, 74] width 53 height 18
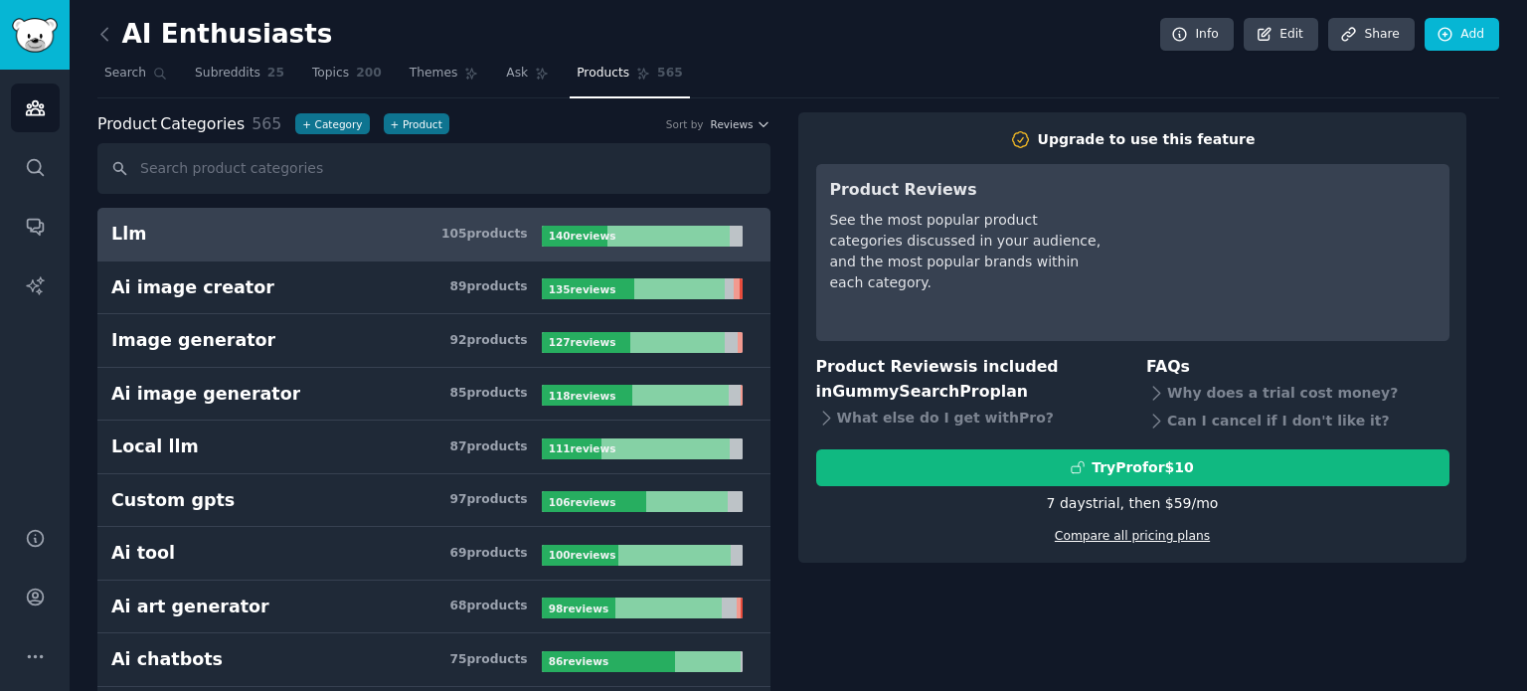
click at [1089, 536] on link "Compare all pricing plans" at bounding box center [1132, 536] width 155 height 14
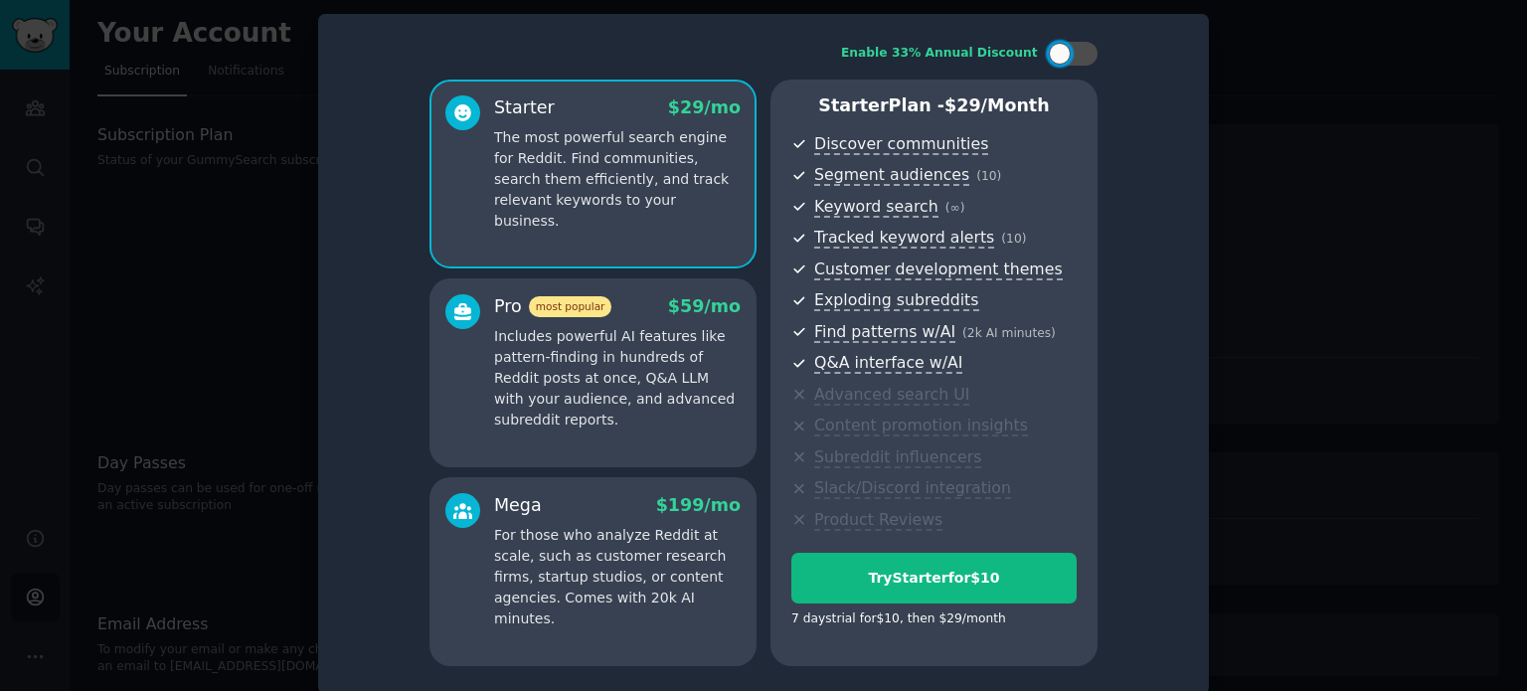
click at [521, 371] on p "Includes powerful AI features like pattern-finding in hundreds of Reddit posts …" at bounding box center [617, 378] width 247 height 104
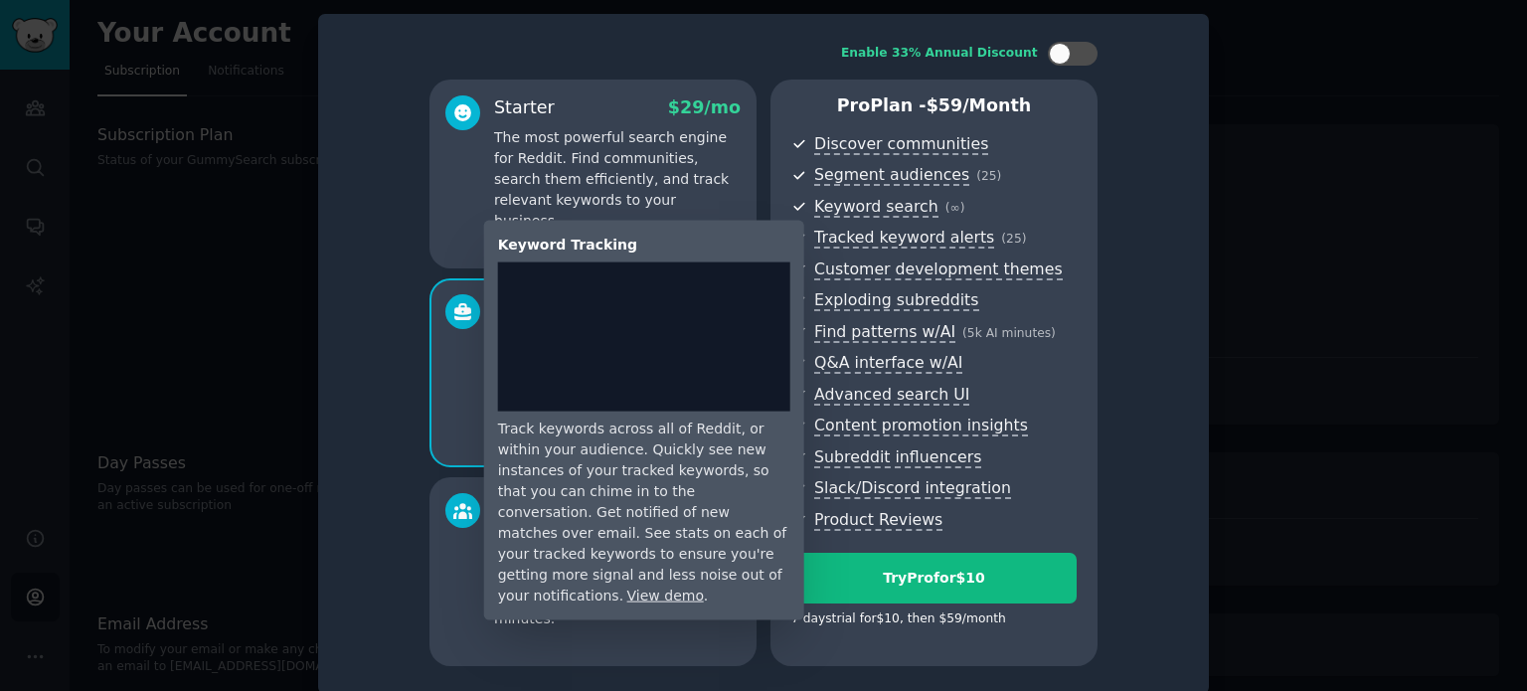
click at [826, 239] on span "Tracked keyword alerts" at bounding box center [904, 238] width 180 height 21
click at [820, 234] on span "Tracked keyword alerts" at bounding box center [904, 238] width 180 height 21
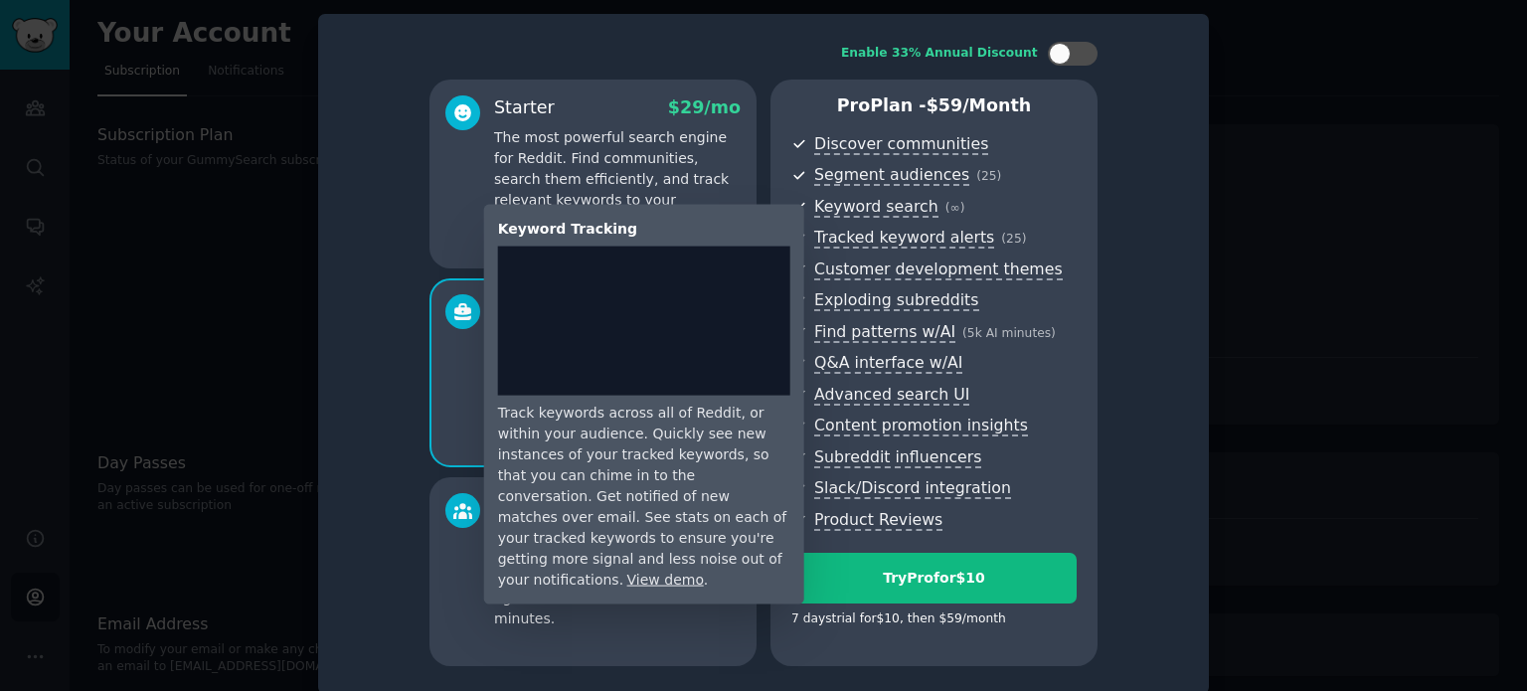
scroll to position [16, 0]
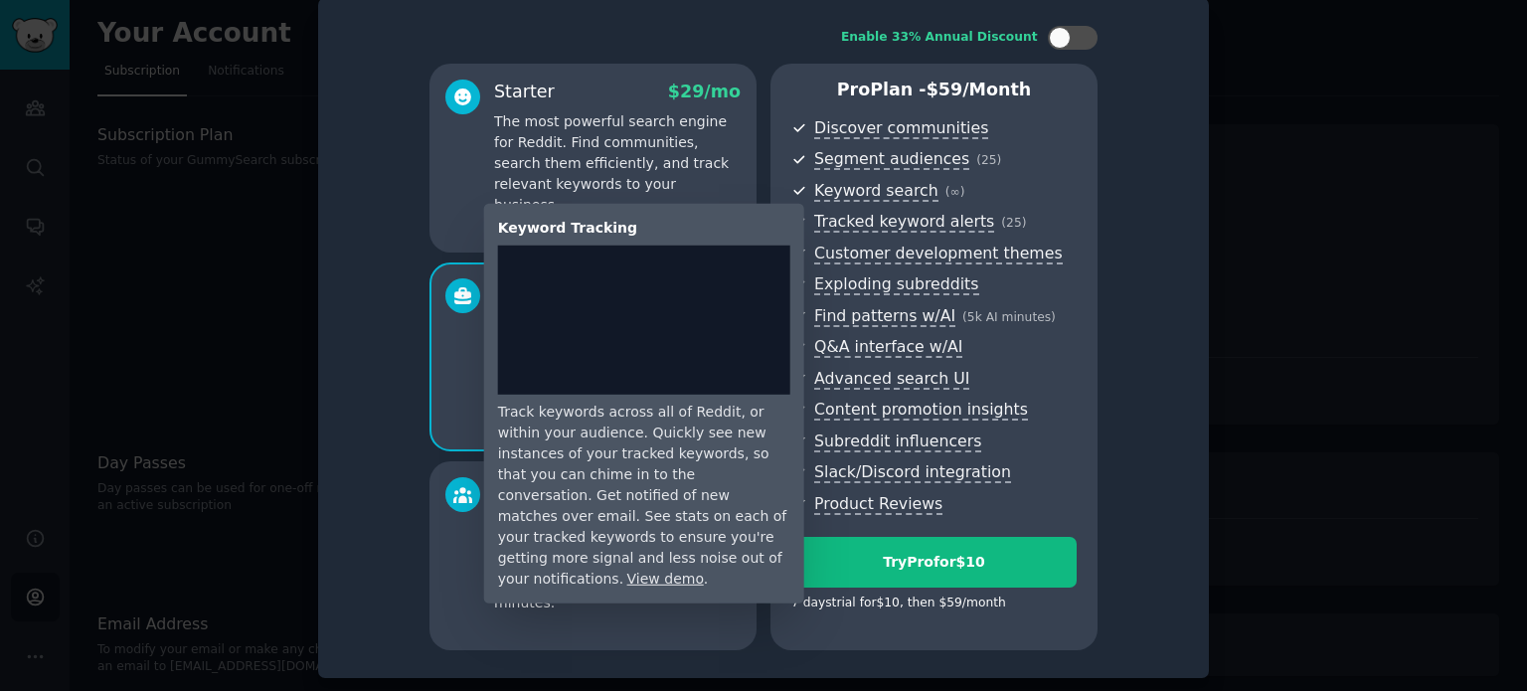
click at [831, 229] on span "Tracked keyword alerts" at bounding box center [904, 222] width 180 height 21
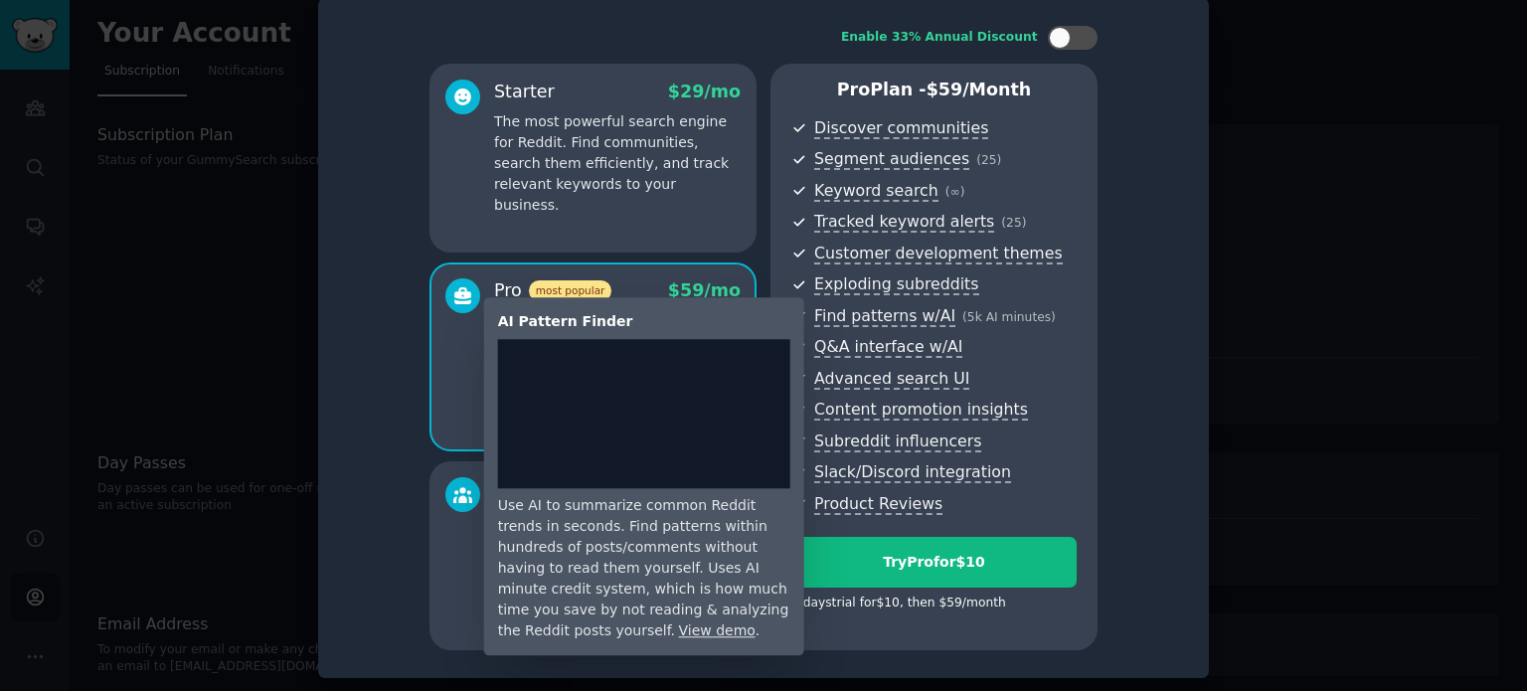
click at [827, 316] on span "Find patterns w/AI" at bounding box center [884, 316] width 141 height 21
click at [859, 308] on span "Find patterns w/AI" at bounding box center [884, 316] width 141 height 21
click at [819, 317] on span "Find patterns w/AI" at bounding box center [884, 316] width 141 height 21
click at [817, 318] on span "Find patterns w/AI" at bounding box center [884, 316] width 141 height 21
click at [822, 310] on span "Find patterns w/AI" at bounding box center [884, 316] width 141 height 21
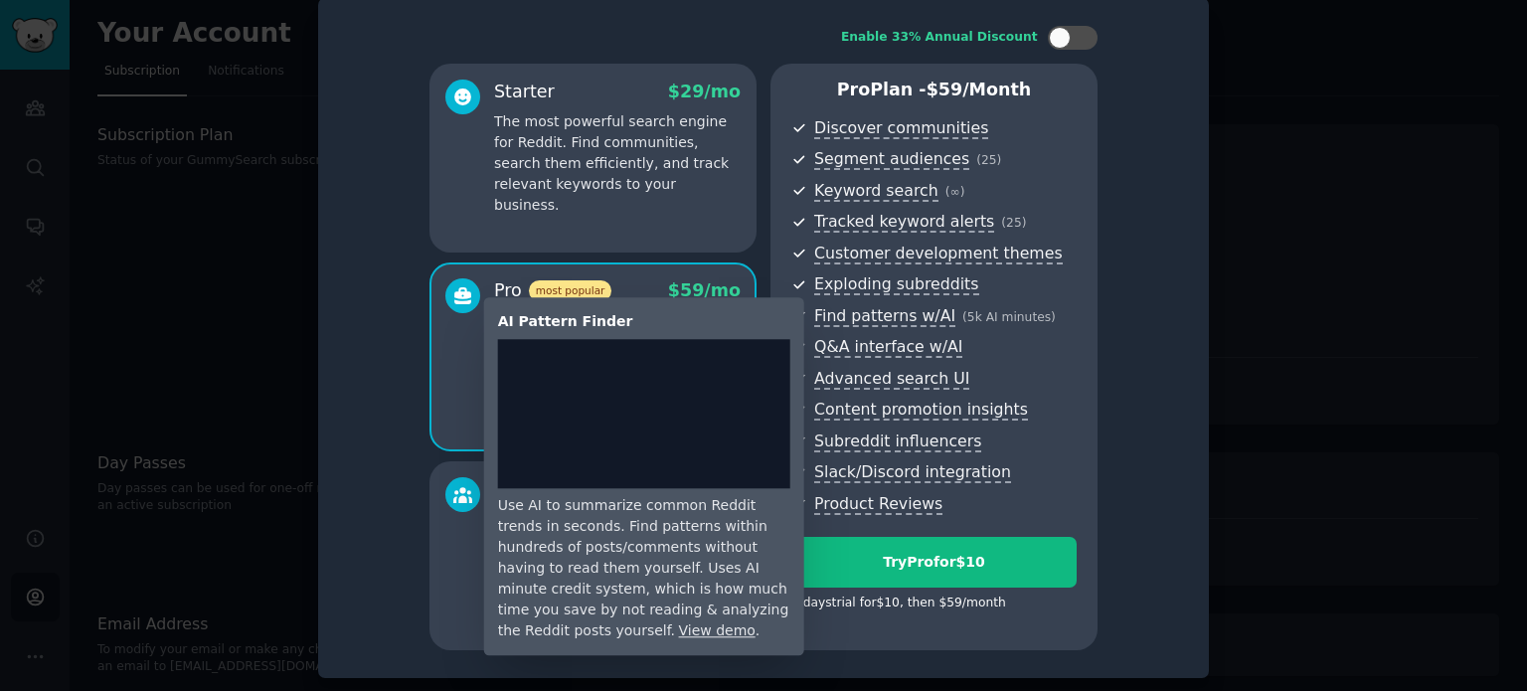
click at [848, 320] on span "Find patterns w/AI" at bounding box center [884, 316] width 141 height 21
click at [925, 318] on span "Find patterns w/AI" at bounding box center [884, 316] width 141 height 21
click at [924, 318] on span "Find patterns w/AI" at bounding box center [884, 316] width 141 height 21
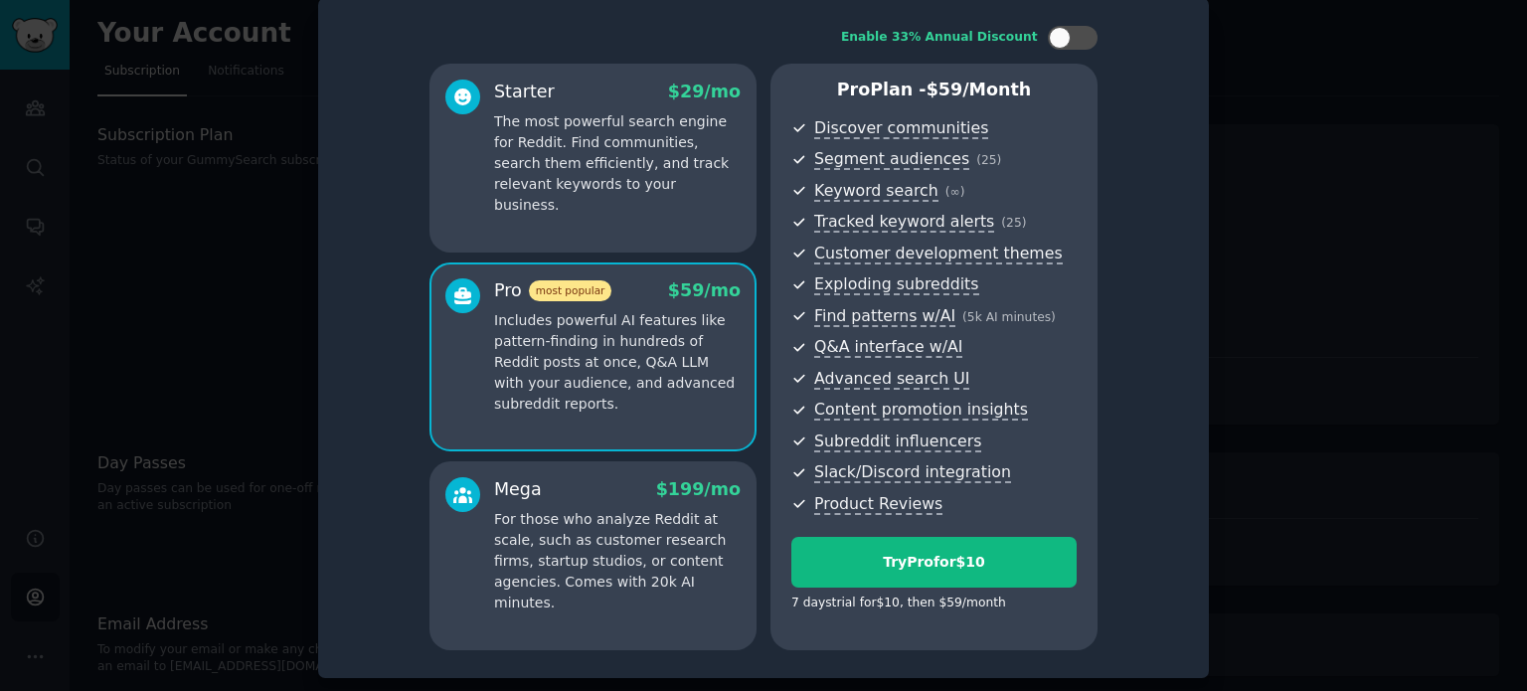
click at [1010, 345] on span "Q&A interface w/AI" at bounding box center [945, 347] width 262 height 25
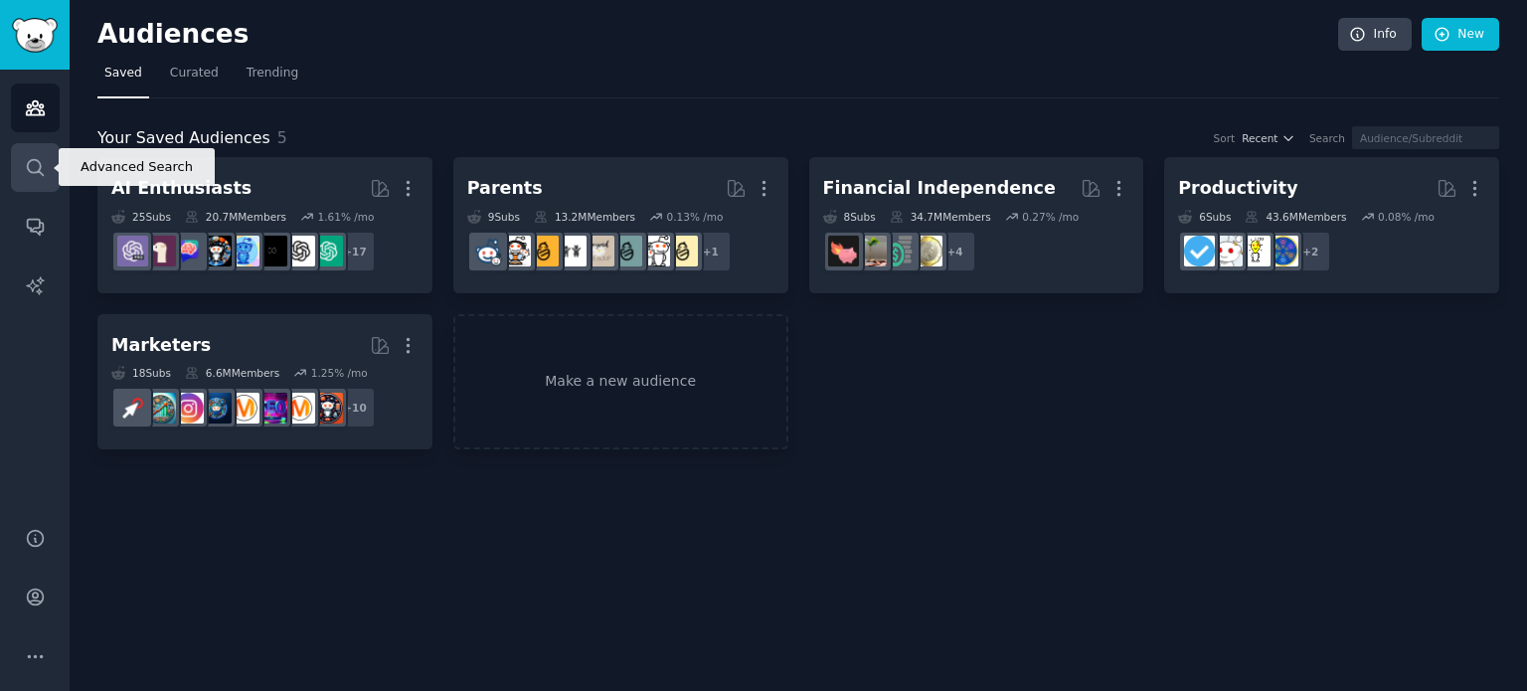
click at [28, 174] on icon "Sidebar" at bounding box center [35, 167] width 21 height 21
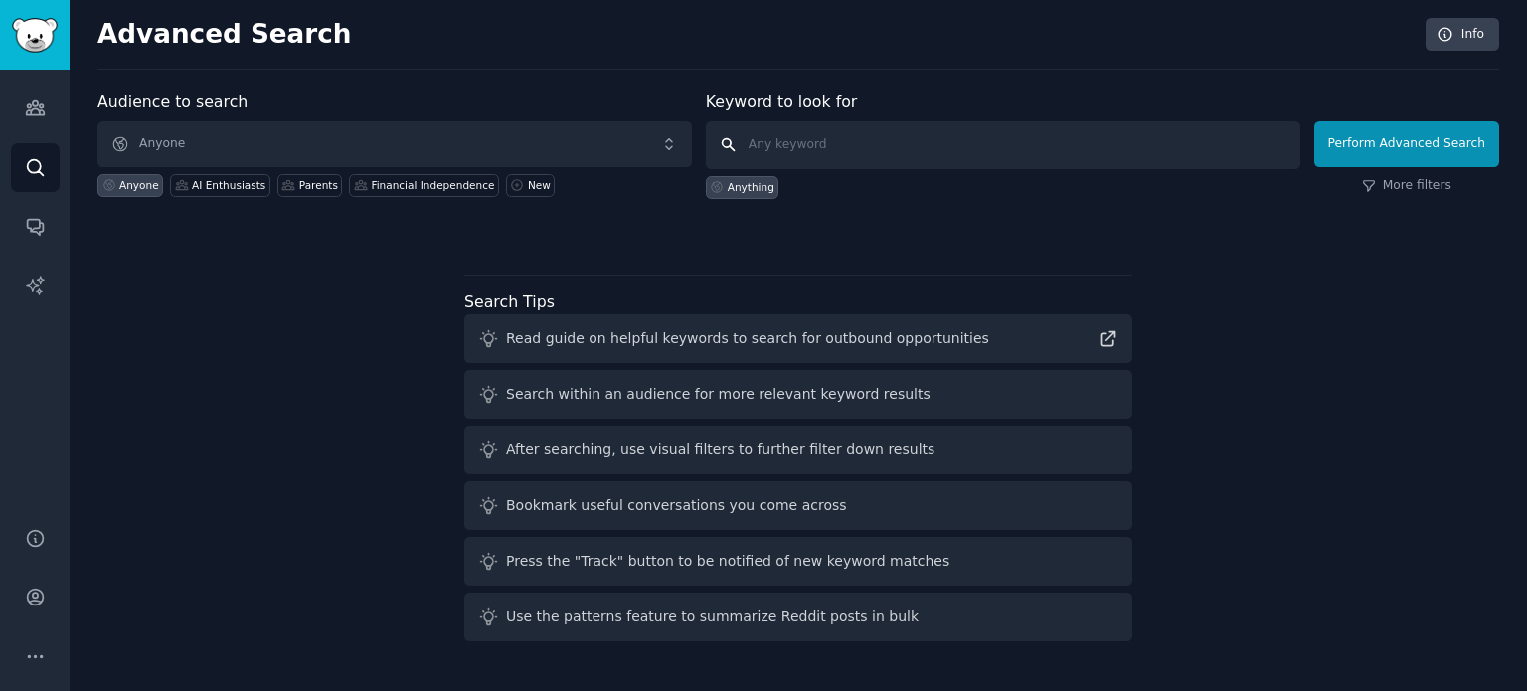
click at [895, 146] on input "text" at bounding box center [1003, 145] width 595 height 48
type input "adhd"
click button "Perform Advanced Search" at bounding box center [1406, 144] width 185 height 46
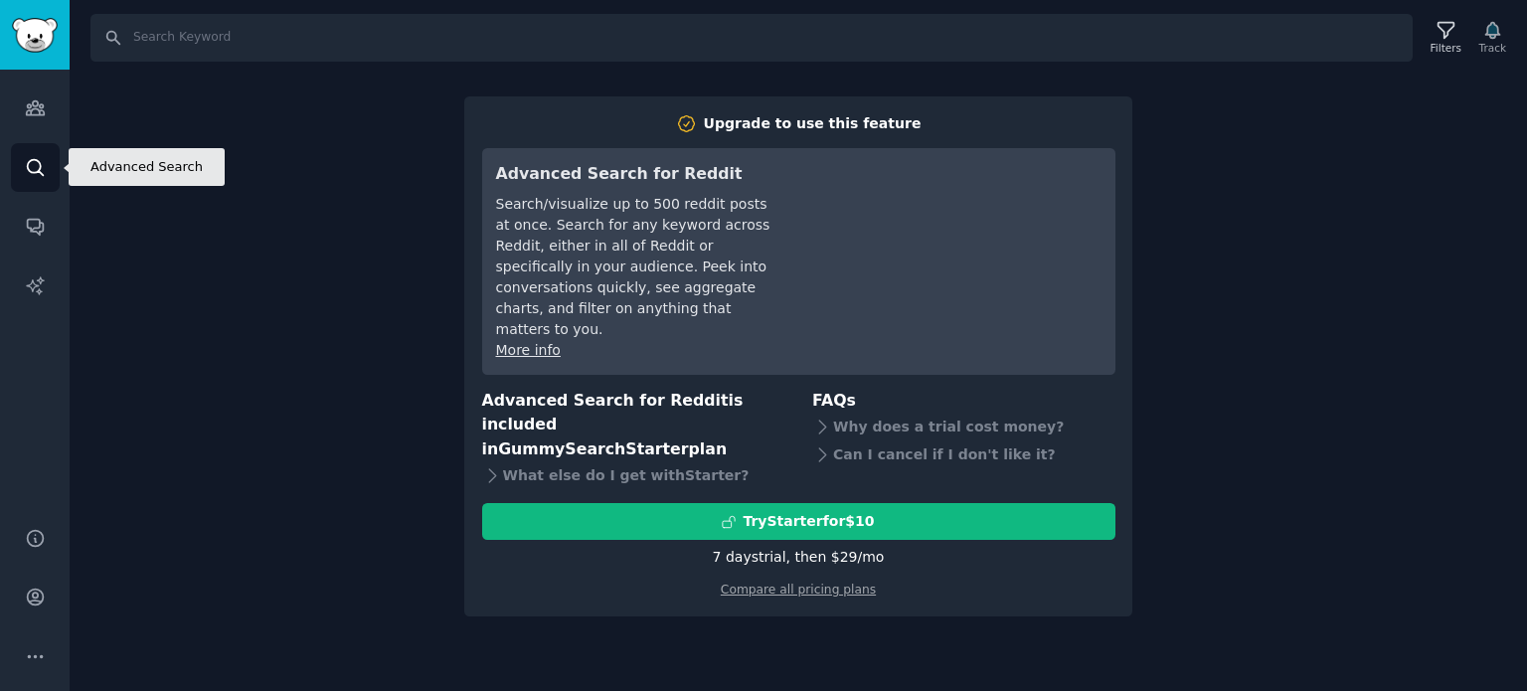
click at [39, 158] on icon "Sidebar" at bounding box center [35, 167] width 21 height 21
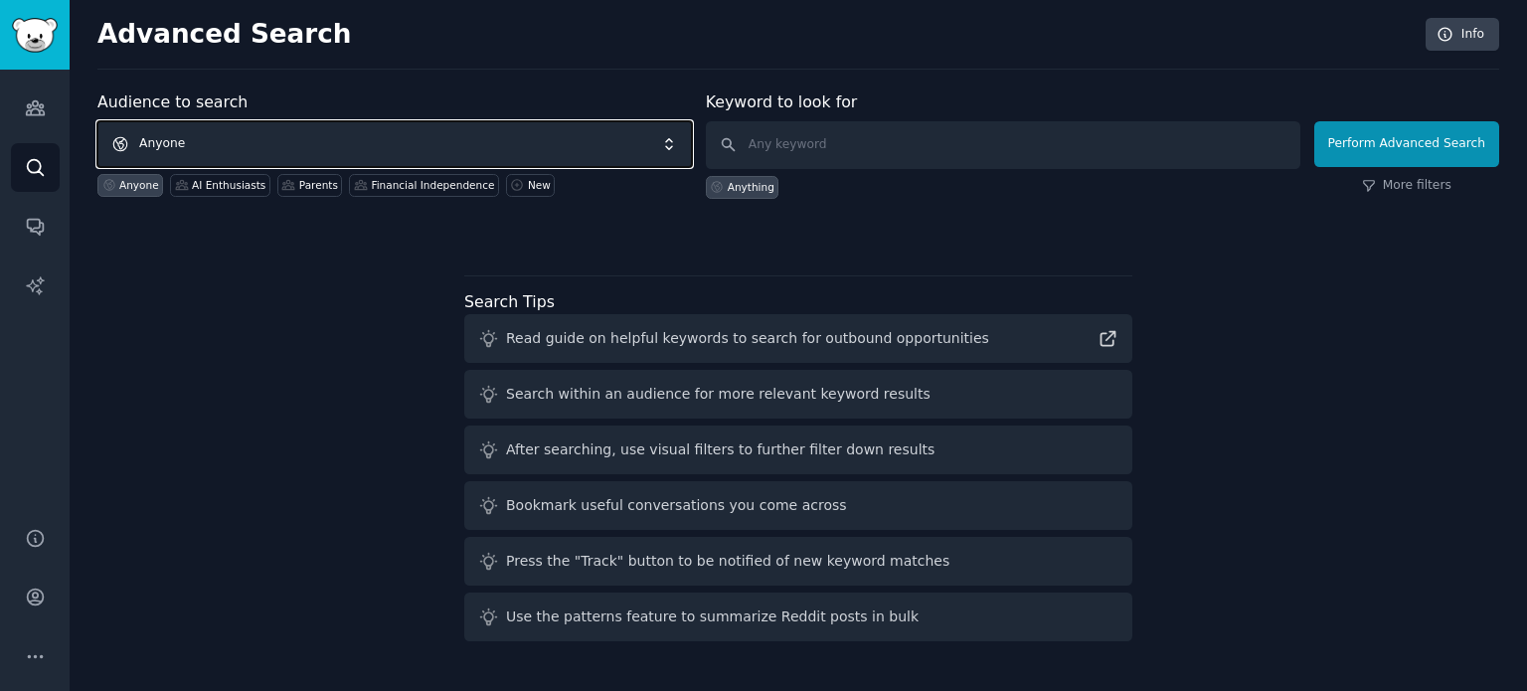
click at [290, 150] on span "Anyone" at bounding box center [394, 144] width 595 height 46
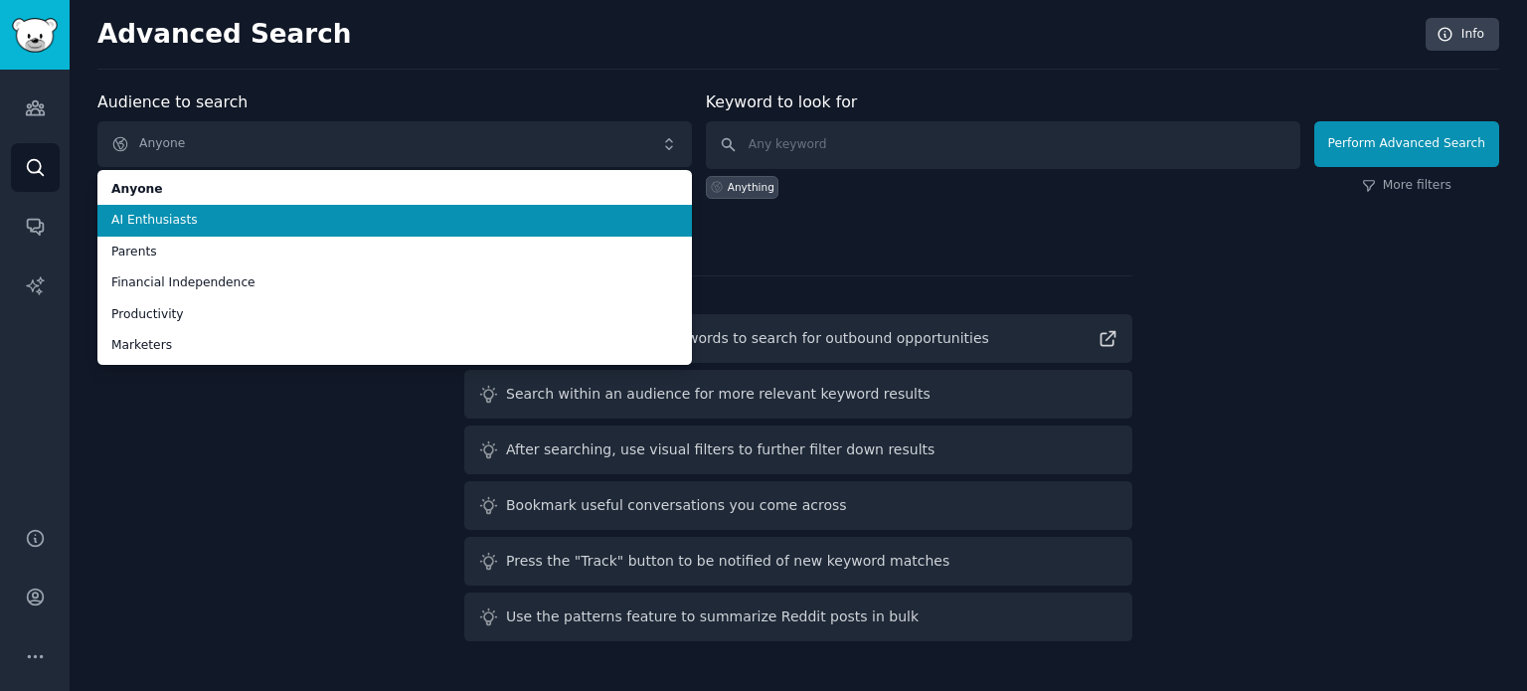
click at [105, 432] on div "Audience to search Anyone Anyone AI Enthusiasts Parents Financial Independence …" at bounding box center [798, 369] width 1402 height 559
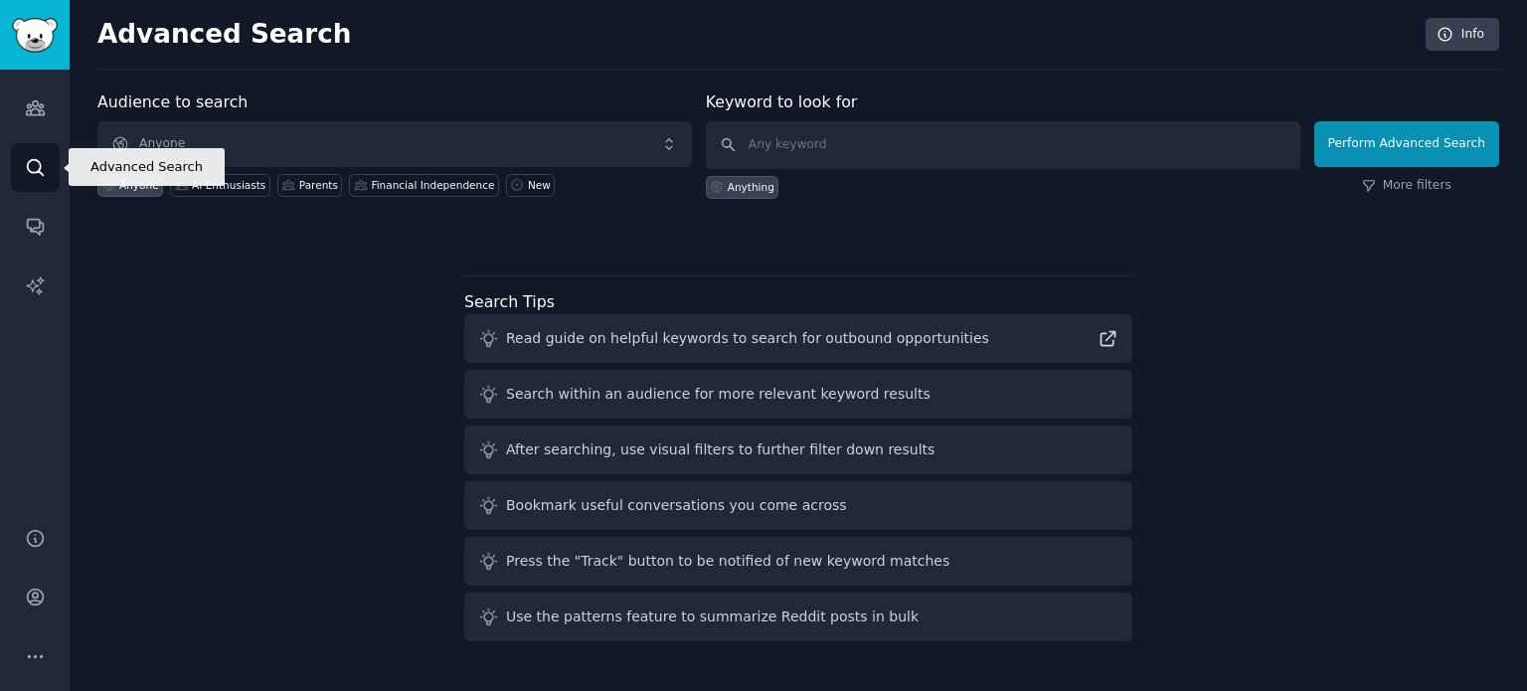
click at [32, 177] on icon "Sidebar" at bounding box center [35, 167] width 21 height 21
click at [805, 135] on input "text" at bounding box center [1003, 145] width 595 height 48
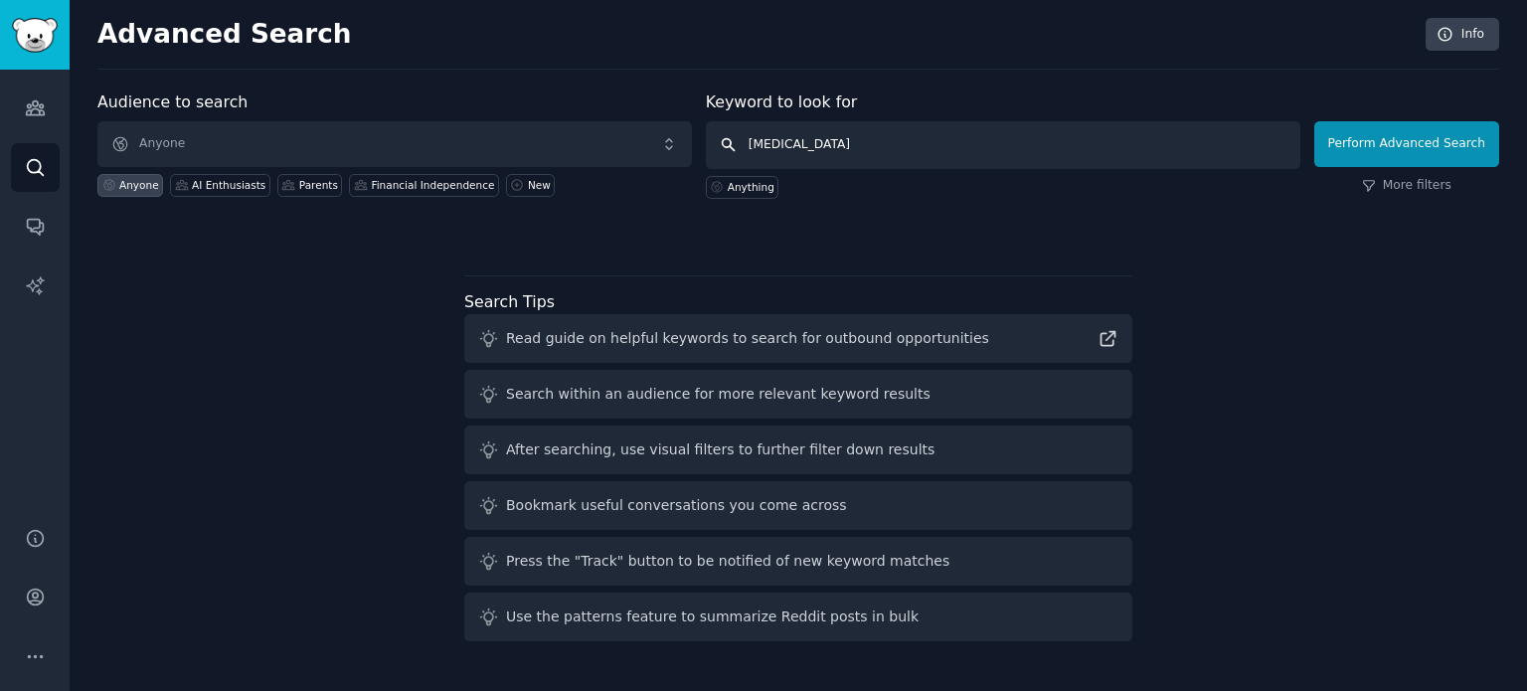
type input "adhd"
click at [738, 142] on input "adhd" at bounding box center [1003, 145] width 595 height 48
click button "Perform Advanced Search" at bounding box center [1406, 144] width 185 height 46
